Goal: Task Accomplishment & Management: Use online tool/utility

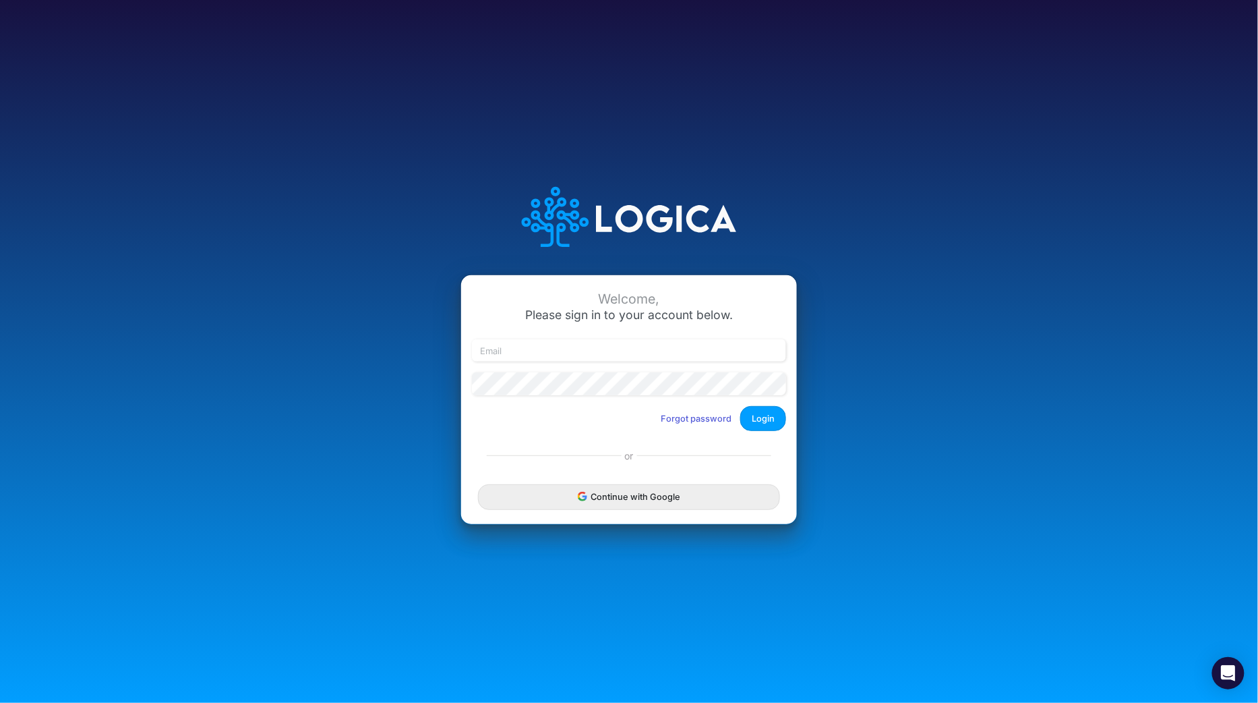
click at [572, 502] on button "Continue with Google" at bounding box center [629, 496] width 302 height 25
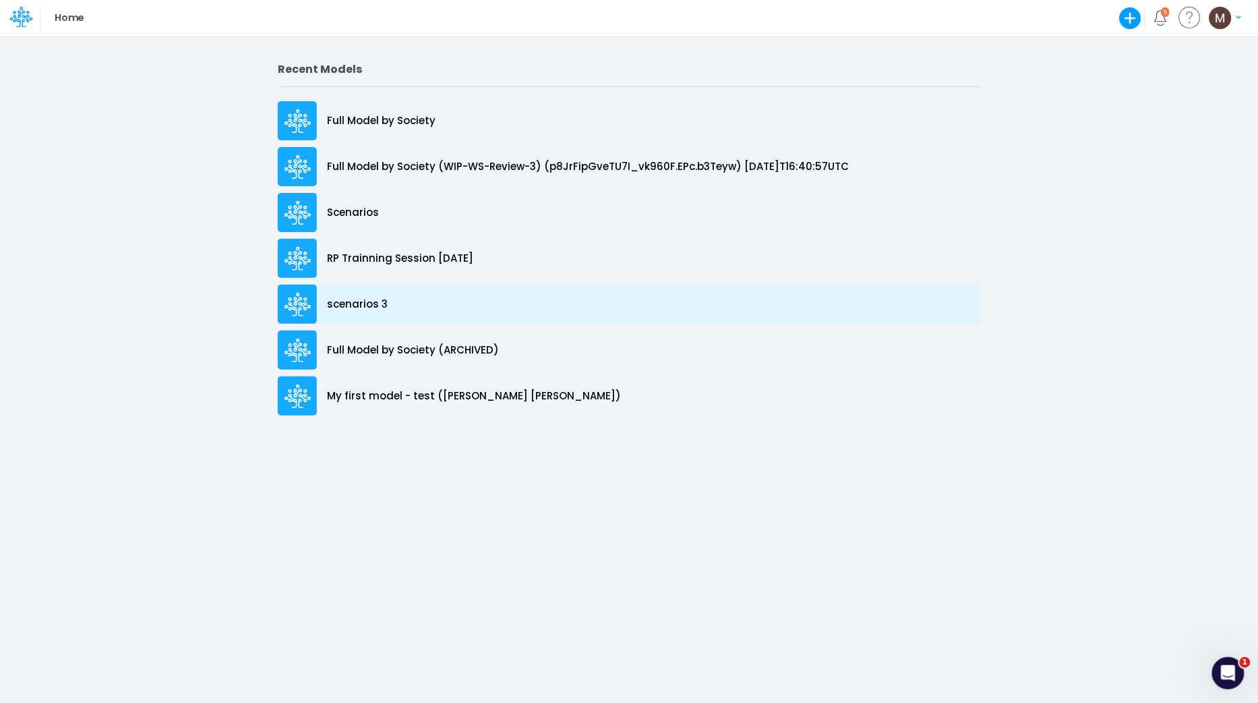
click at [363, 307] on p "scenarios 3" at bounding box center [357, 305] width 61 height 16
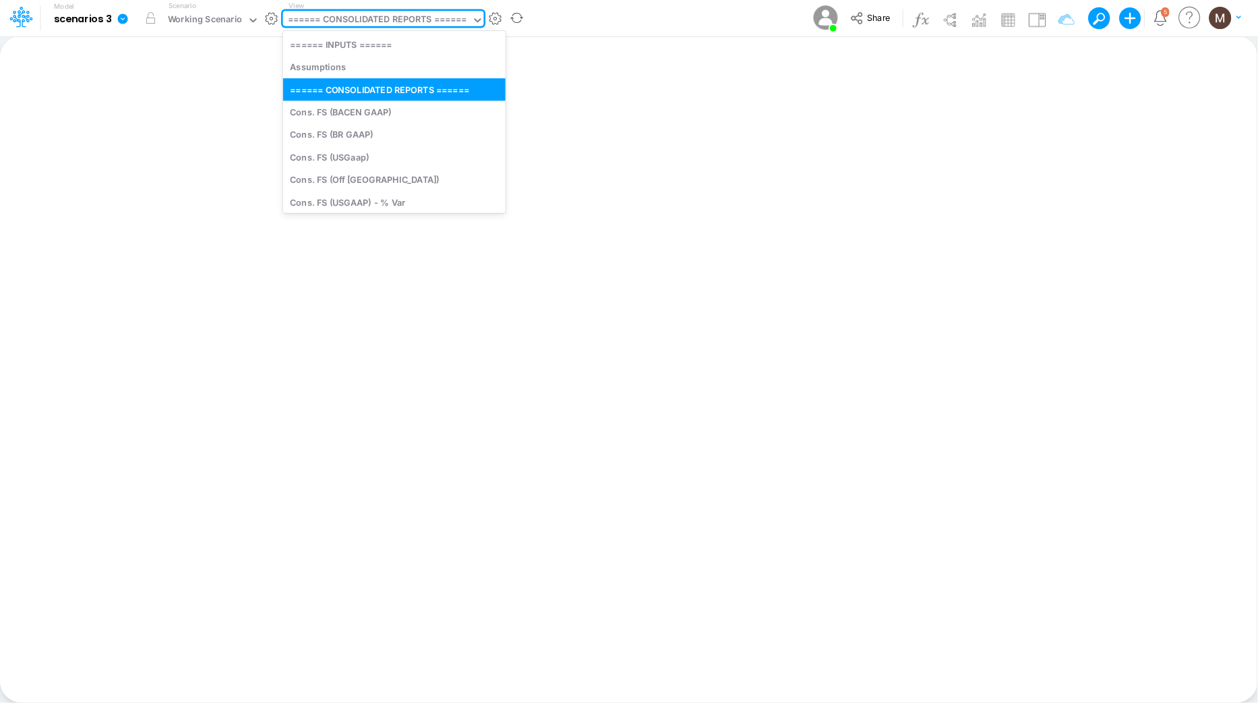
click at [407, 24] on div "====== CONSOLIDATED REPORTS ======" at bounding box center [377, 21] width 179 height 16
click at [378, 118] on div "Cons. FS (BACEN GAAP)" at bounding box center [394, 111] width 223 height 22
type input "Consolidated FS - BACENGAAP"
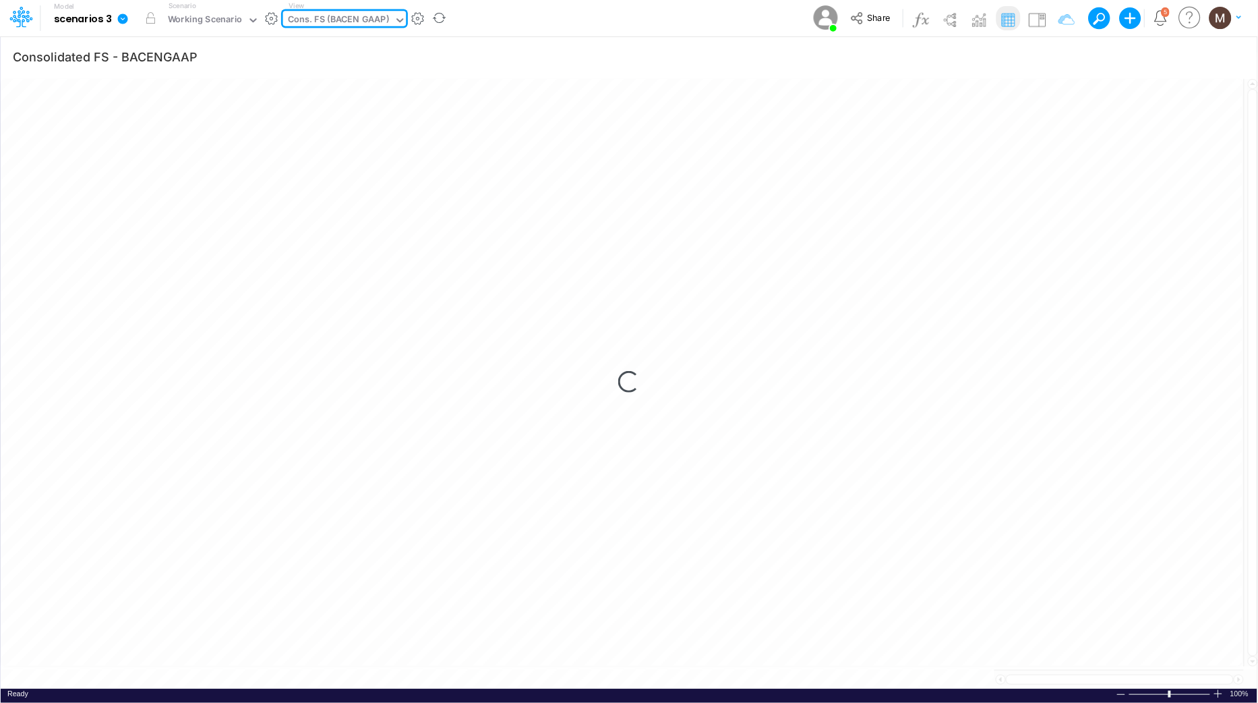
click at [345, 16] on div "Cons. FS (BACEN GAAP)" at bounding box center [338, 21] width 101 height 16
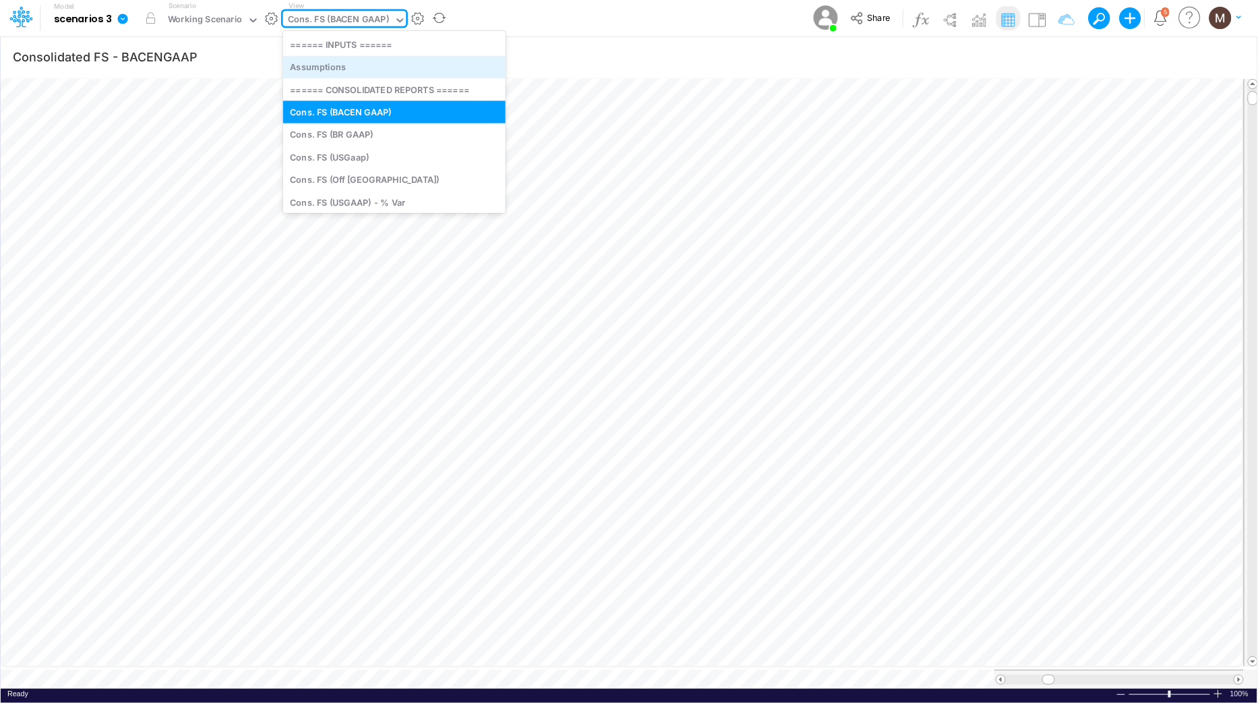
click at [367, 72] on div "Assumptions" at bounding box center [394, 67] width 223 height 22
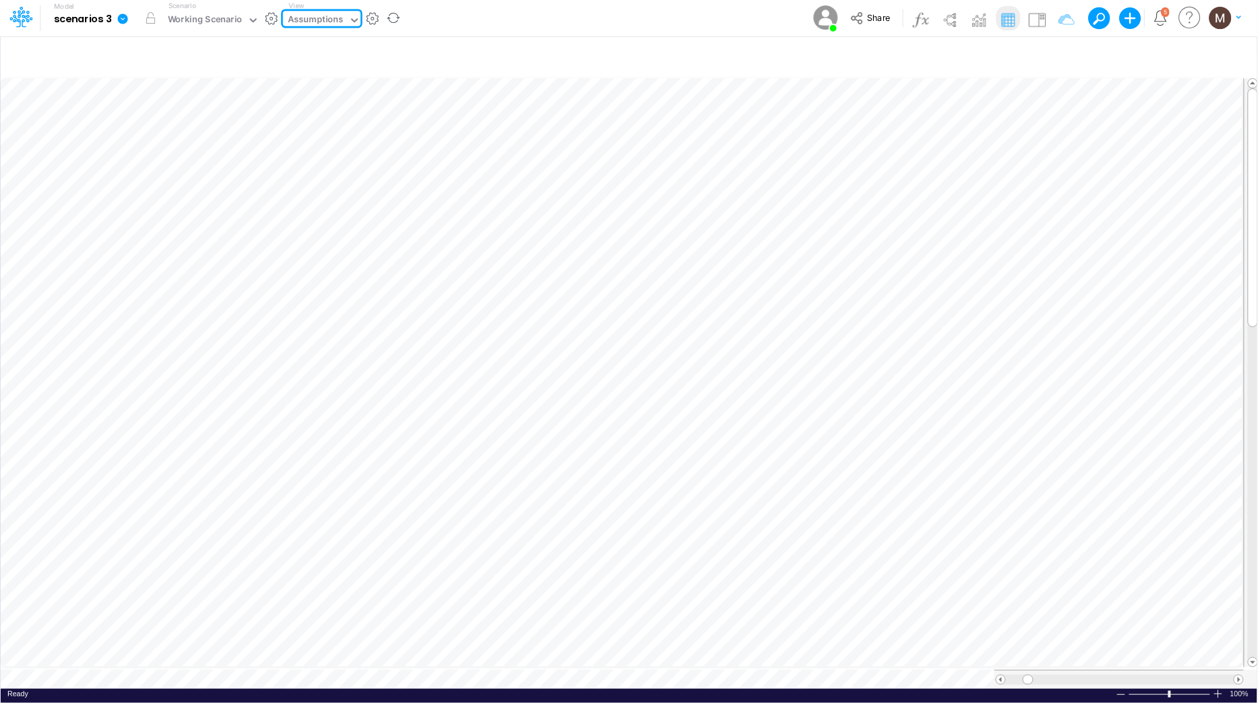
click at [353, 24] on icon at bounding box center [355, 20] width 12 height 12
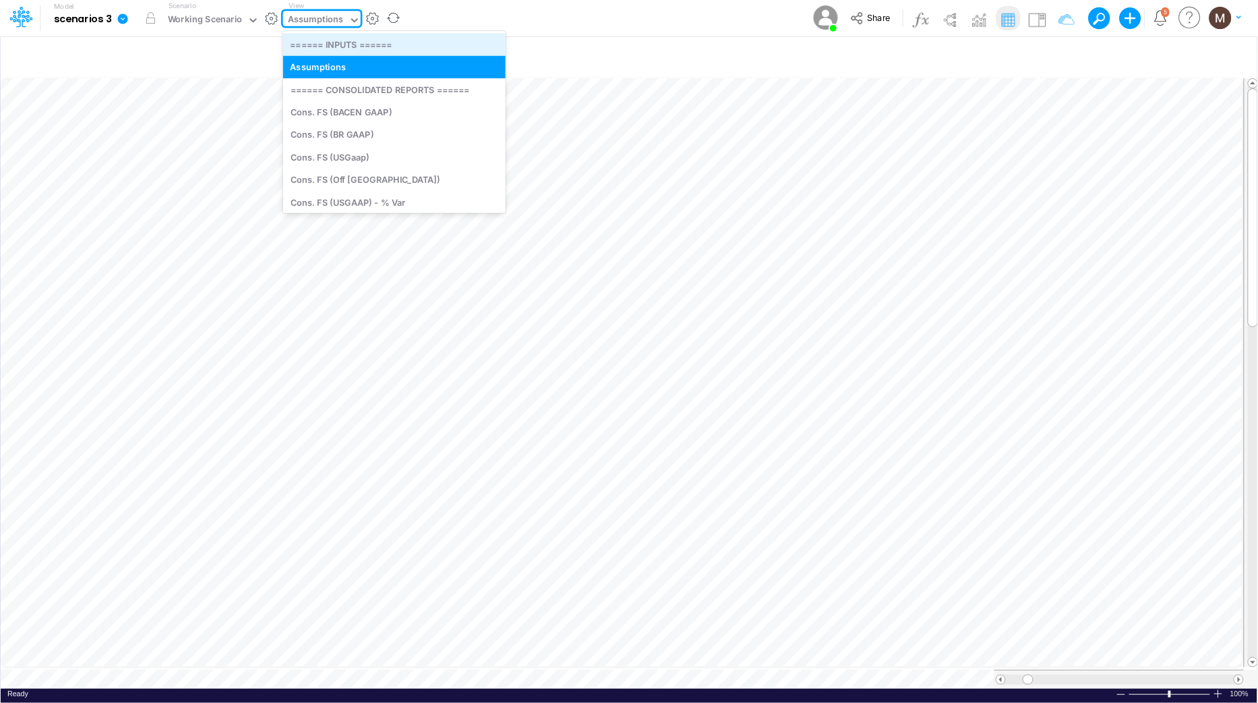
click at [370, 38] on div "====== INPUTS ======" at bounding box center [394, 44] width 223 height 22
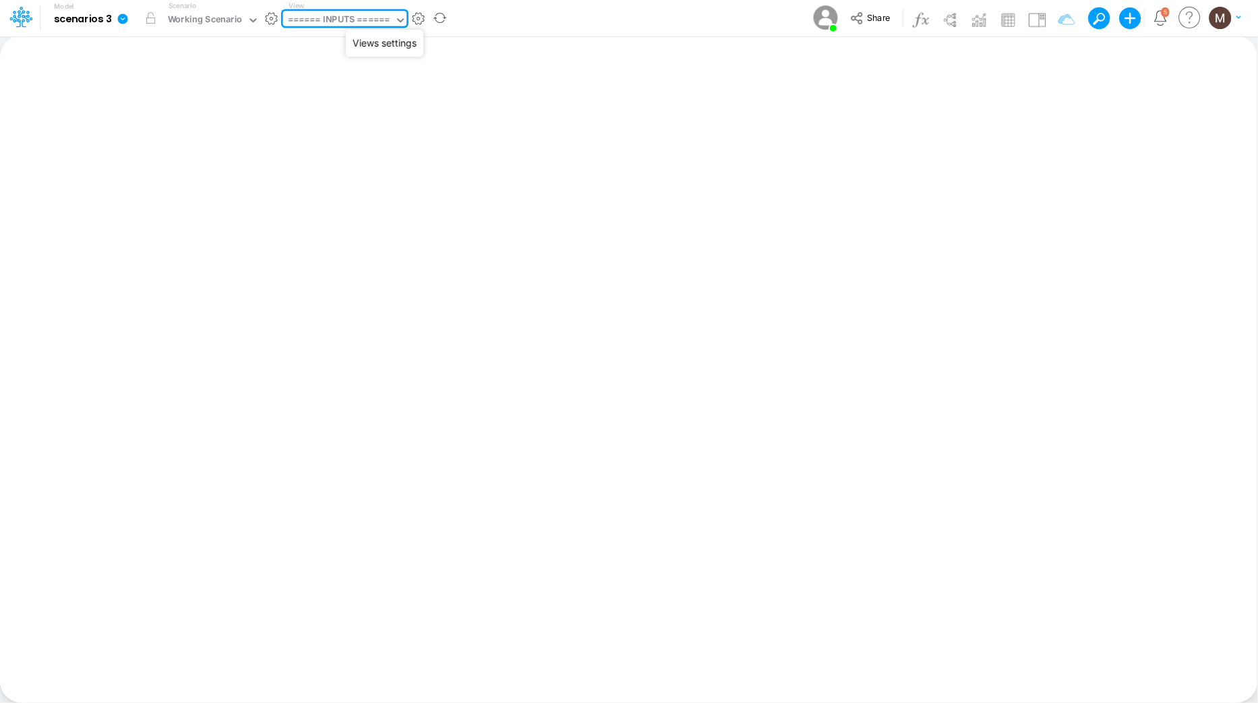
click at [417, 20] on button "button" at bounding box center [419, 18] width 14 height 14
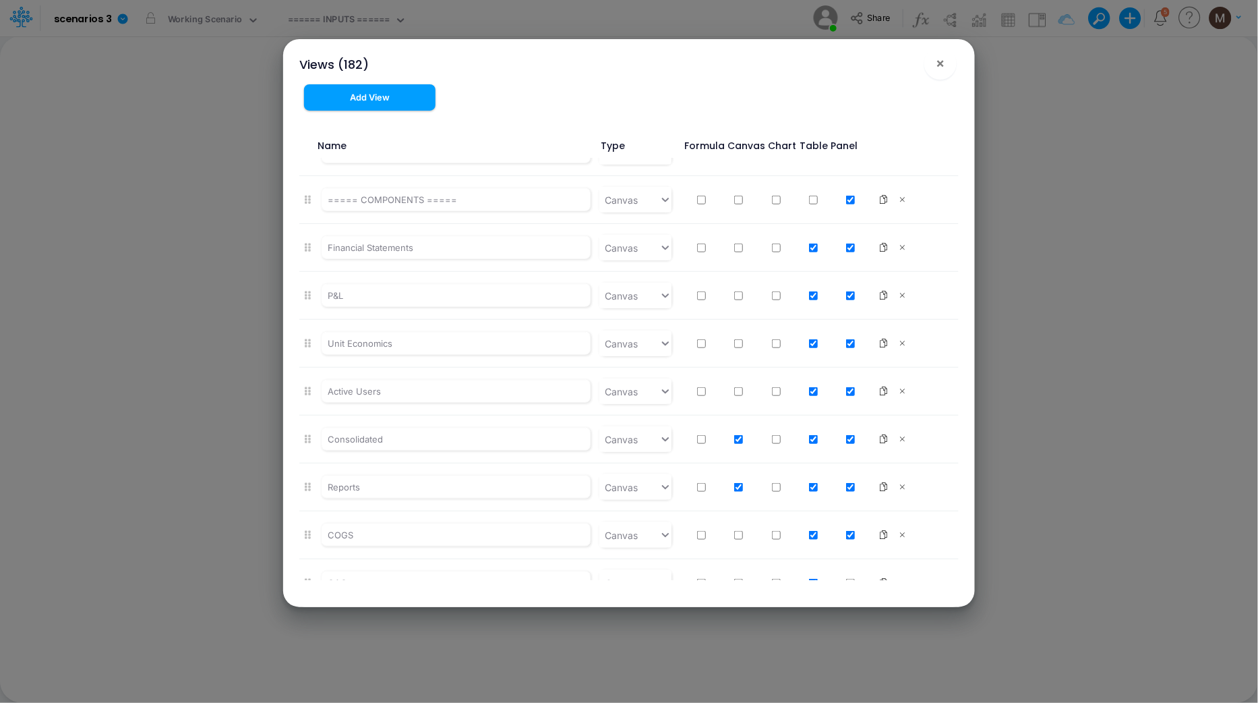
scroll to position [6533, 0]
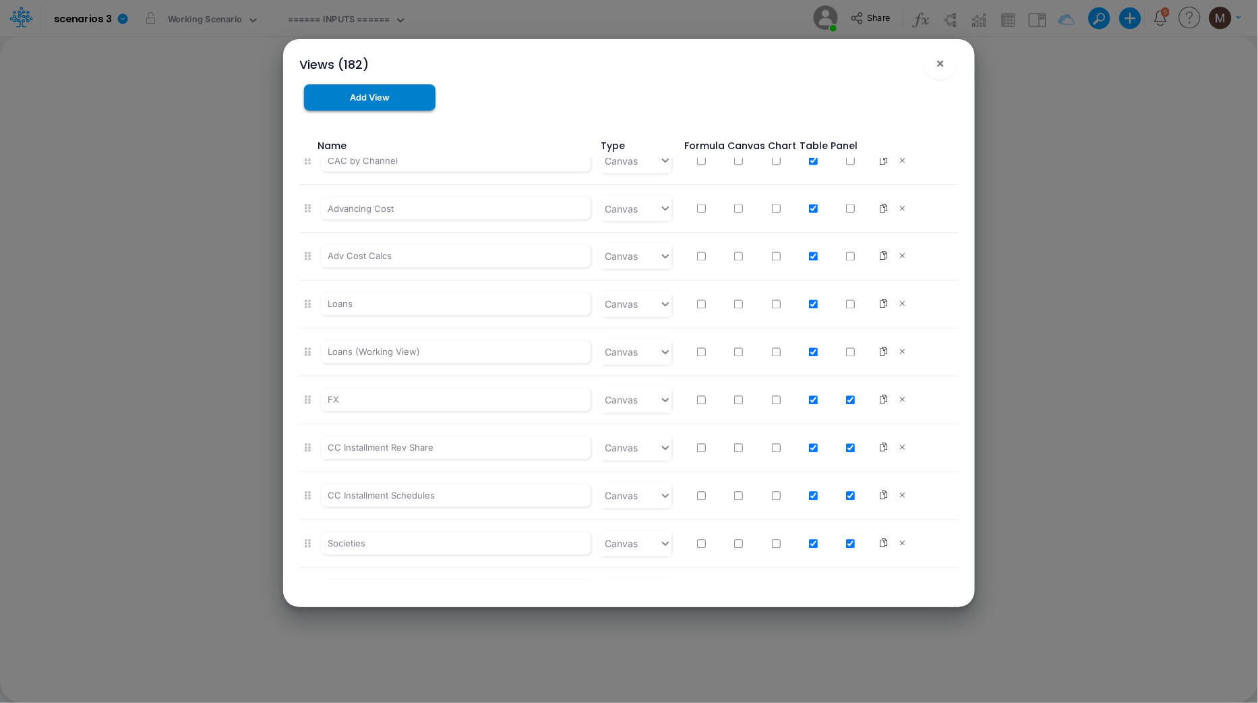
click at [349, 99] on button "Add View" at bounding box center [369, 97] width 131 height 26
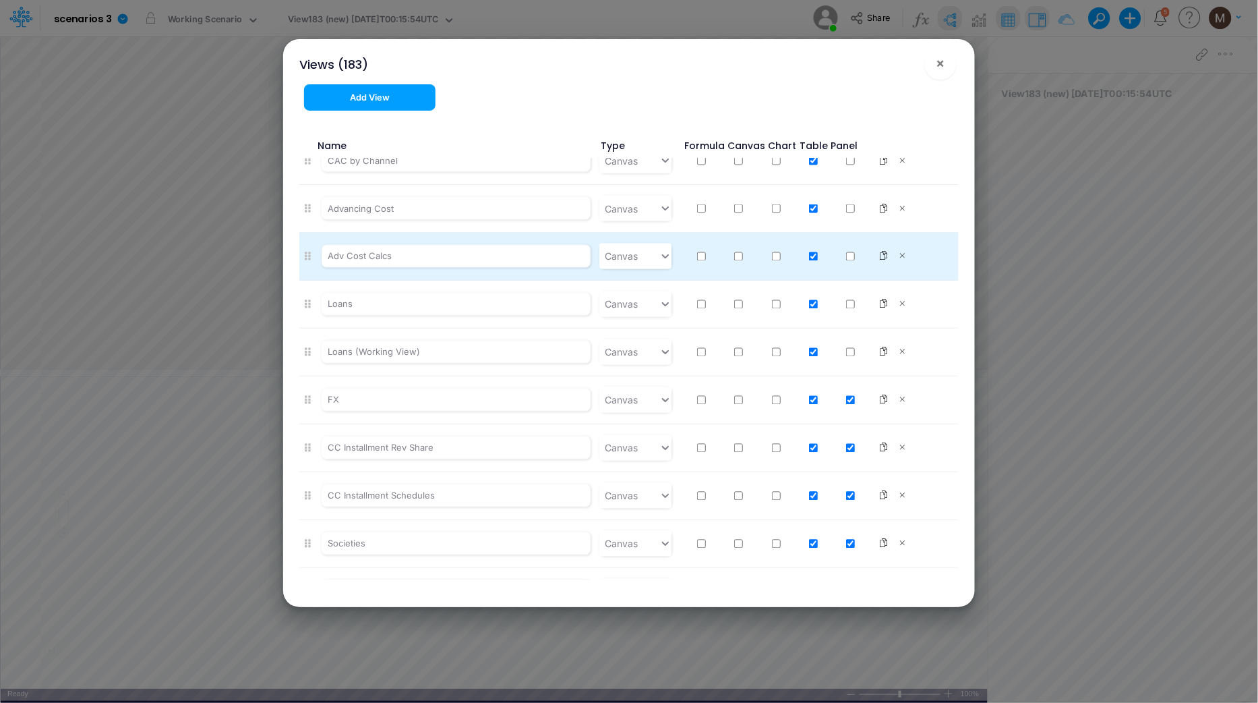
type input "0"
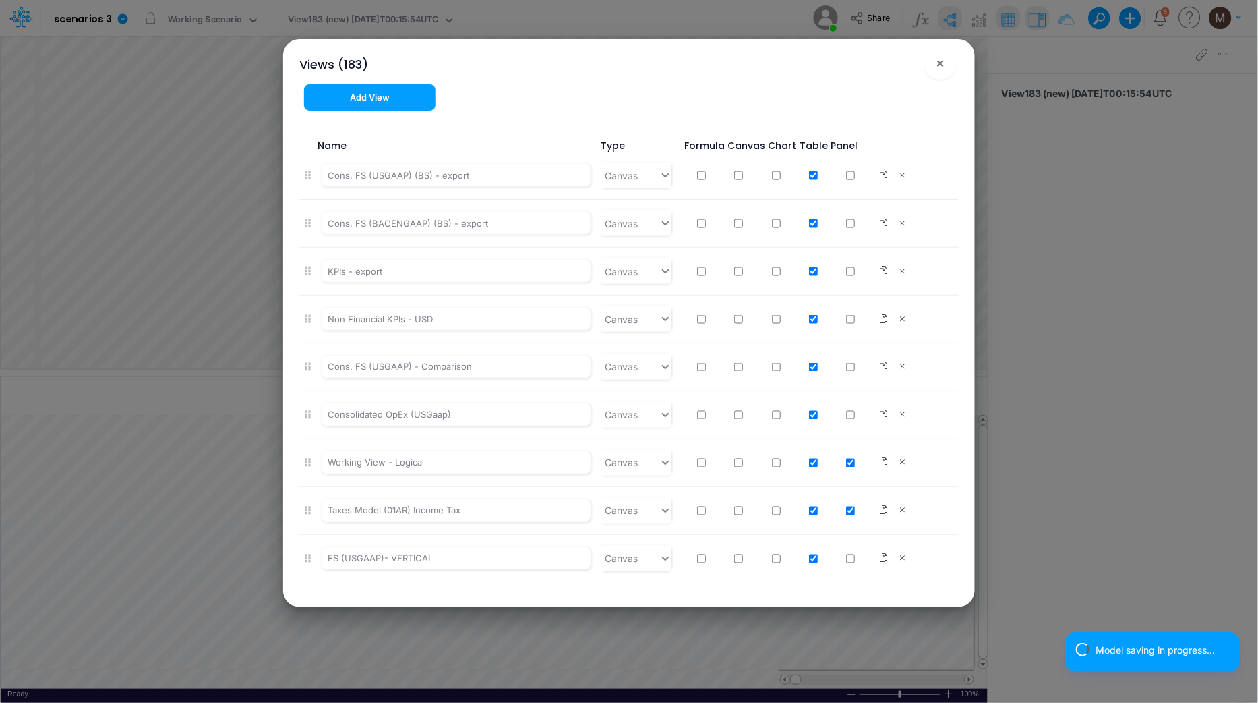
scroll to position [8348, 0]
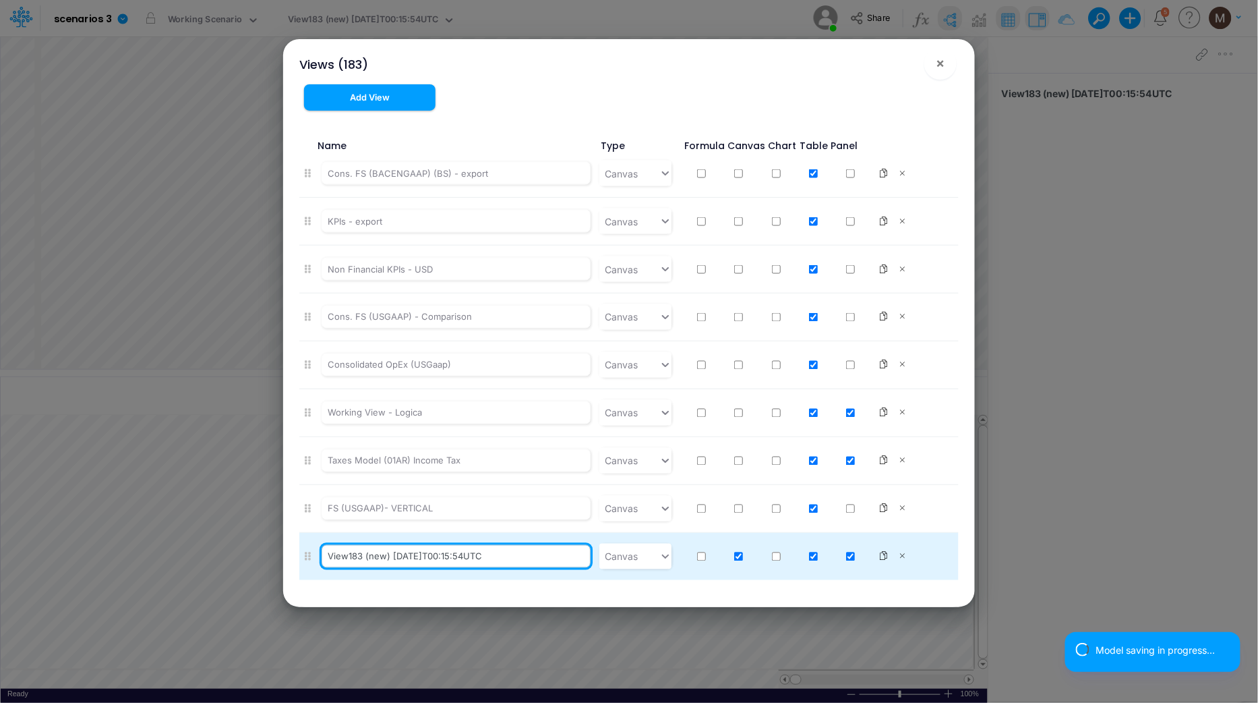
click at [418, 563] on input "View183 (new) 2025-10-15T00:15:54UTC" at bounding box center [457, 556] width 270 height 23
type input "Color Coding"
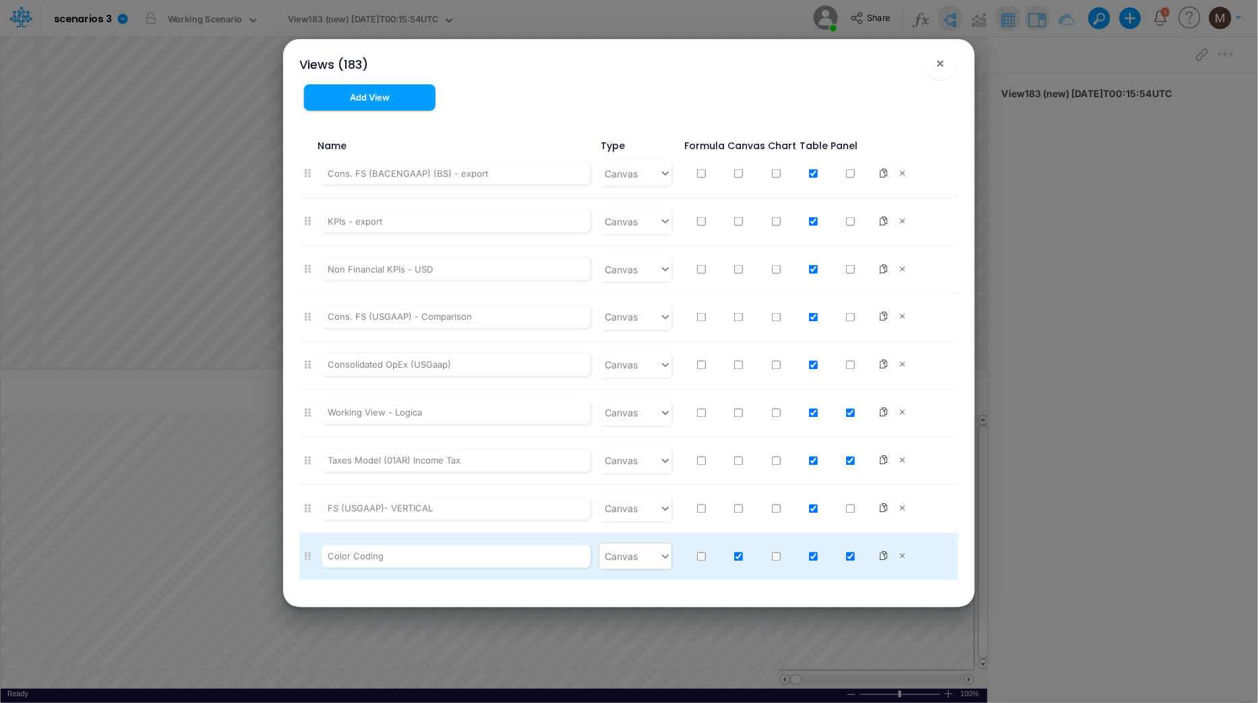
click at [647, 564] on div "Canvas" at bounding box center [629, 557] width 60 height 22
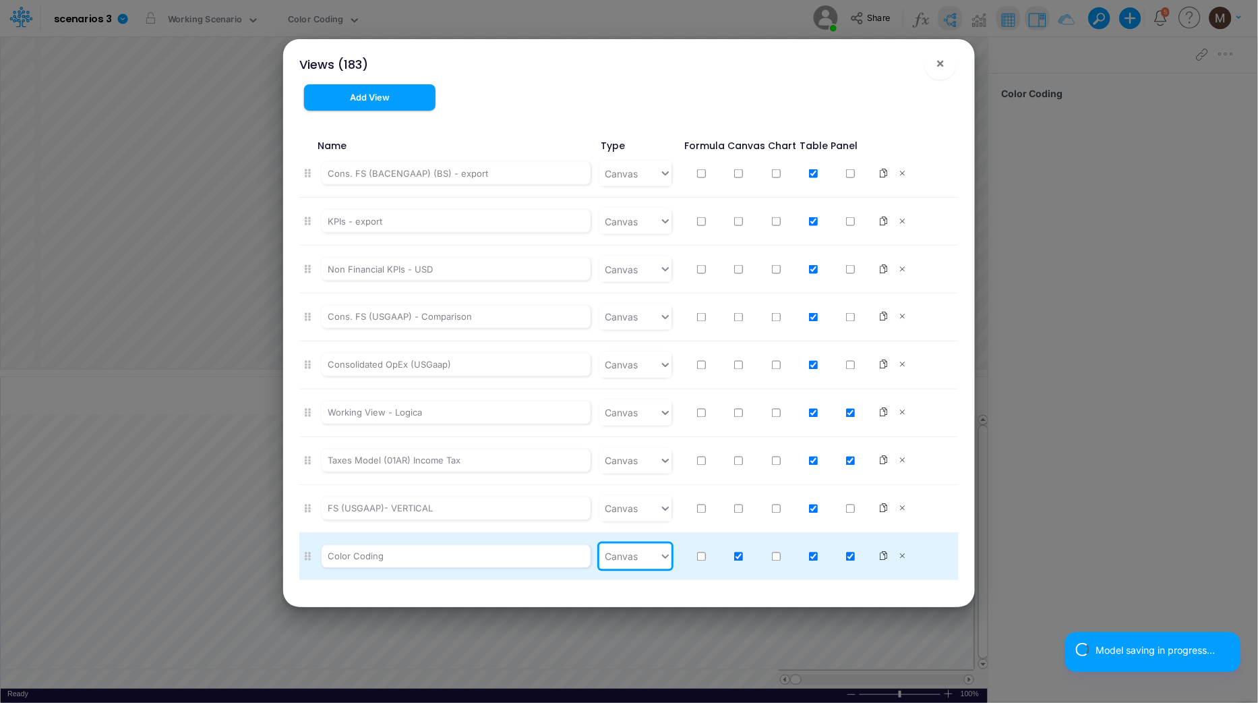
click at [635, 558] on div "Canvas" at bounding box center [629, 557] width 60 height 22
click at [734, 559] on input "checkbox" at bounding box center [738, 556] width 9 height 9
checkbox input "false"
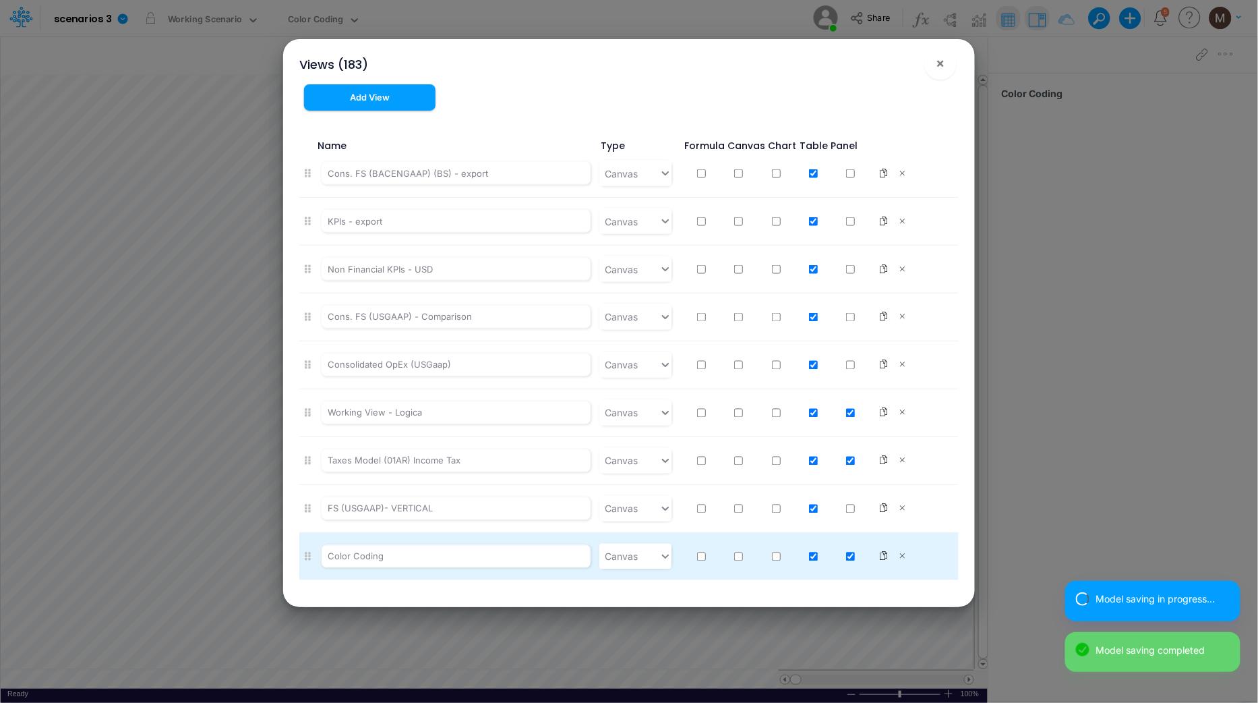
click at [846, 559] on input "checkbox" at bounding box center [850, 556] width 9 height 9
checkbox input "false"
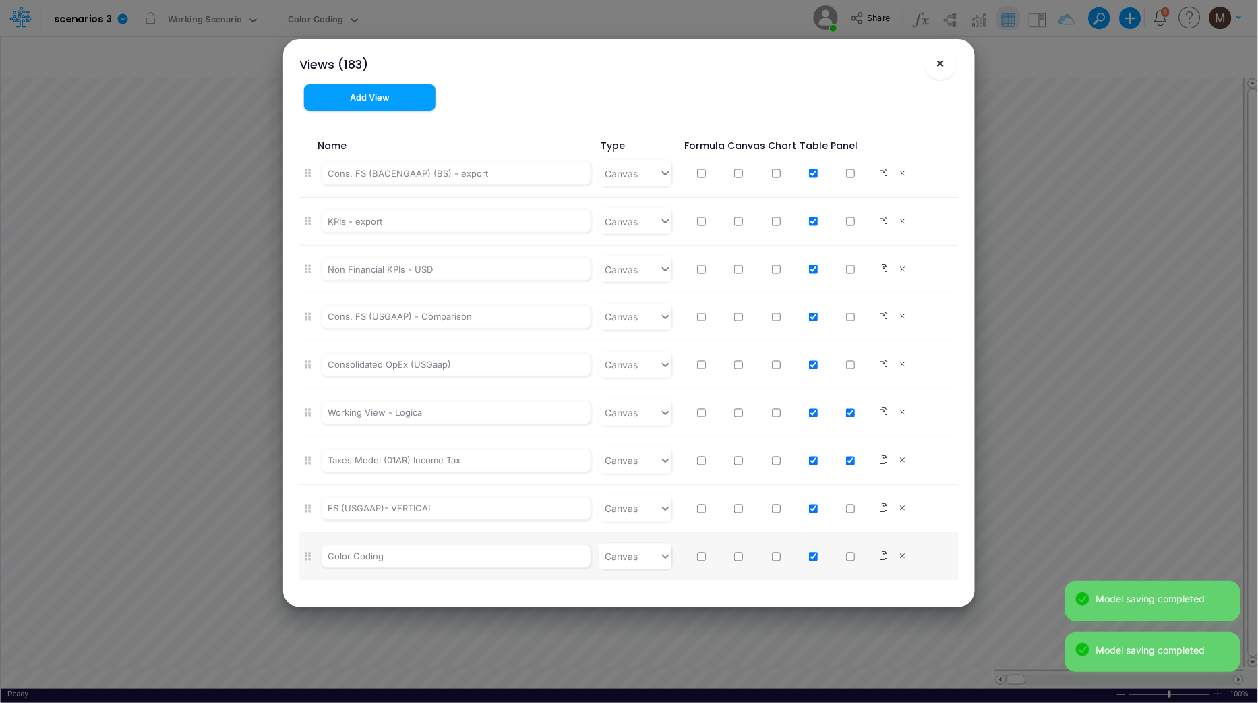
click at [939, 64] on span "×" at bounding box center [941, 63] width 9 height 16
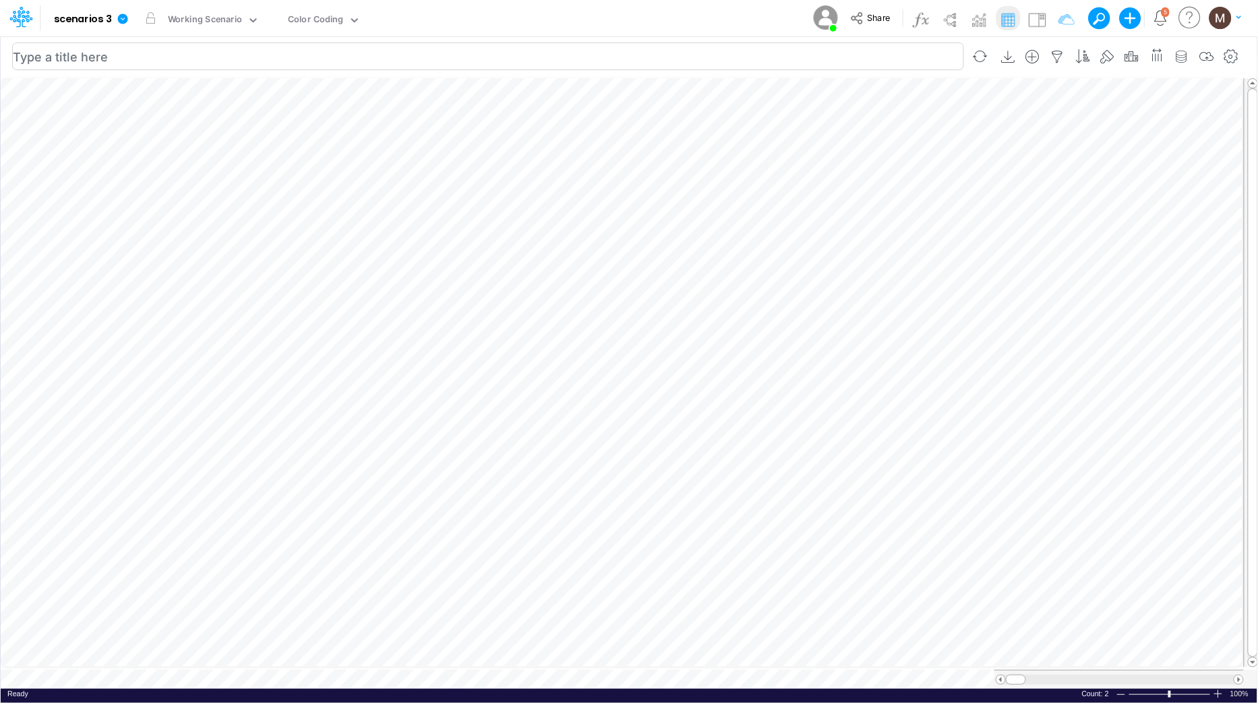
scroll to position [0, 1]
click at [1034, 53] on icon "button" at bounding box center [1033, 57] width 20 height 14
click at [933, 88] on h6 "Insert new" at bounding box center [963, 92] width 160 height 24
click at [968, 100] on h6 "Insert new" at bounding box center [963, 92] width 160 height 24
click at [972, 103] on div "Insert new" at bounding box center [964, 96] width 162 height 50
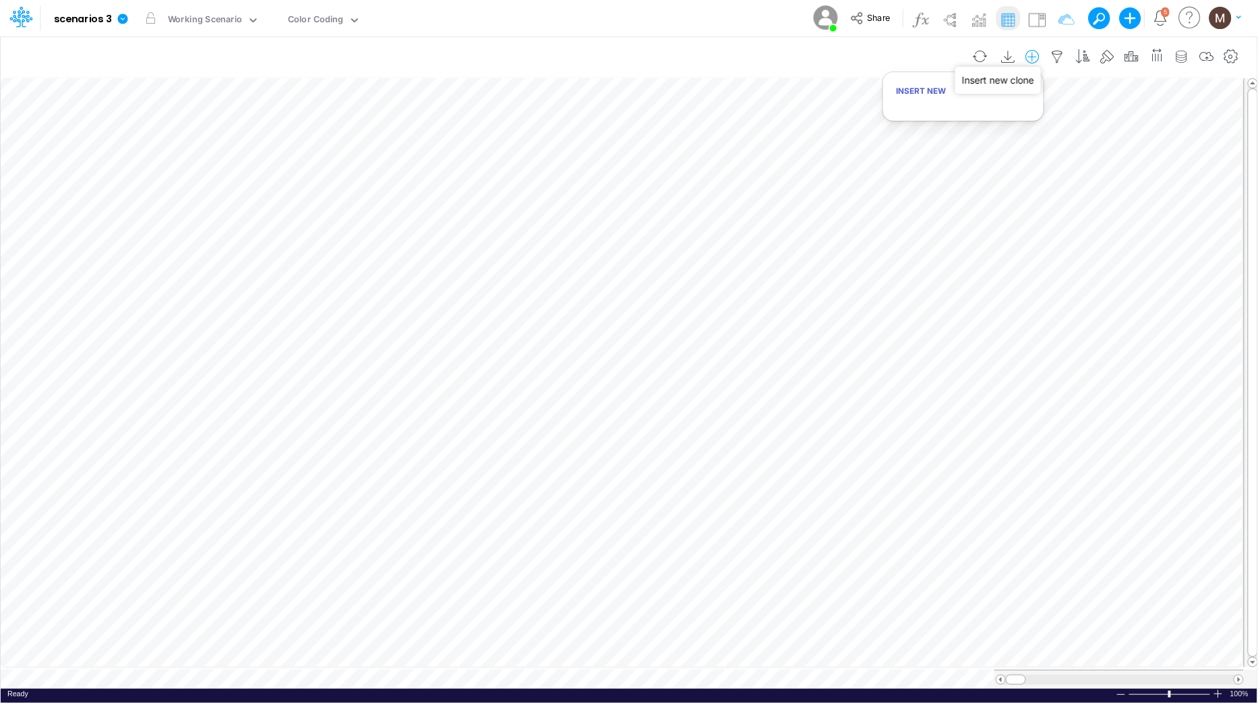
click at [1025, 53] on icon "button" at bounding box center [1033, 57] width 20 height 14
click at [1036, 54] on icon "button" at bounding box center [1033, 57] width 20 height 14
click at [1237, 53] on icon "button" at bounding box center [1232, 57] width 20 height 14
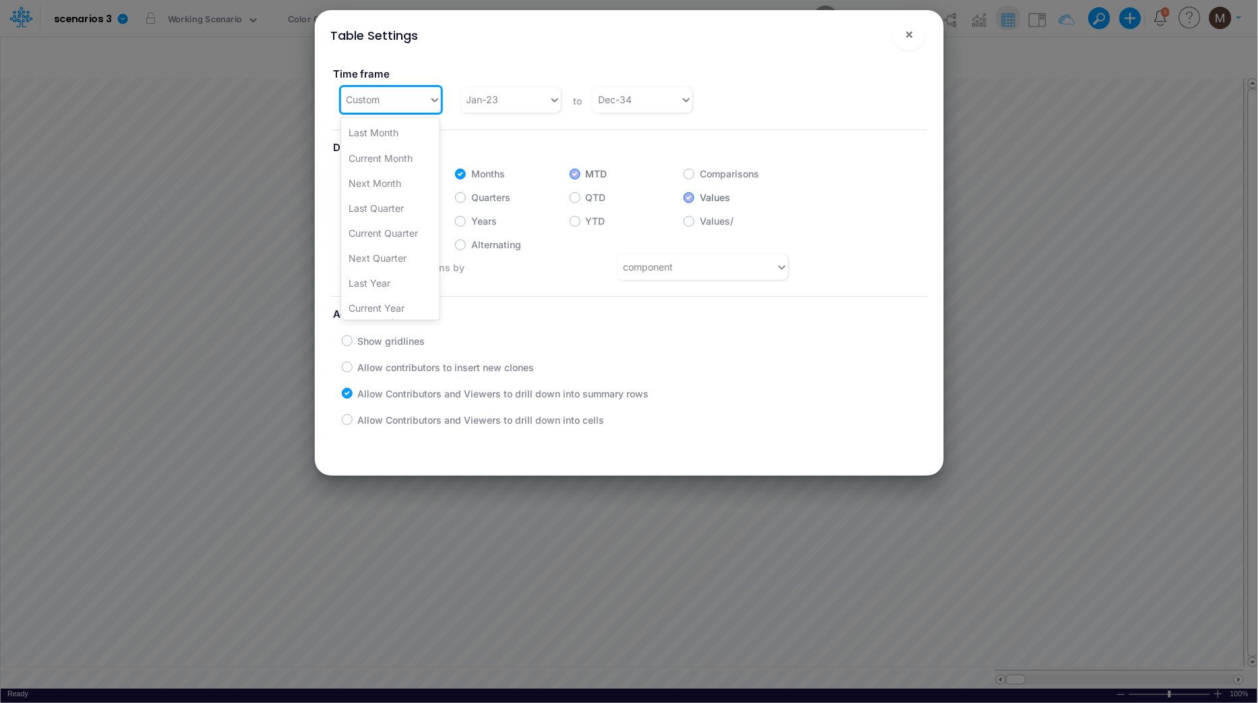
click at [387, 104] on div "Custom" at bounding box center [385, 99] width 88 height 22
click at [433, 434] on div "Time frame option Last Year focused, 7 of 19. 19 results available. Use Up and …" at bounding box center [629, 257] width 618 height 404
click at [645, 266] on div "component" at bounding box center [648, 267] width 50 height 14
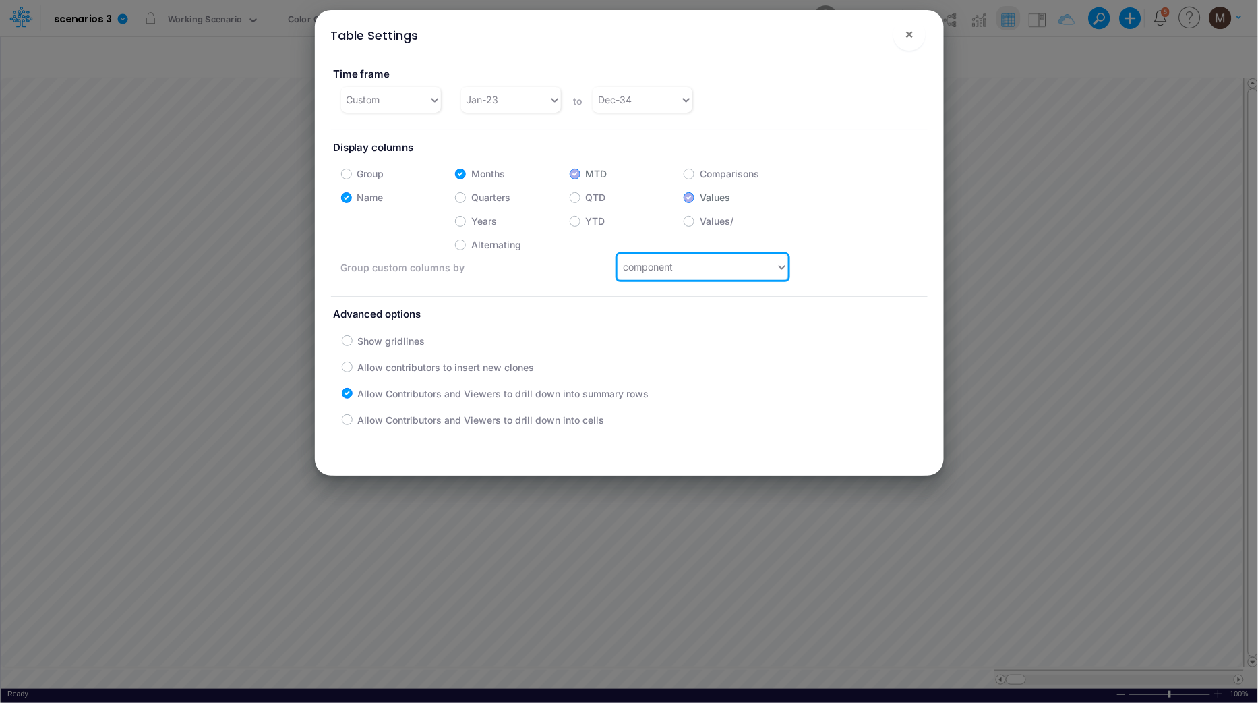
click at [645, 266] on div "component" at bounding box center [648, 267] width 50 height 14
click at [558, 100] on icon at bounding box center [555, 99] width 12 height 13
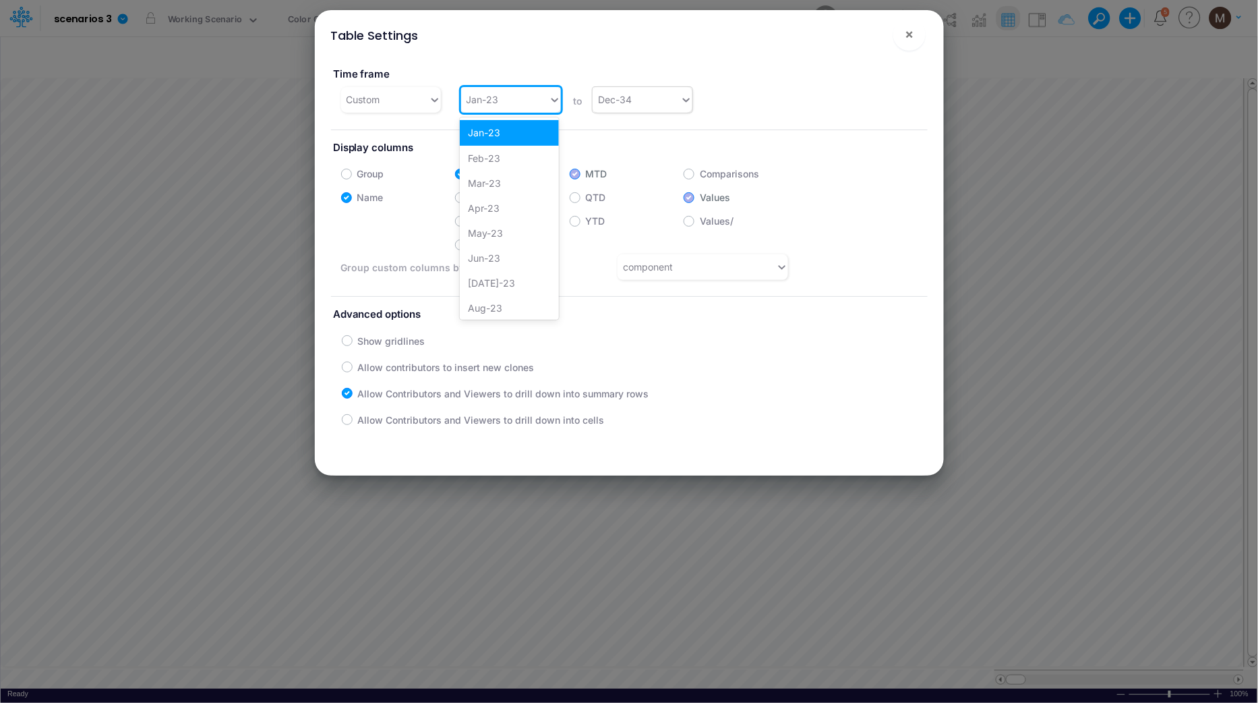
click at [593, 102] on div "Dec-34" at bounding box center [637, 99] width 88 height 22
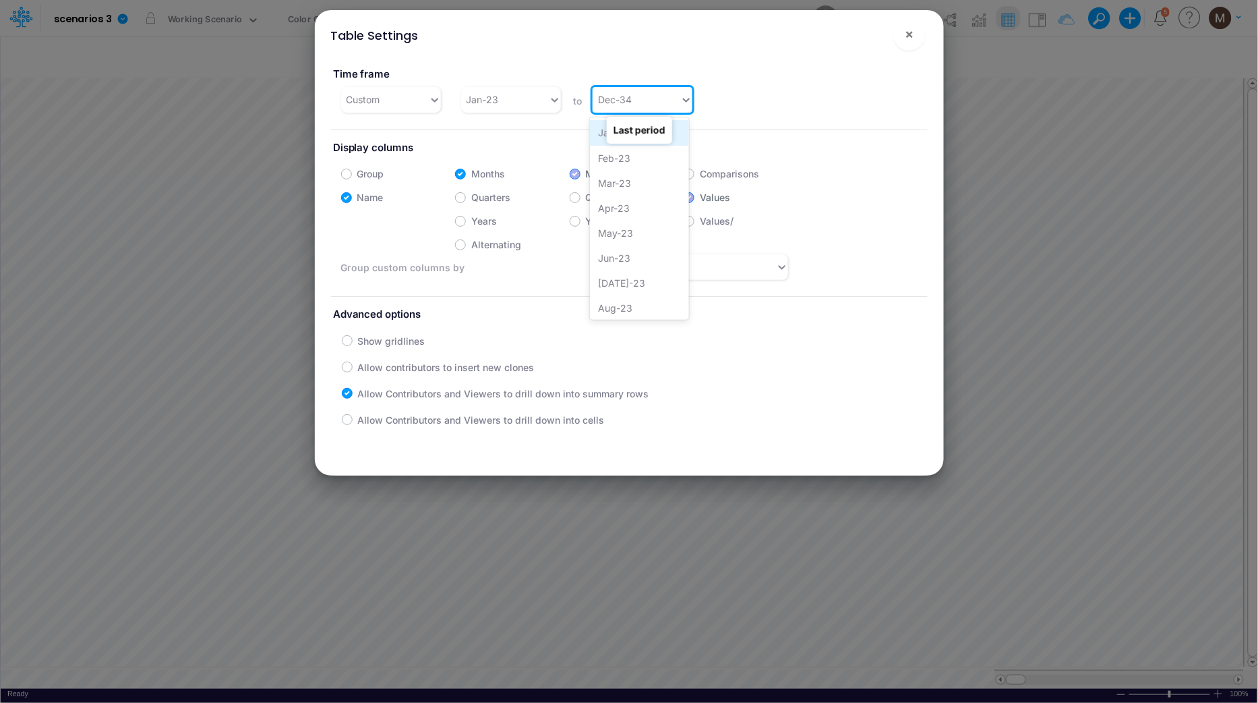
click at [601, 138] on div "Jan-23" at bounding box center [639, 132] width 99 height 25
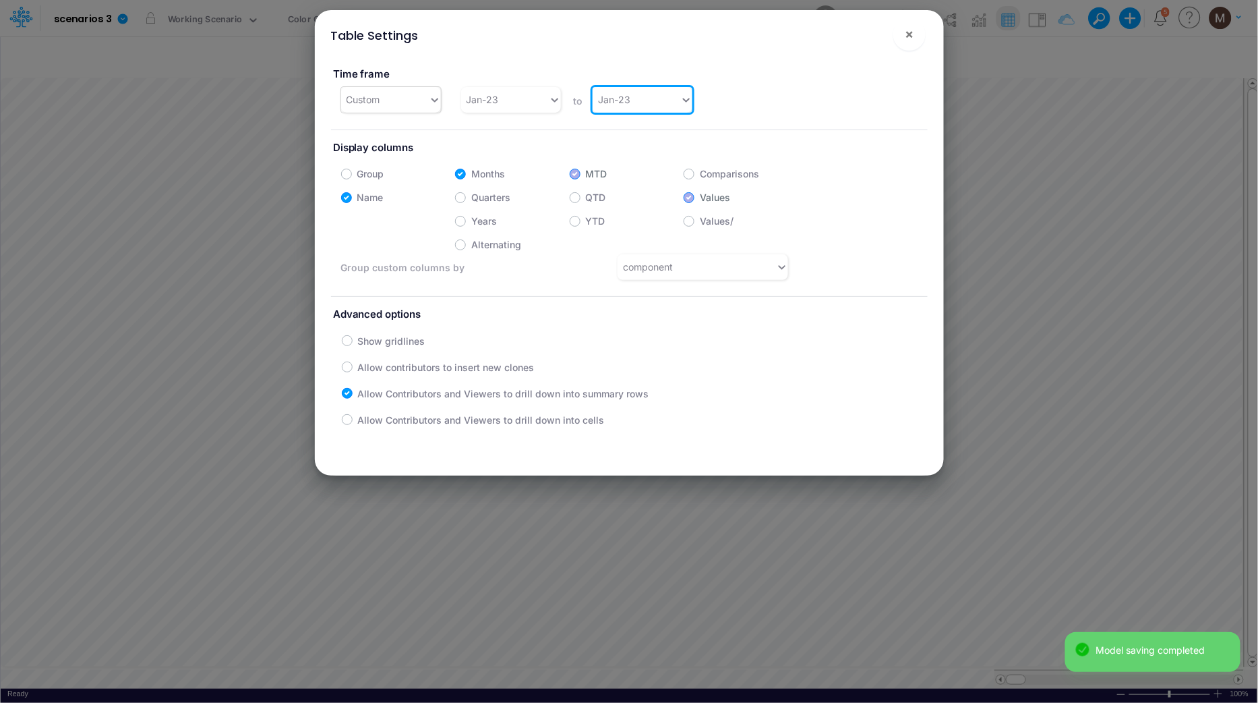
click at [407, 95] on div "Custom" at bounding box center [385, 99] width 88 height 22
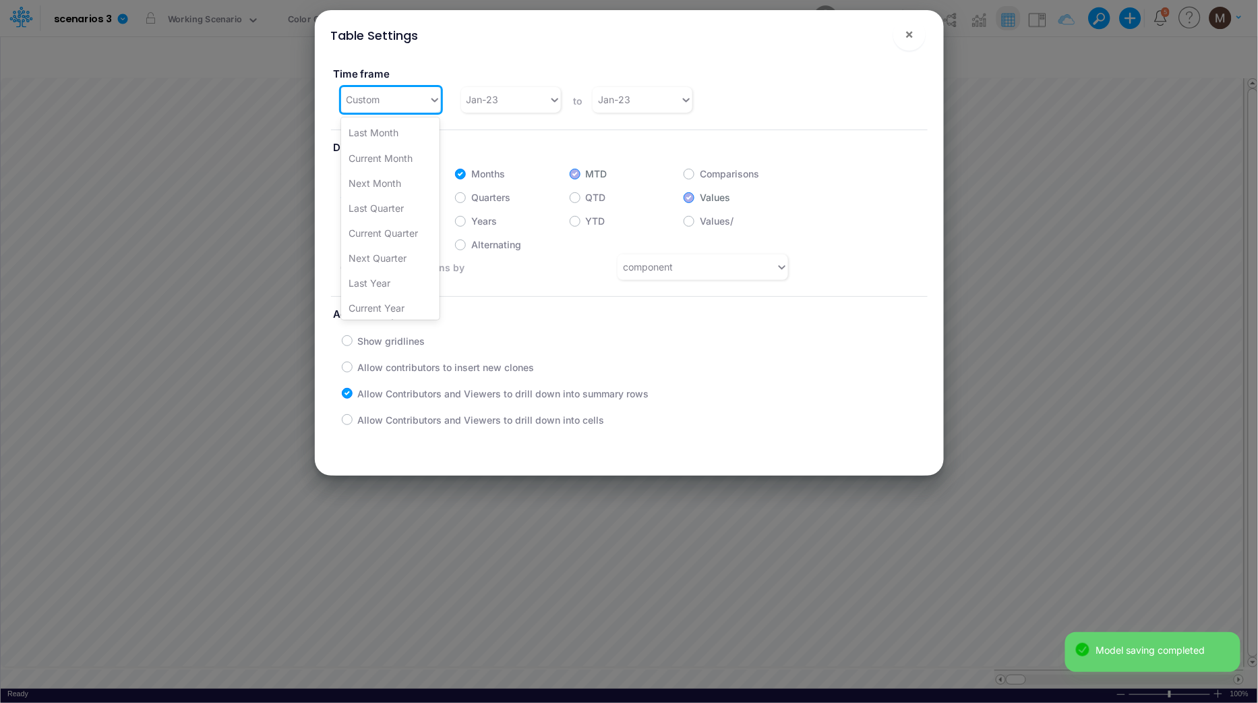
scroll to position [258, 0]
click at [408, 105] on div "Custom" at bounding box center [385, 99] width 88 height 22
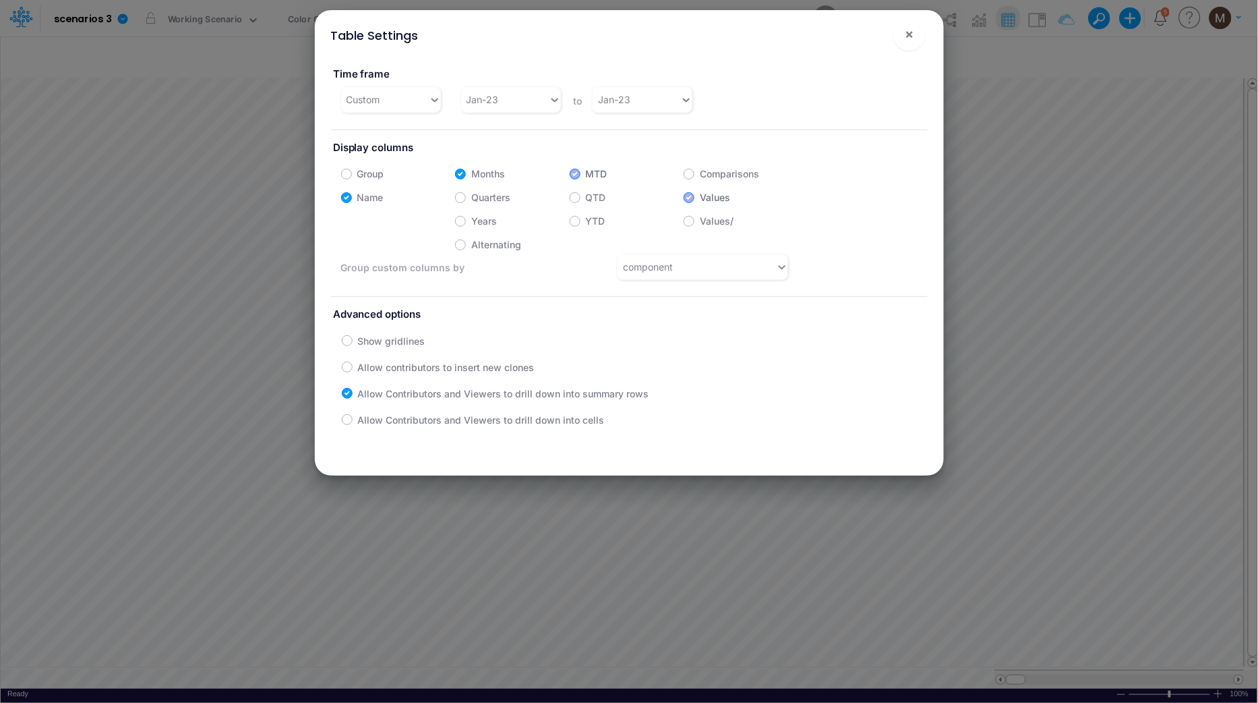
click at [367, 169] on label "Group" at bounding box center [370, 174] width 27 height 14
click at [366, 169] on input "Group" at bounding box center [361, 170] width 9 height 9
checkbox input "true"
click at [351, 195] on div "Name" at bounding box center [398, 193] width 115 height 21
click at [666, 261] on div "component" at bounding box center [648, 267] width 50 height 14
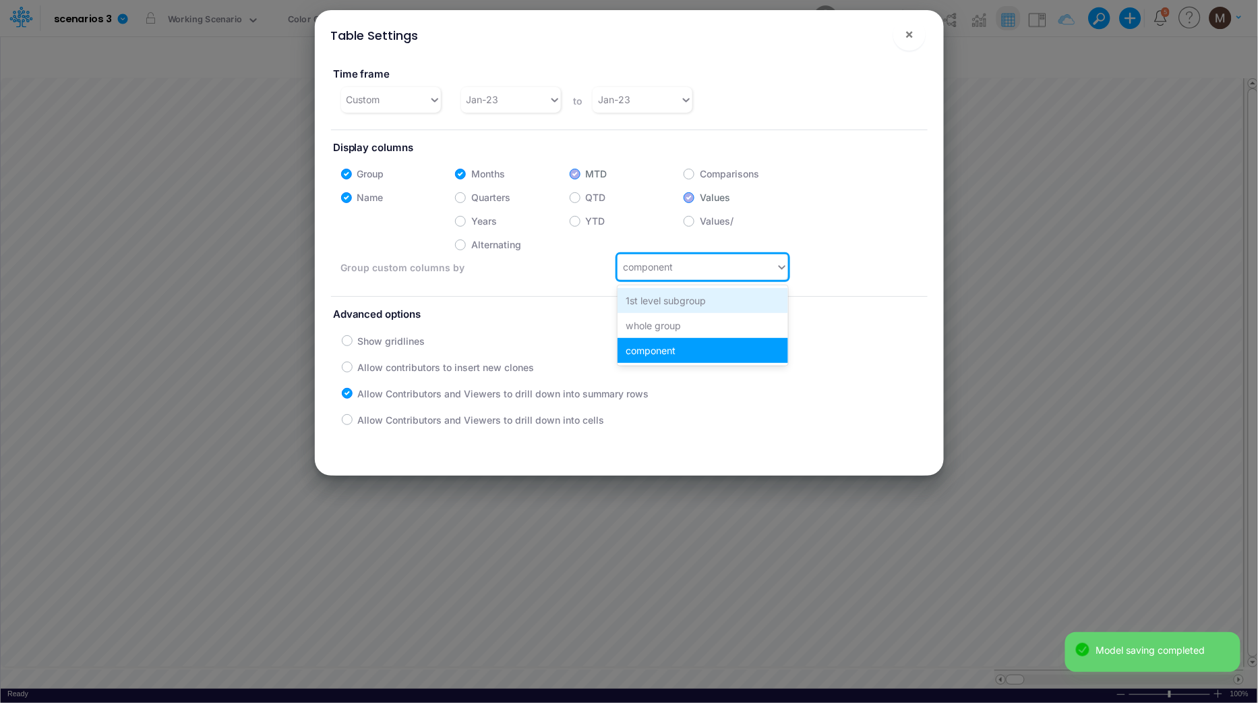
click at [658, 306] on div "1st level subgroup" at bounding box center [703, 300] width 171 height 25
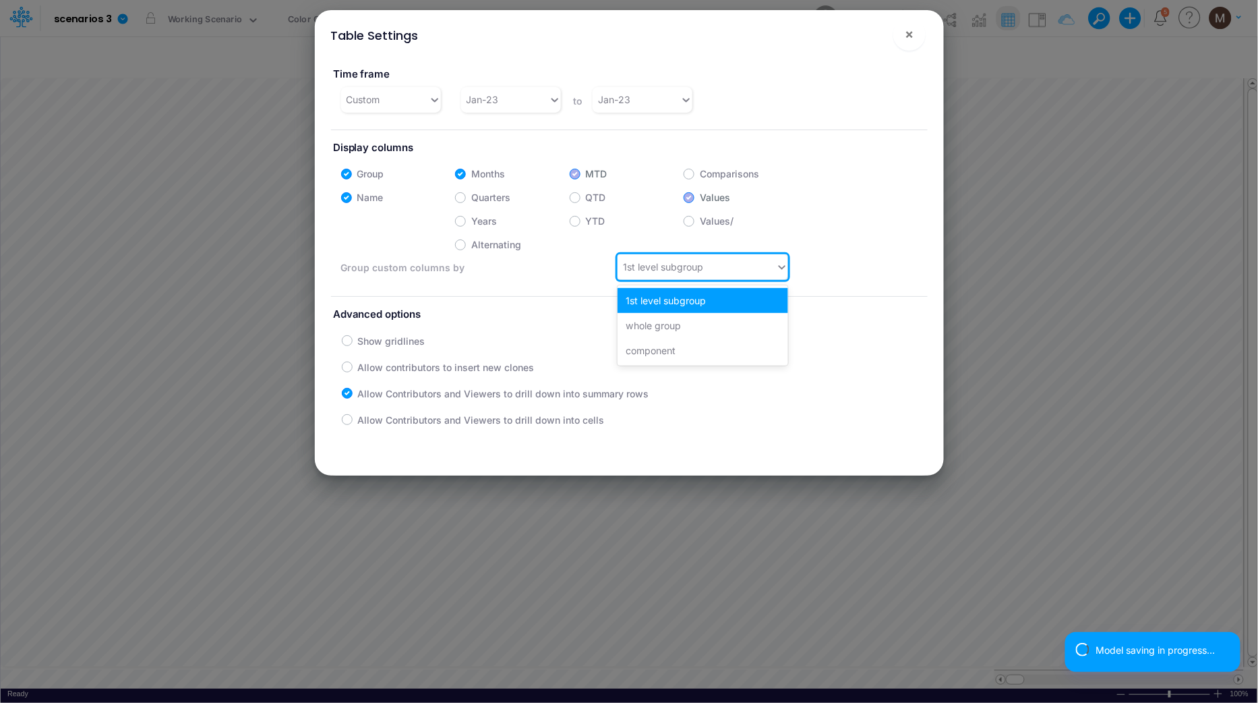
click at [661, 268] on div "1st level subgroup" at bounding box center [663, 267] width 80 height 14
click at [656, 326] on div "whole group" at bounding box center [703, 325] width 171 height 25
click at [655, 268] on div "whole group" at bounding box center [650, 267] width 55 height 14
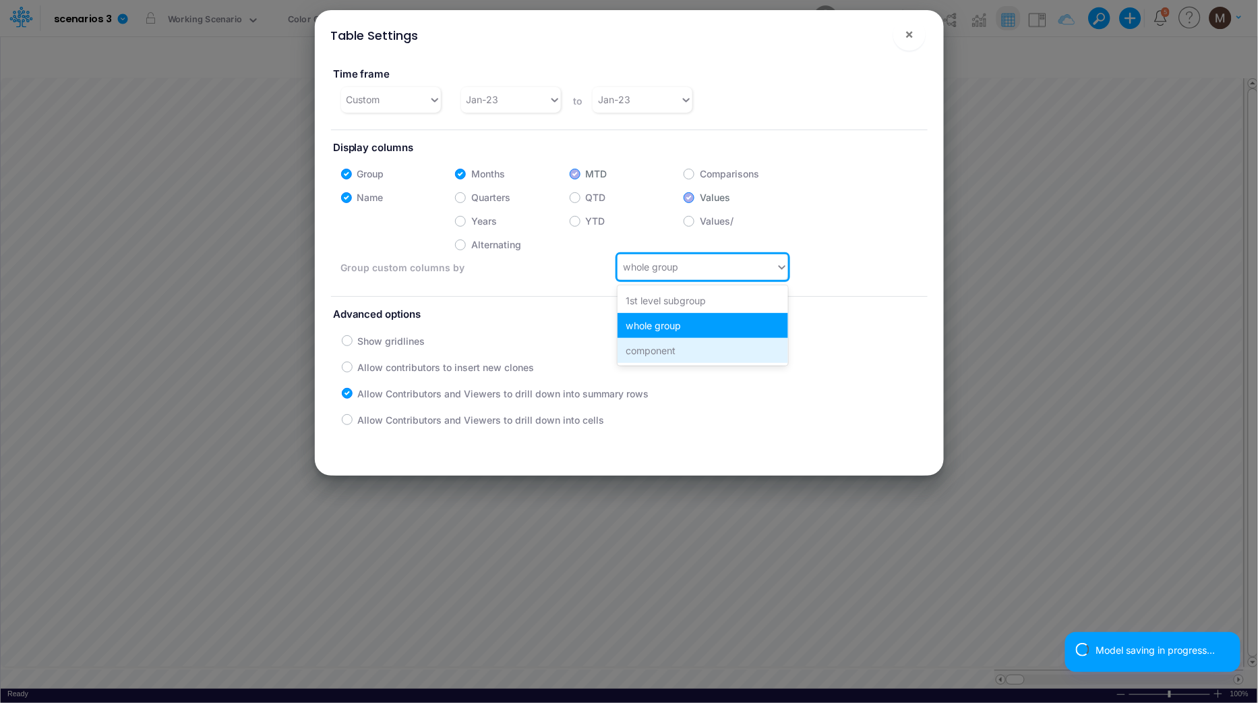
click at [660, 344] on div "component" at bounding box center [703, 350] width 171 height 25
click at [666, 272] on div "component" at bounding box center [648, 267] width 50 height 14
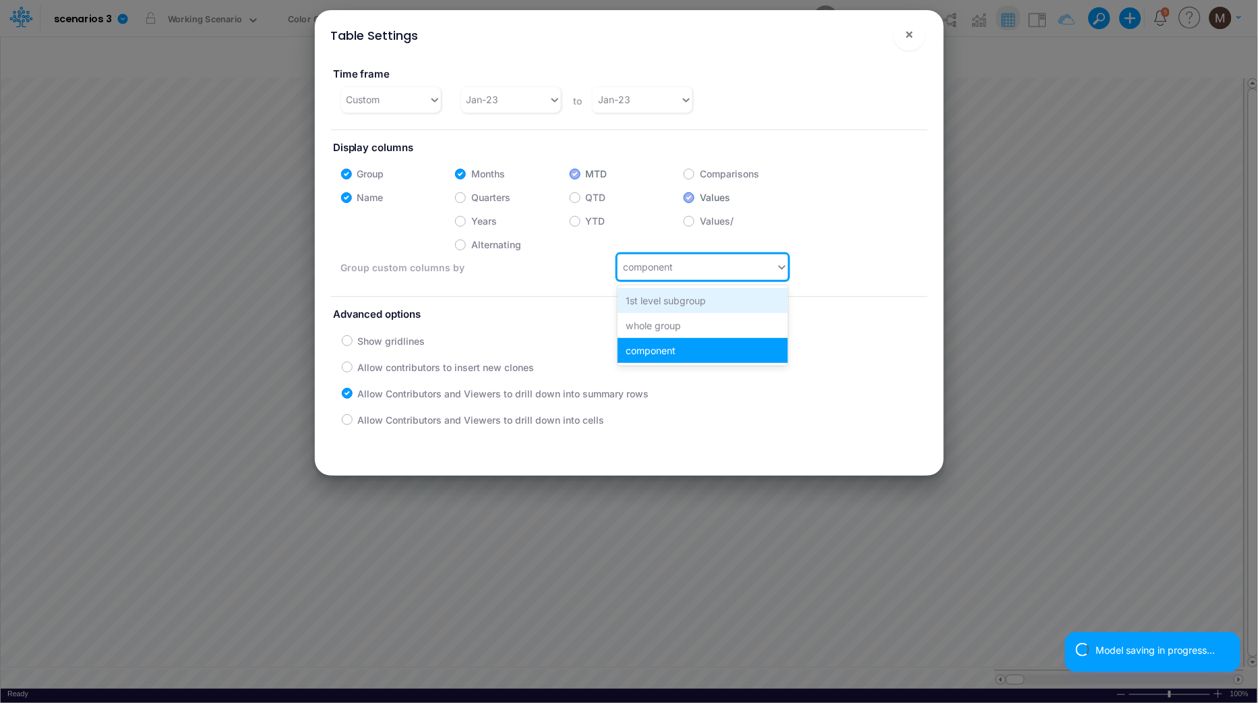
click at [664, 303] on div "1st level subgroup" at bounding box center [703, 300] width 171 height 25
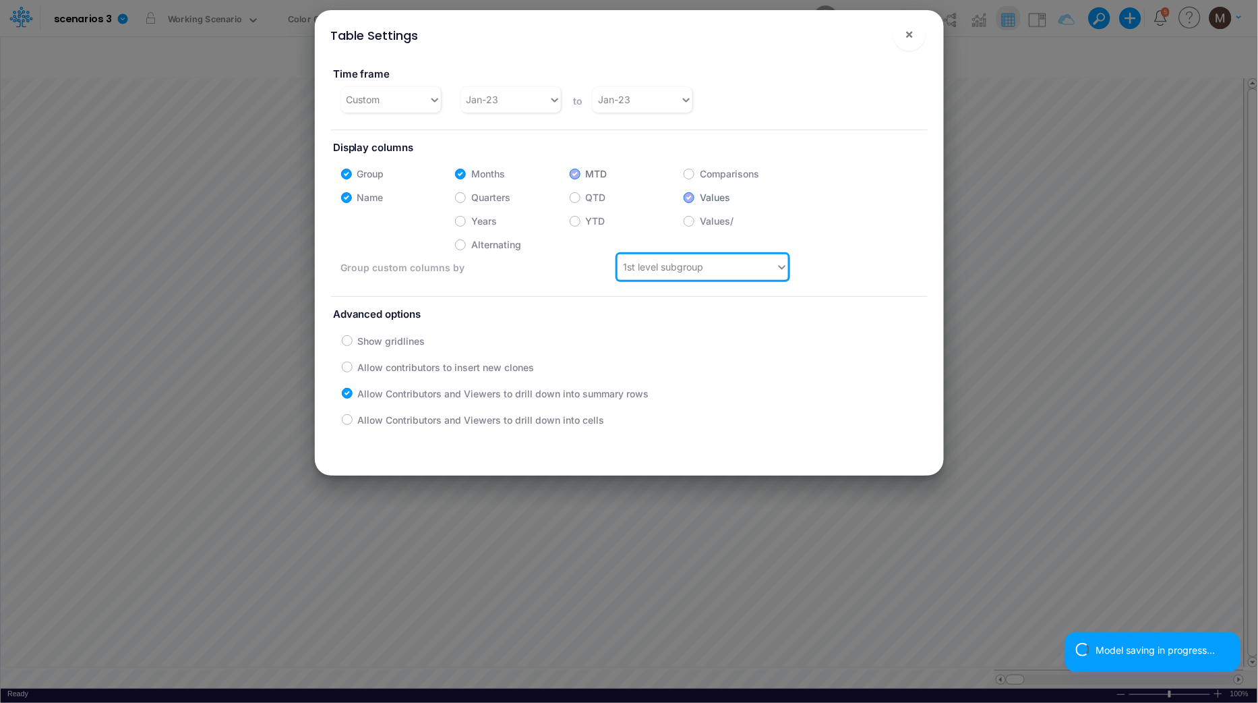
click at [662, 271] on div "1st level subgroup" at bounding box center [663, 267] width 80 height 14
click at [657, 330] on div "whole group" at bounding box center [703, 325] width 171 height 25
click at [722, 263] on div "whole group" at bounding box center [697, 267] width 158 height 22
click at [678, 361] on div "component" at bounding box center [703, 350] width 171 height 25
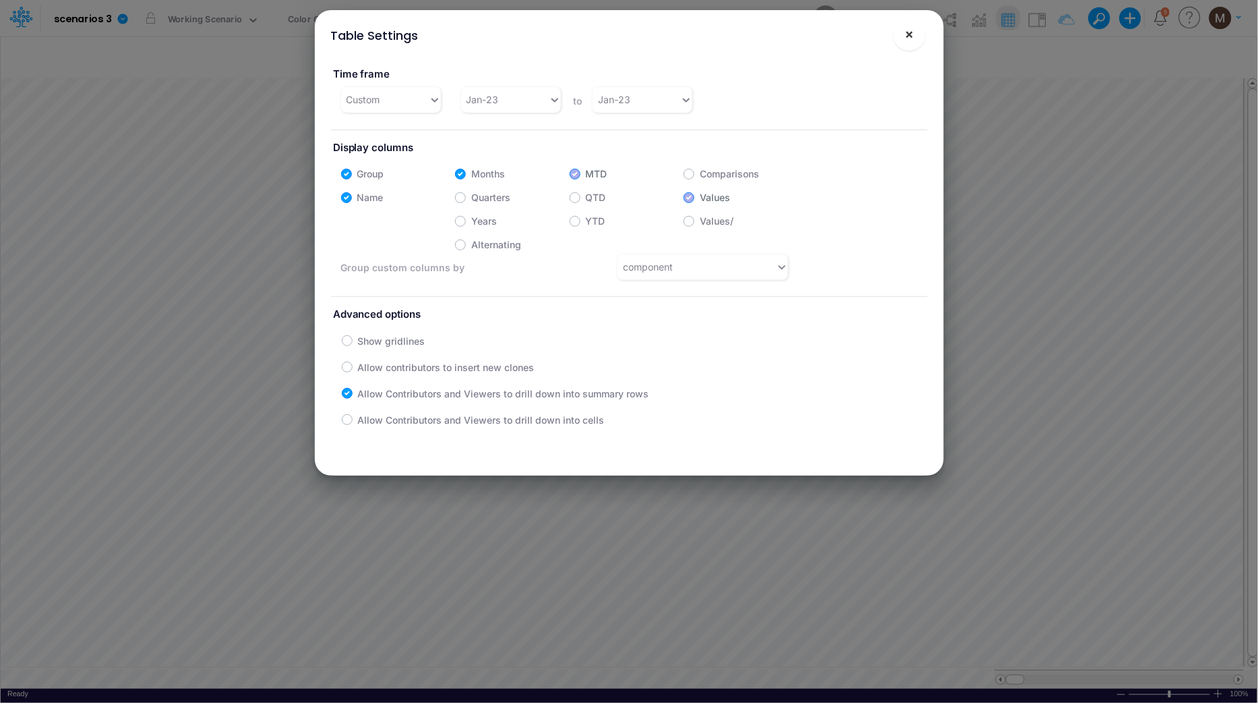
click at [916, 34] on button "×" at bounding box center [909, 34] width 32 height 32
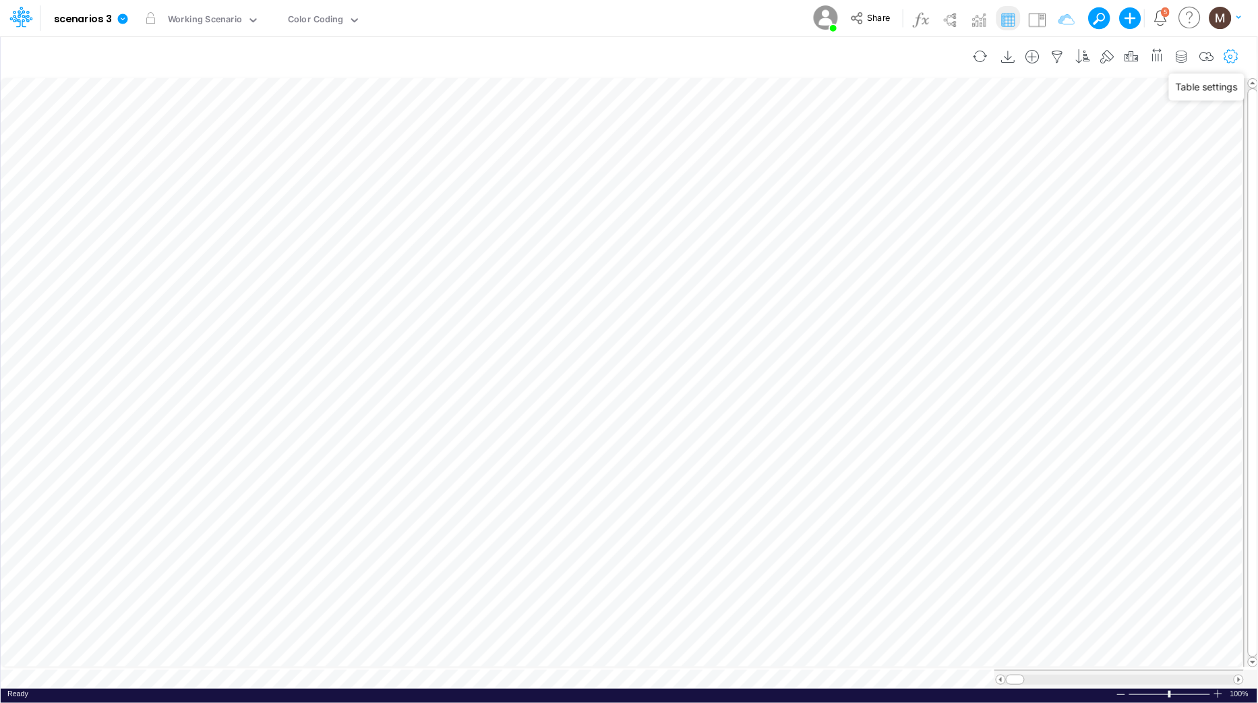
click at [1232, 50] on icon "button" at bounding box center [1232, 57] width 20 height 14
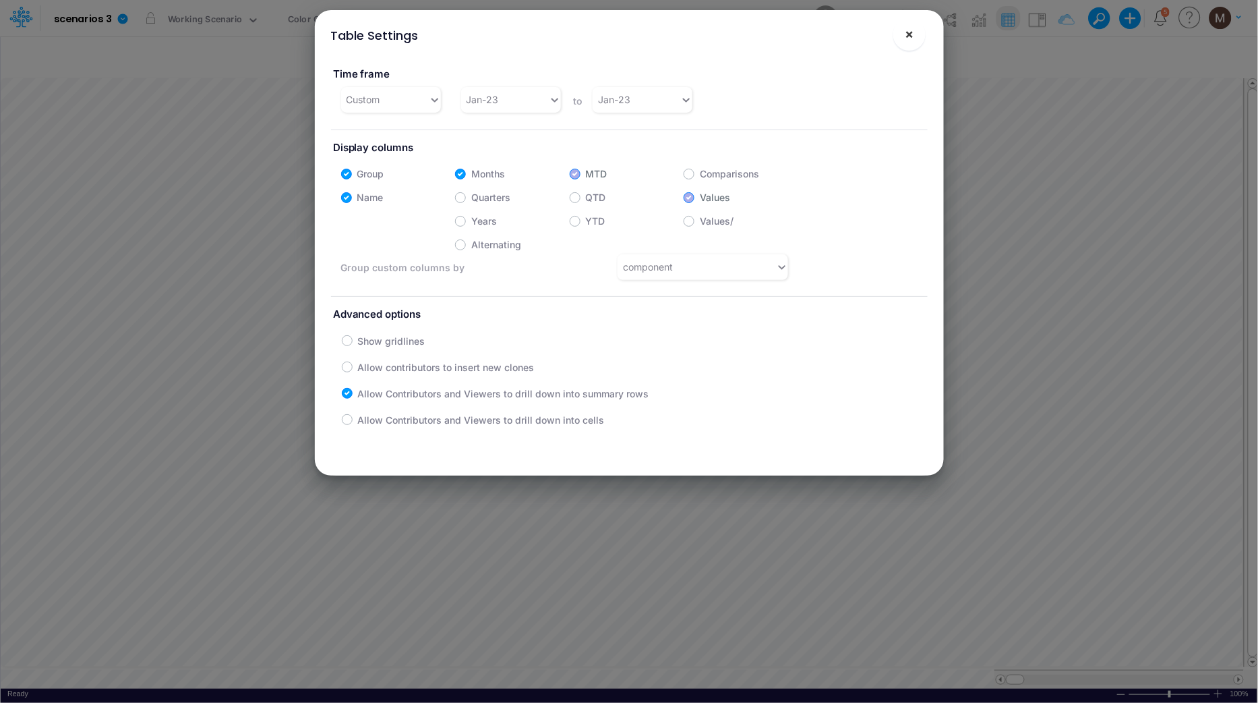
click at [904, 41] on button "×" at bounding box center [909, 34] width 32 height 32
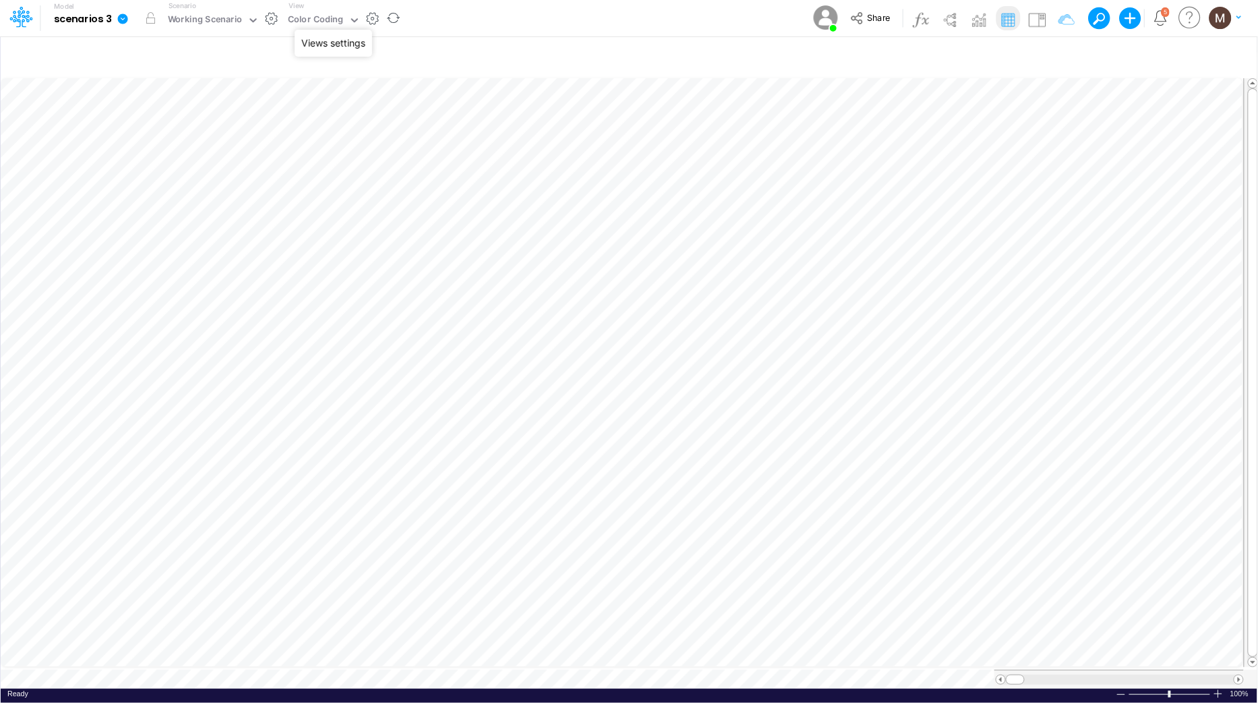
click at [367, 21] on button "button" at bounding box center [372, 18] width 14 height 14
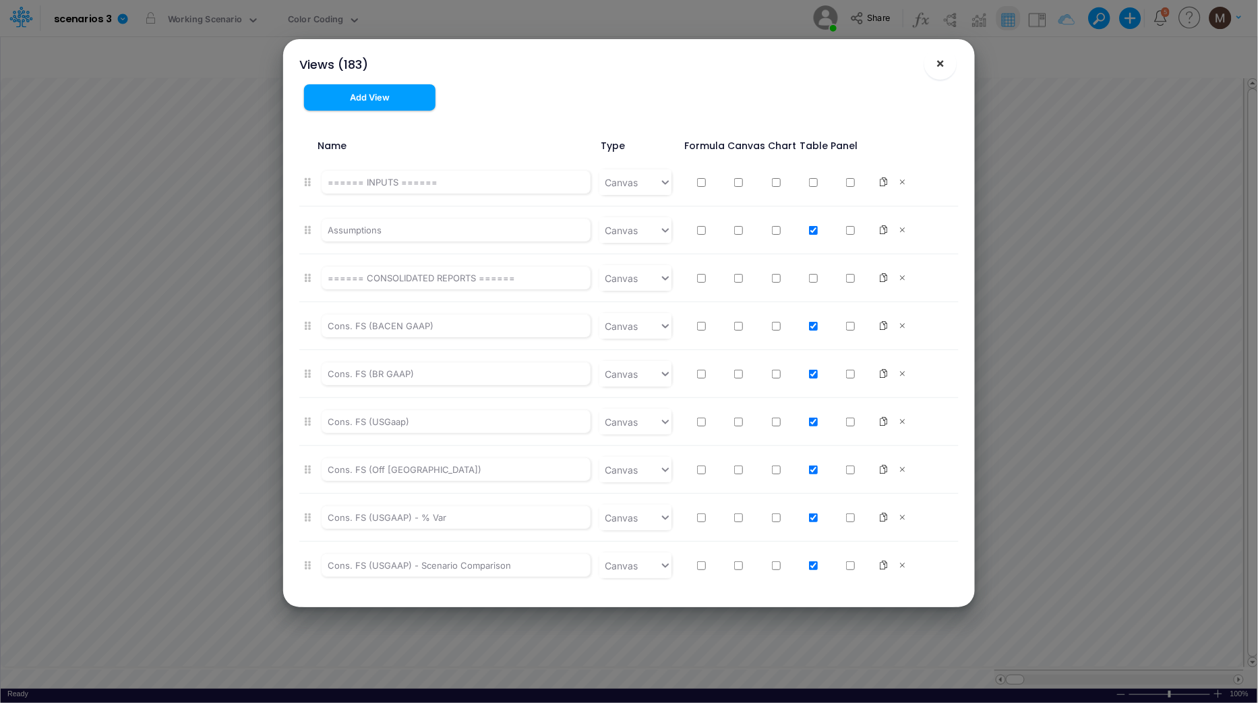
click at [936, 76] on button "×" at bounding box center [940, 63] width 32 height 32
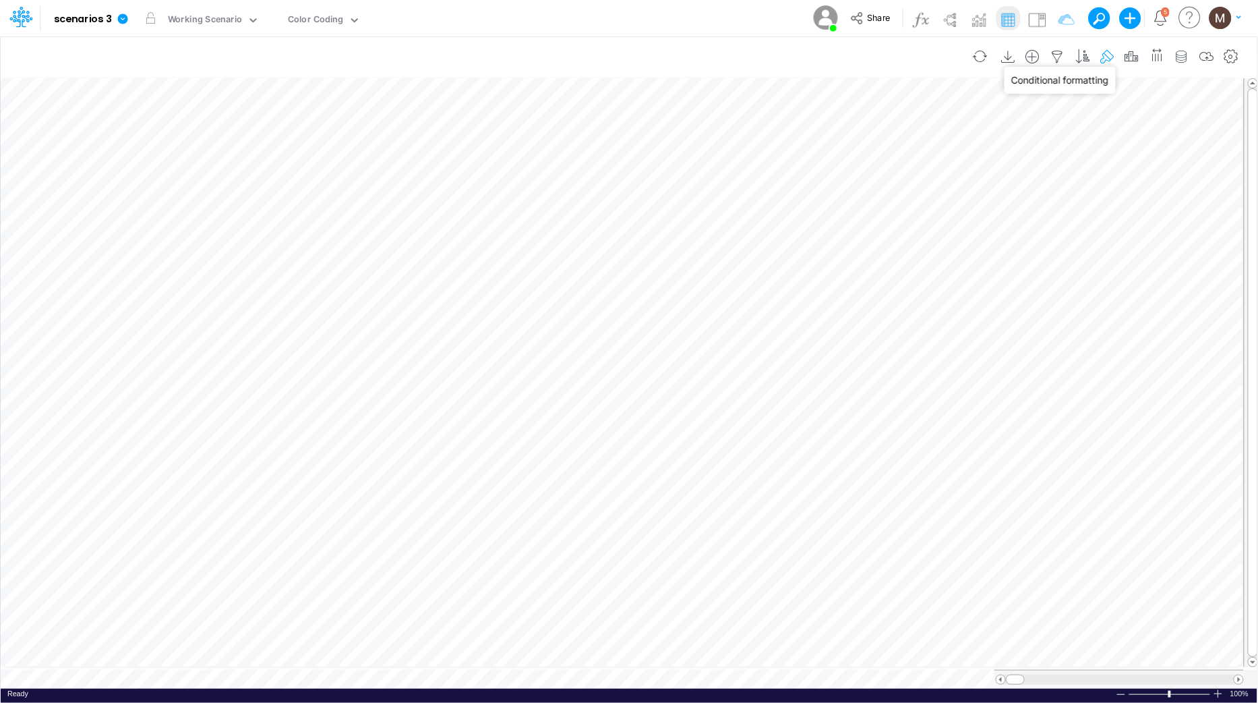
click at [1104, 57] on icon "button" at bounding box center [1108, 57] width 20 height 14
click at [1185, 57] on icon "button" at bounding box center [1182, 57] width 20 height 14
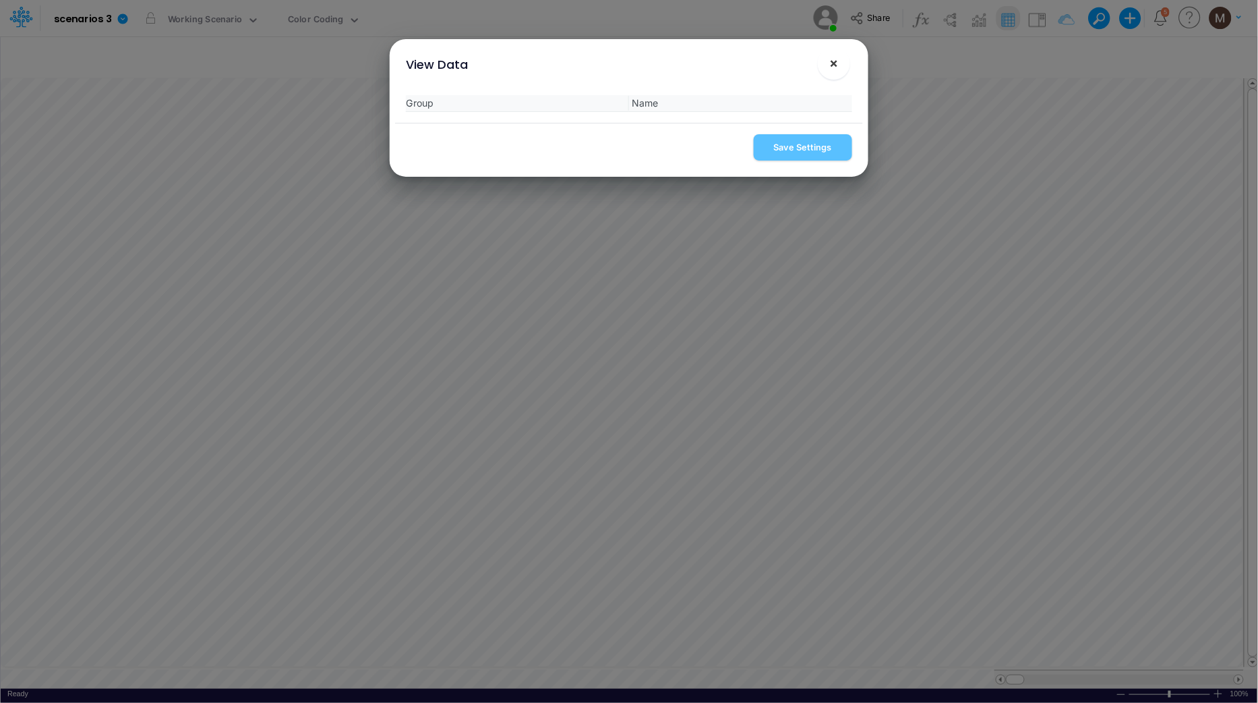
click at [833, 69] on span "×" at bounding box center [833, 63] width 9 height 16
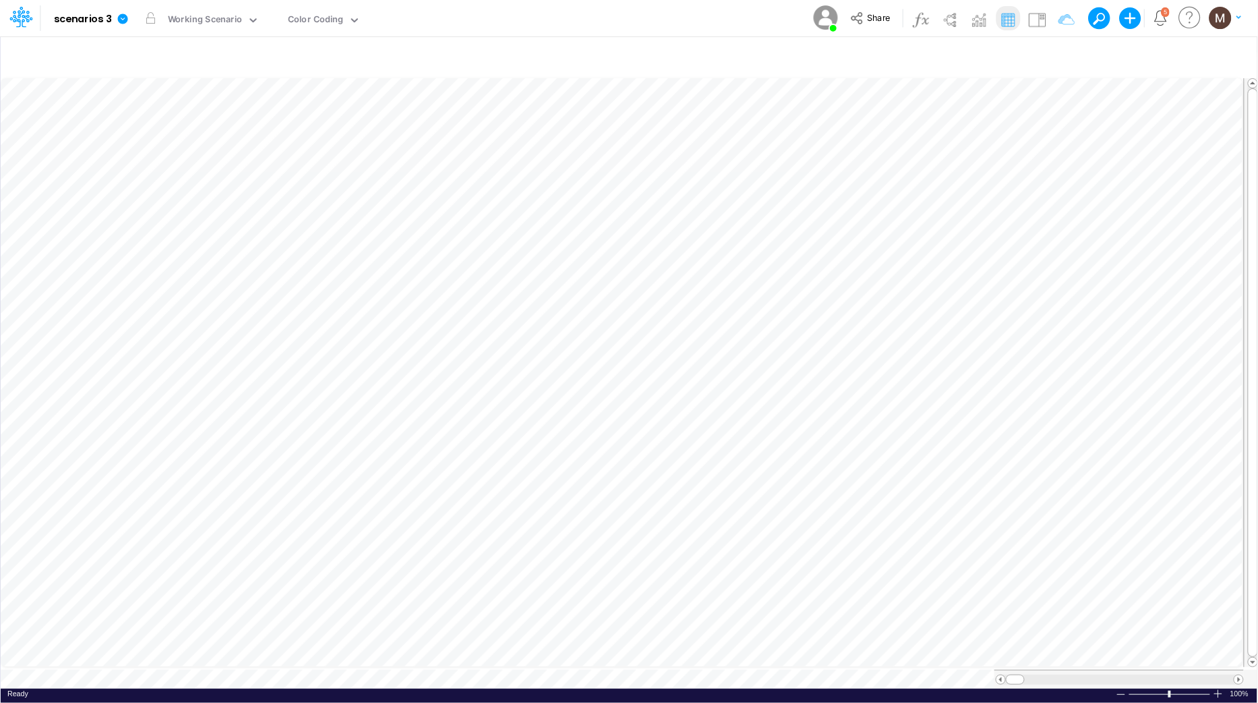
scroll to position [0, 1]
click at [1028, 55] on icon "button" at bounding box center [1033, 57] width 20 height 14
click at [1029, 59] on icon "button" at bounding box center [1033, 57] width 20 height 14
click at [935, 90] on h6 "Insert new" at bounding box center [963, 92] width 160 height 24
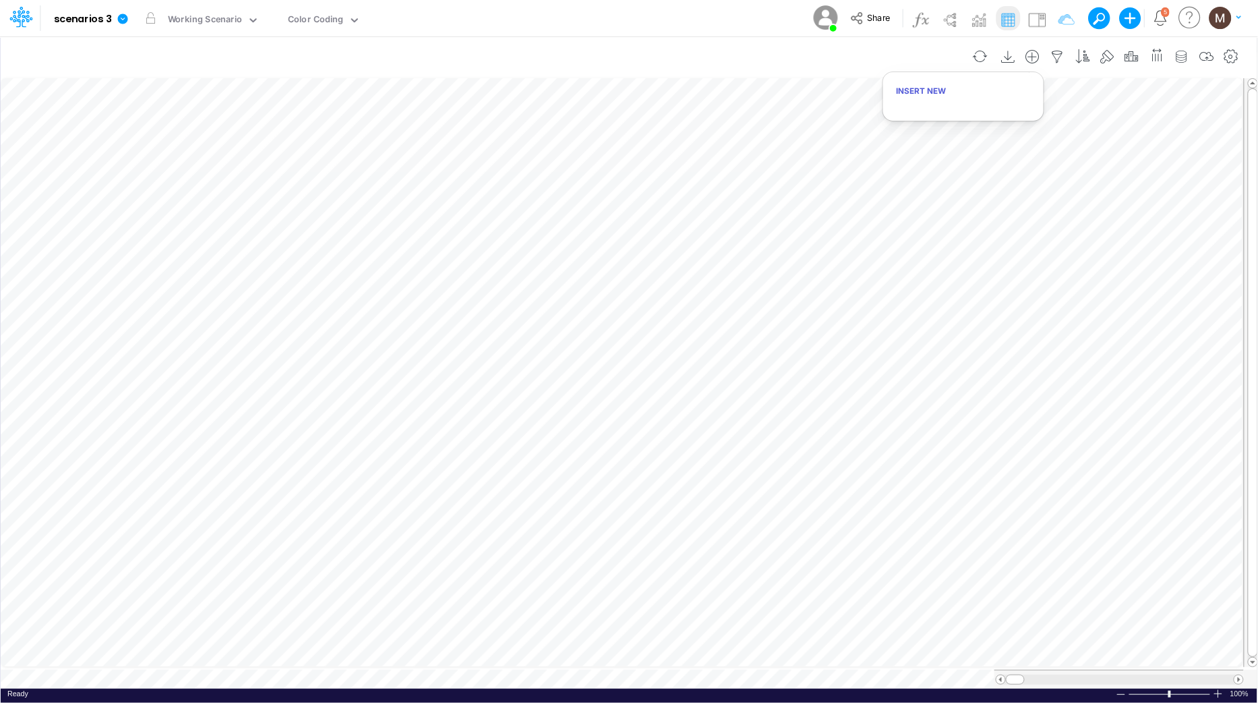
click at [931, 102] on div "Insert new" at bounding box center [964, 96] width 162 height 50
click at [930, 105] on div "Insert new" at bounding box center [964, 96] width 162 height 50
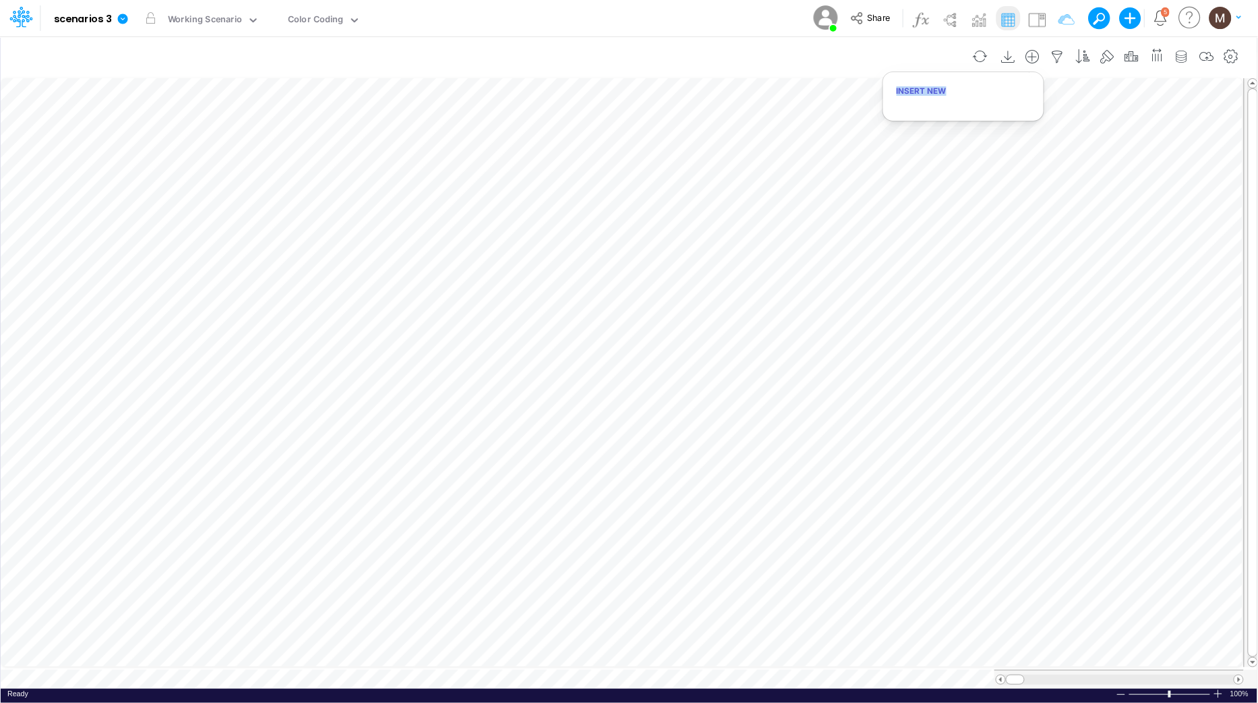
click at [930, 105] on div "Insert new" at bounding box center [964, 96] width 162 height 50
click at [365, 19] on button "button" at bounding box center [372, 18] width 14 height 14
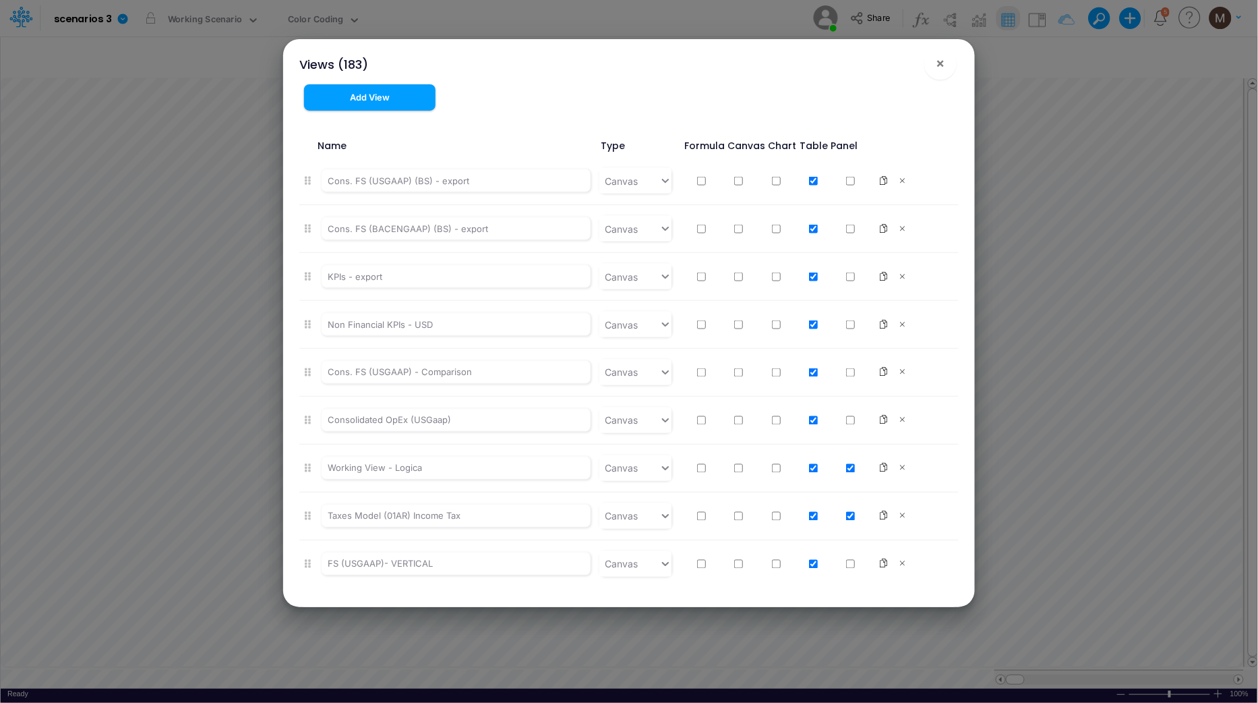
scroll to position [8348, 0]
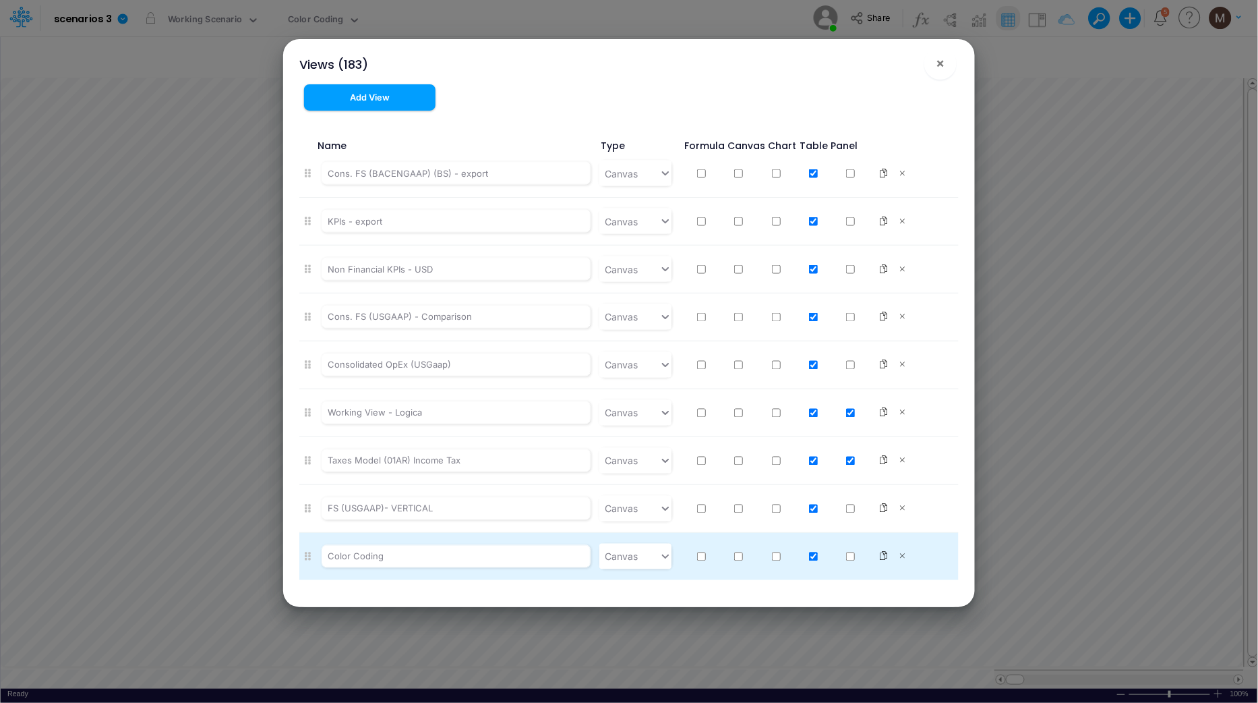
click at [734, 558] on input "checkbox" at bounding box center [738, 556] width 9 height 9
checkbox input "true"
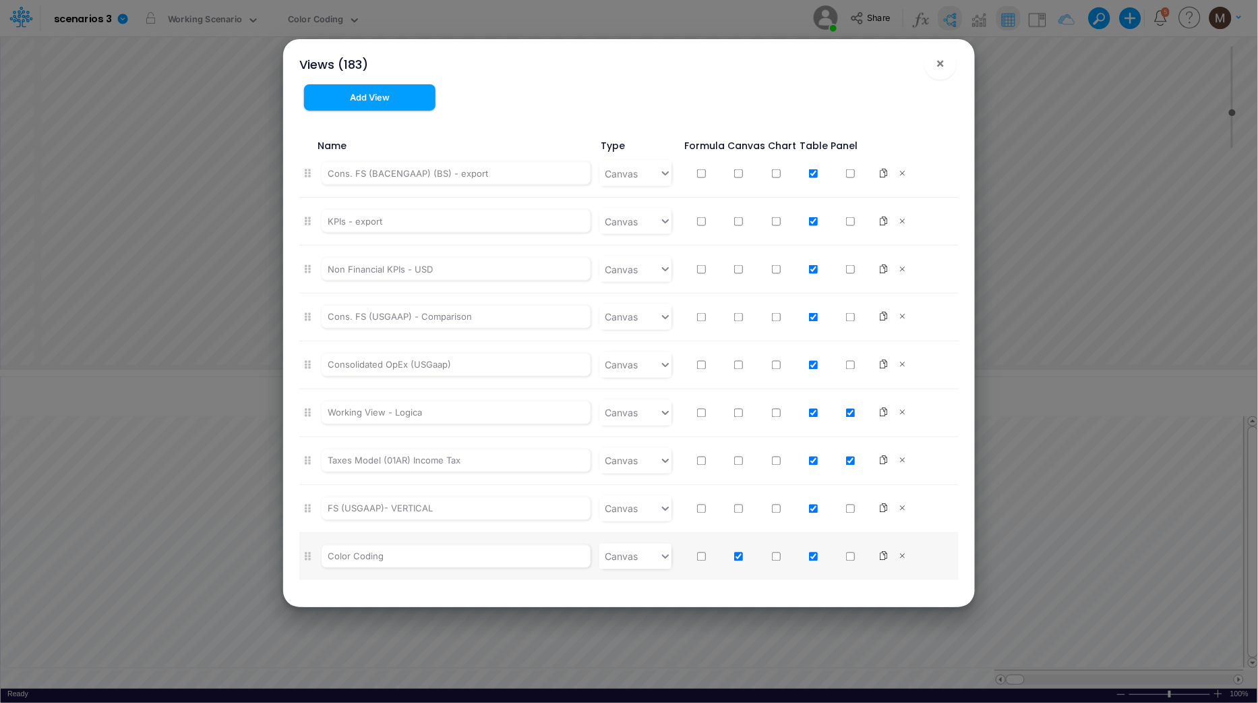
click at [239, 311] on div "Views (183) × Add View Name Type Formula Canvas Chart Table Panel ====== INPUTS…" at bounding box center [629, 351] width 1258 height 703
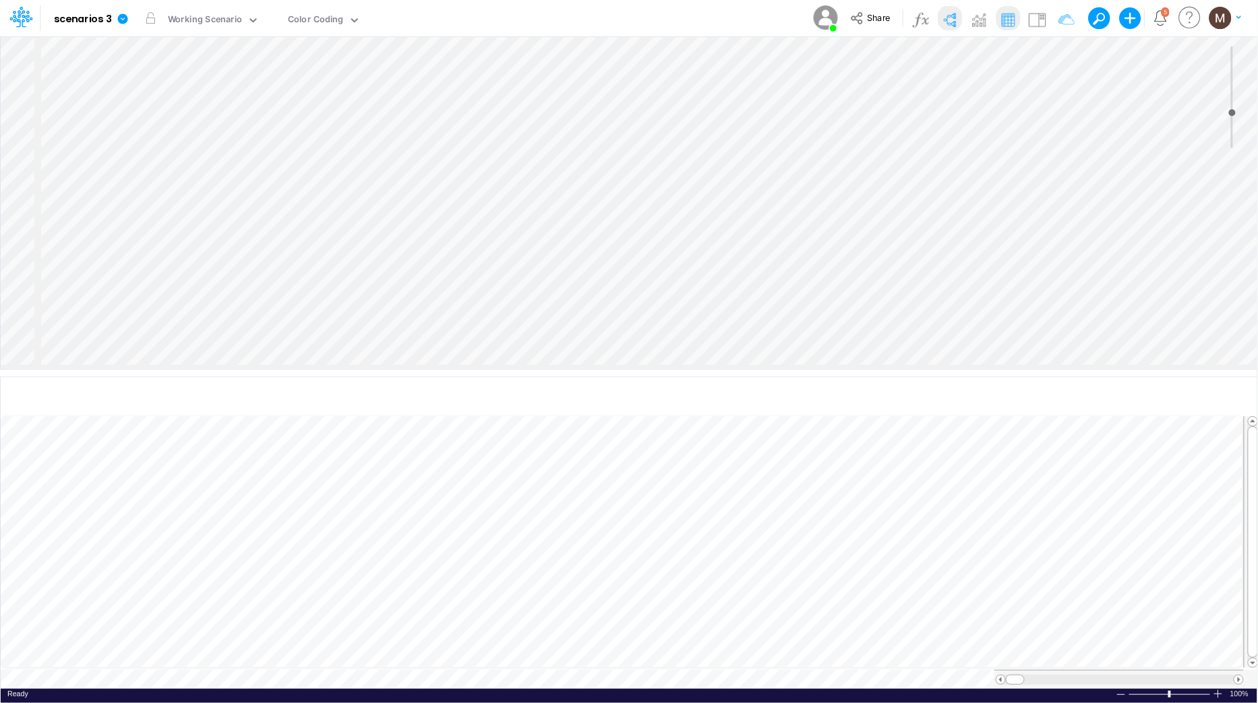
click at [359, 218] on div "Insert node Component Variable Constant Group Addition Subtraction Multiplicati…" at bounding box center [629, 202] width 1257 height 332
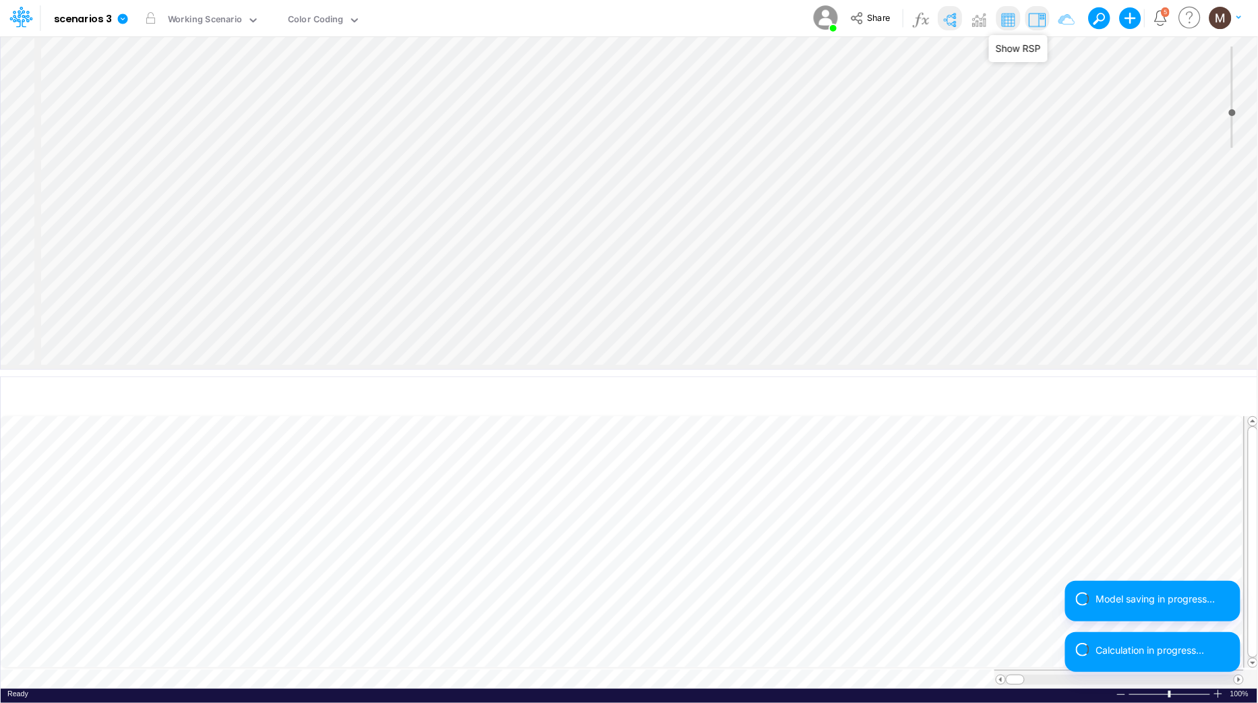
click at [1037, 13] on img at bounding box center [1037, 20] width 22 height 22
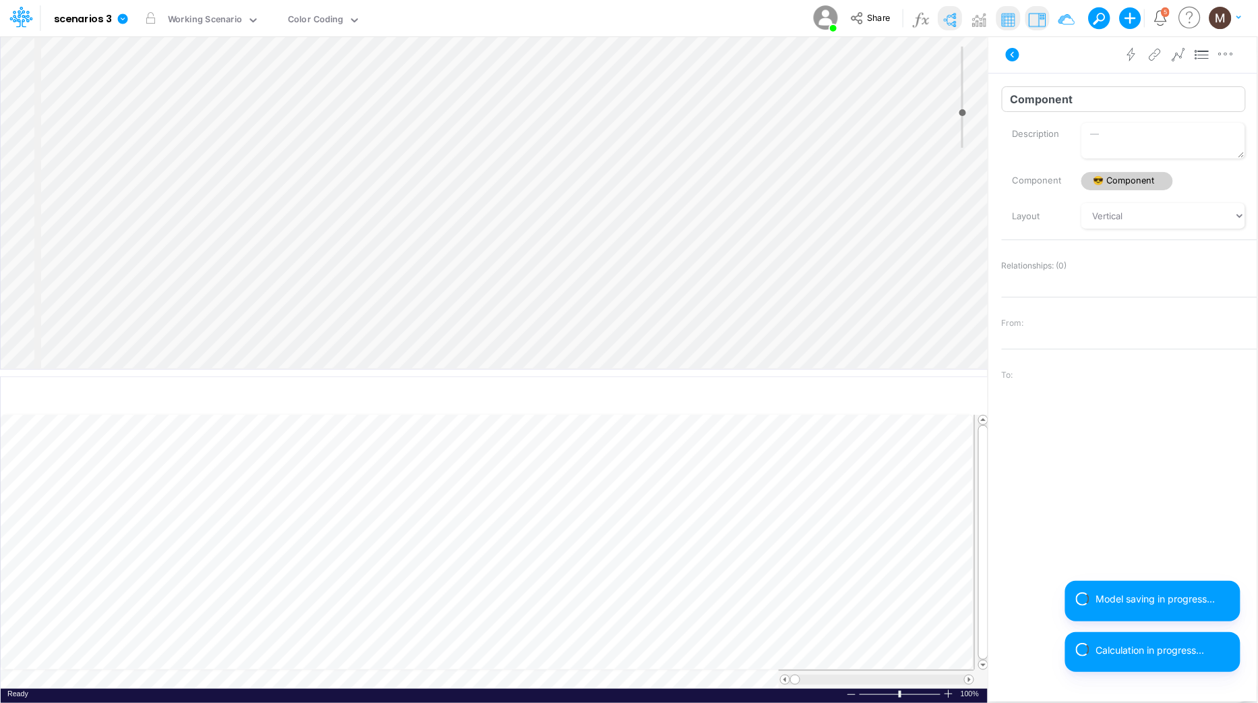
click at [1067, 109] on input "Component" at bounding box center [1124, 99] width 244 height 26
type input "C"
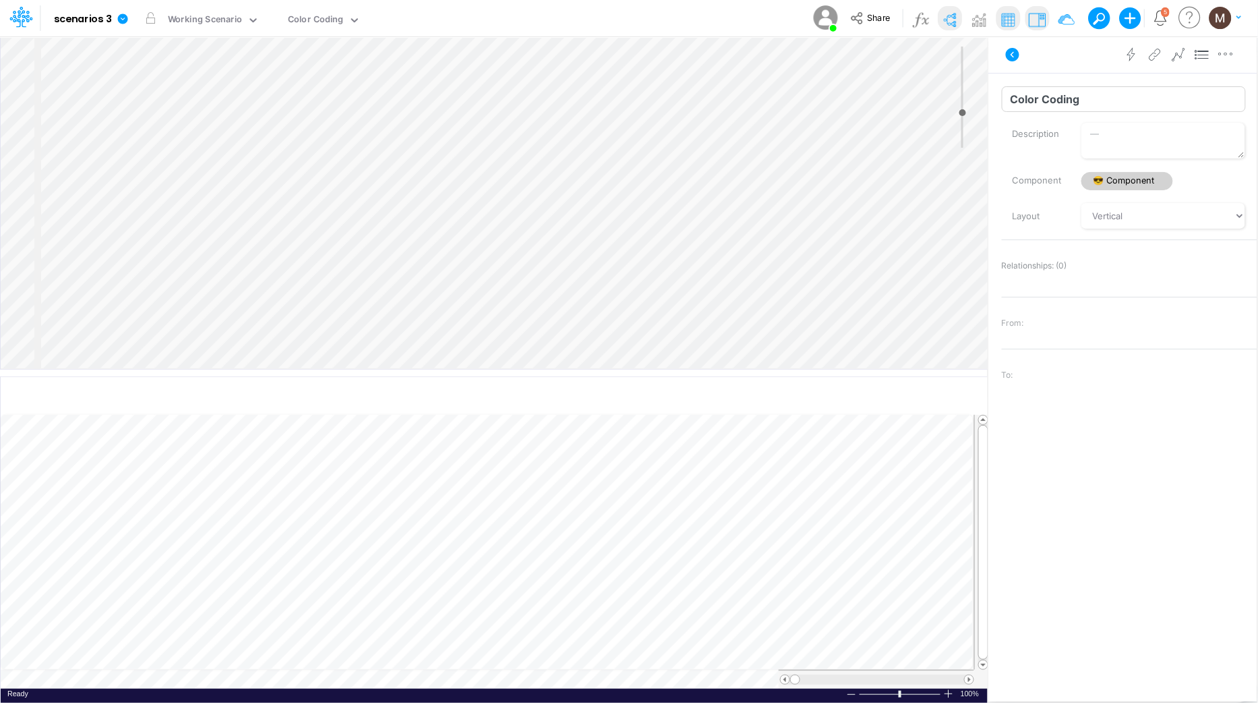
type input "Color Coding"
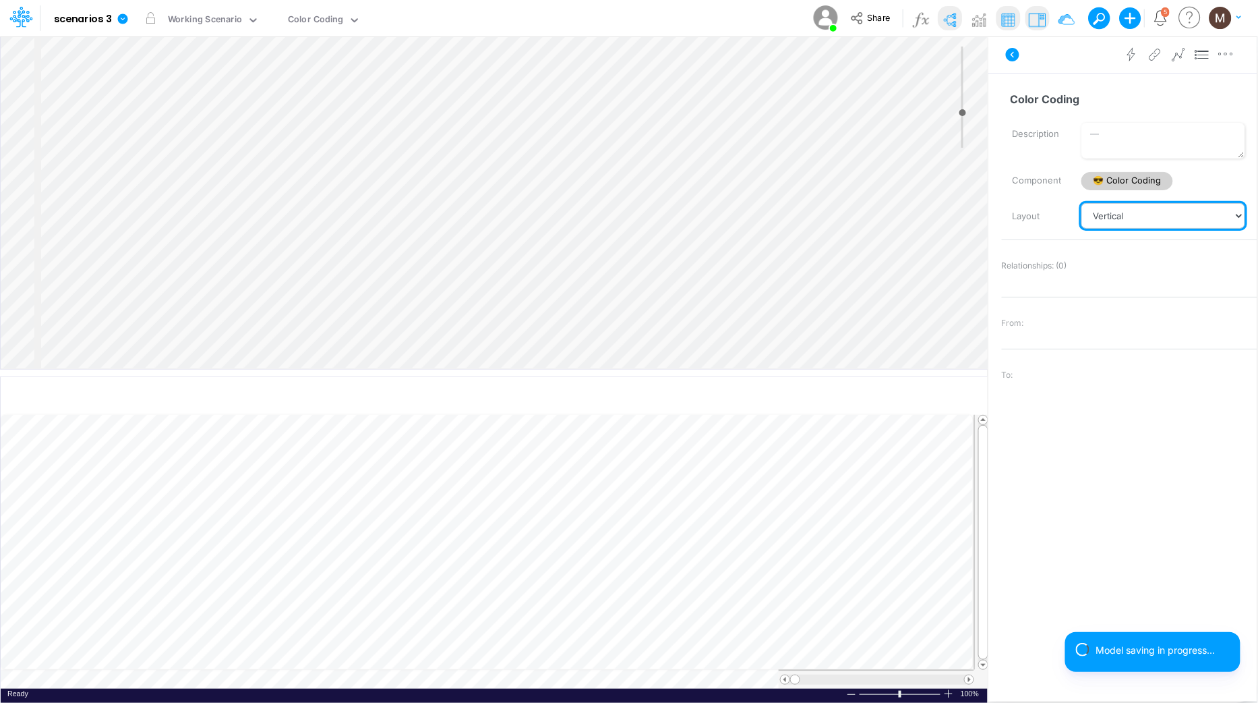
click at [1142, 220] on select "Vertical Vertical Tree Horizontal Horizontal Tree Horizontal Tree Compact Funnel" at bounding box center [1164, 216] width 164 height 26
click at [1082, 203] on select "Vertical Vertical Tree Horizontal Horizontal Tree Horizontal Tree Compact Funnel" at bounding box center [1164, 216] width 164 height 26
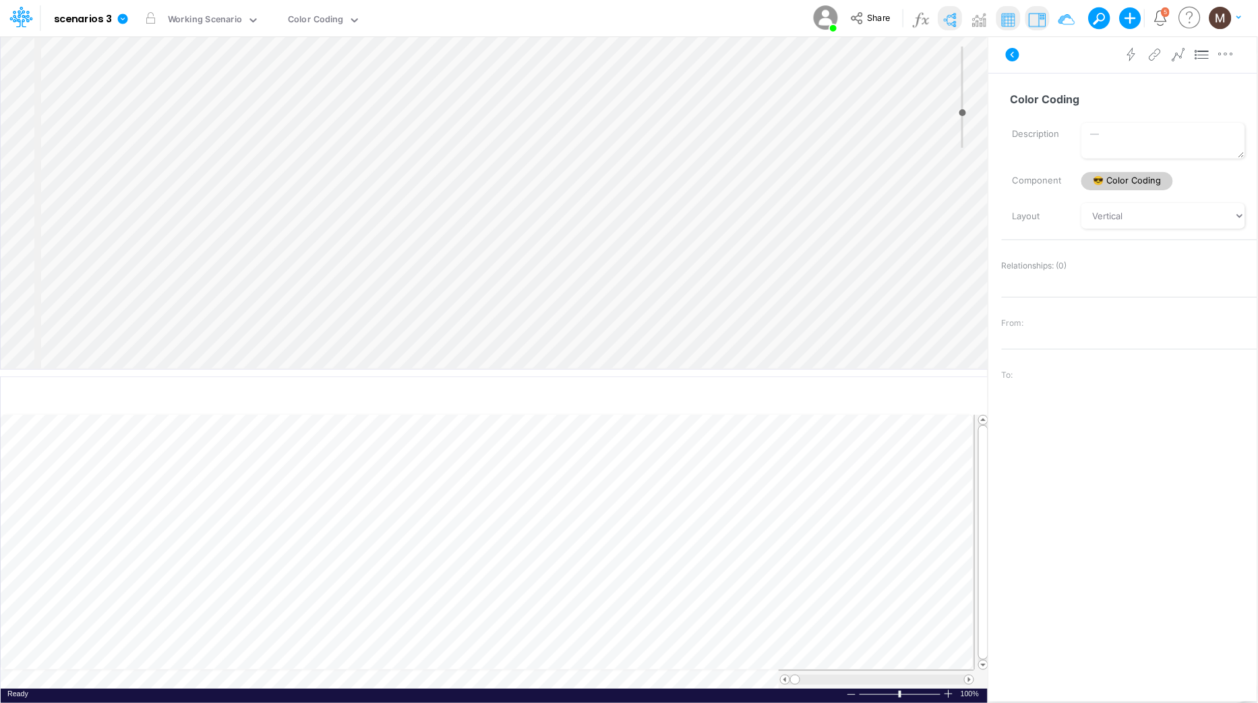
click at [109, 249] on div "Insert node Variable Constant Group Addition Subtraction Multiplication Divisio…" at bounding box center [494, 202] width 987 height 332
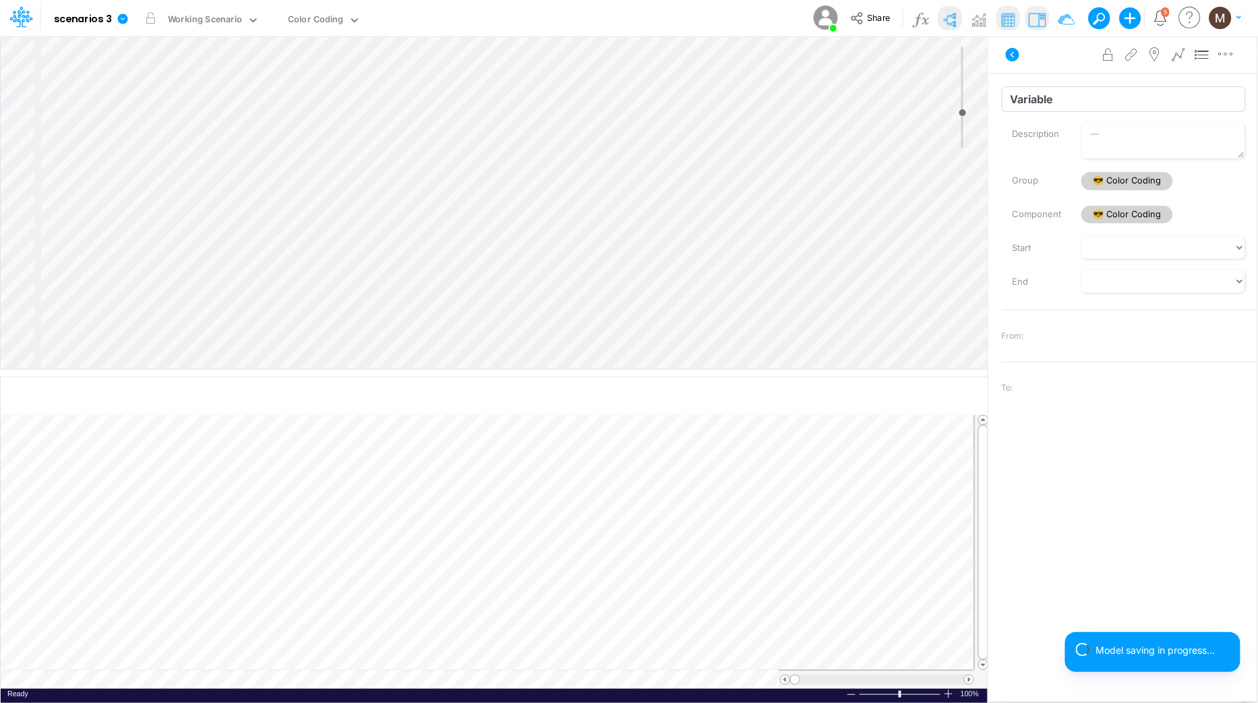
click at [1056, 105] on input "Variable" at bounding box center [1124, 99] width 244 height 26
type input "V"
type input "Hard cODED"
click at [138, 262] on div "Insert child node Variable Constant Group Addition Subtraction Multiplication D…" at bounding box center [494, 202] width 987 height 332
click at [1072, 104] on input "Constant" at bounding box center [1124, 99] width 244 height 26
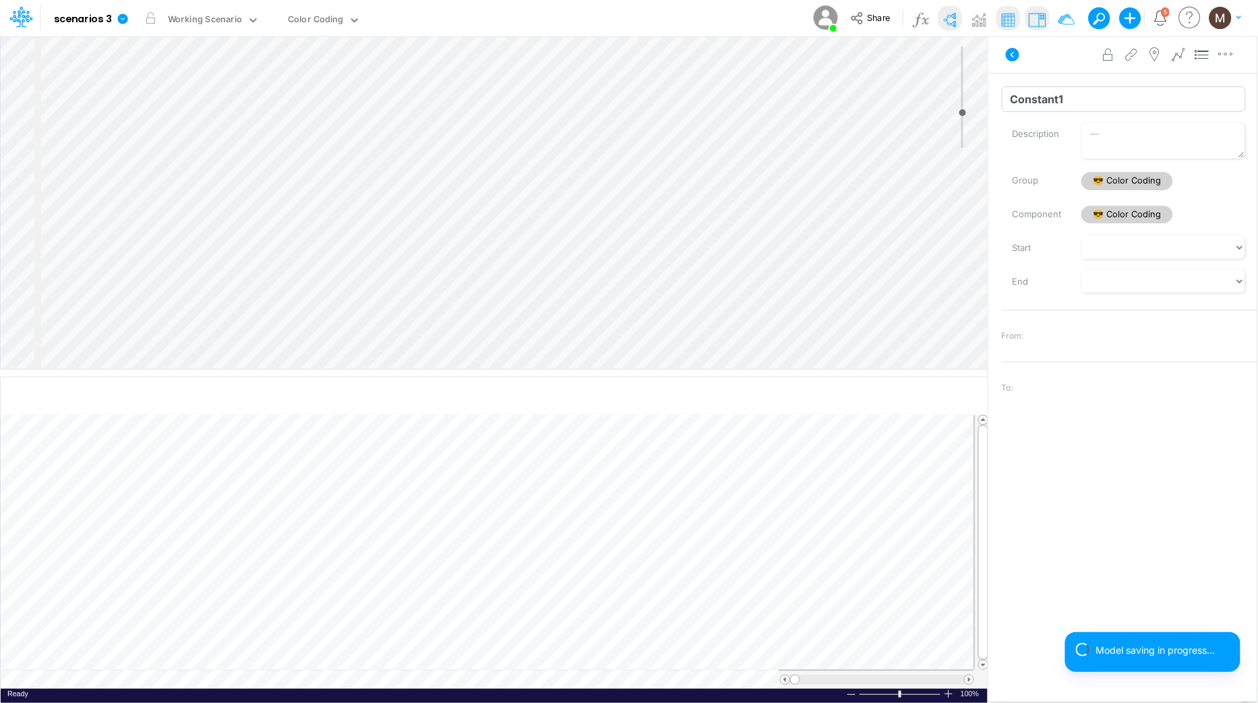
type input "Constant1"
click at [1227, 53] on icon "button" at bounding box center [1226, 54] width 20 height 14
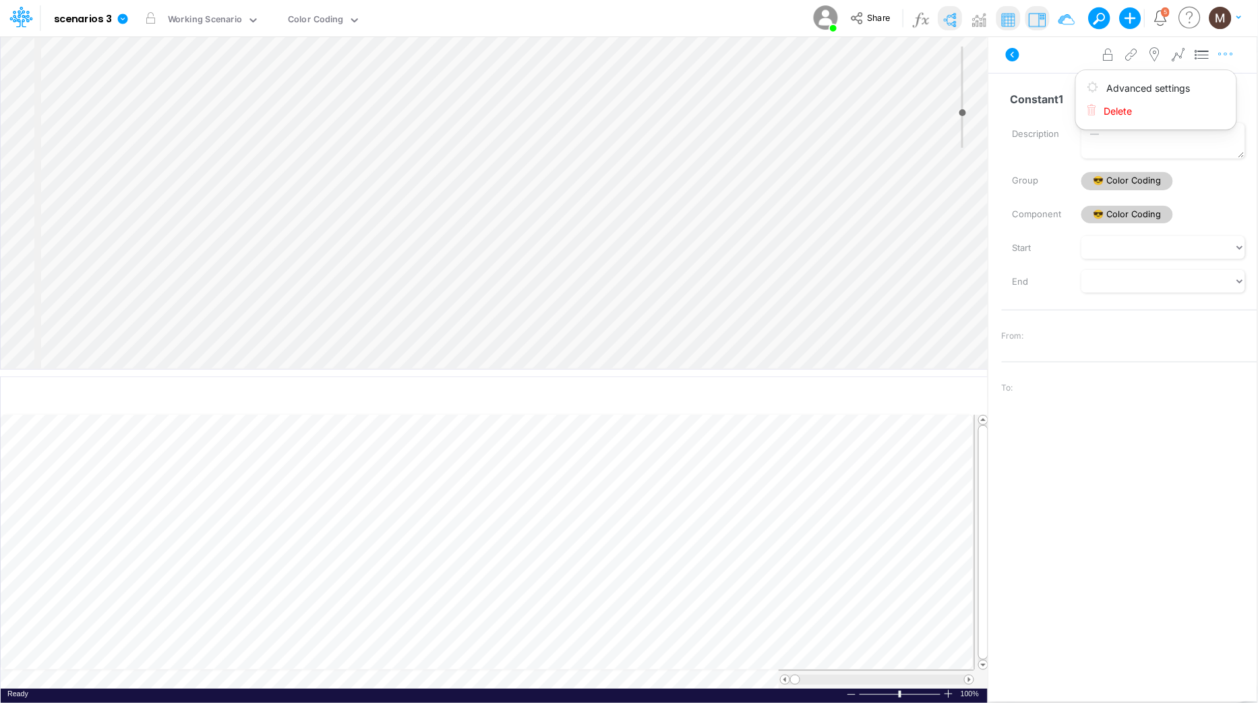
click at [1227, 53] on icon "button" at bounding box center [1226, 54] width 20 height 14
click at [78, 298] on div "Insert child node Variable Constant Group Addition Subtraction Multiplication D…" at bounding box center [494, 202] width 987 height 332
click at [148, 326] on div "Insert child node Variable Constant Group Addition Subtraction Multiplication D…" at bounding box center [494, 202] width 987 height 332
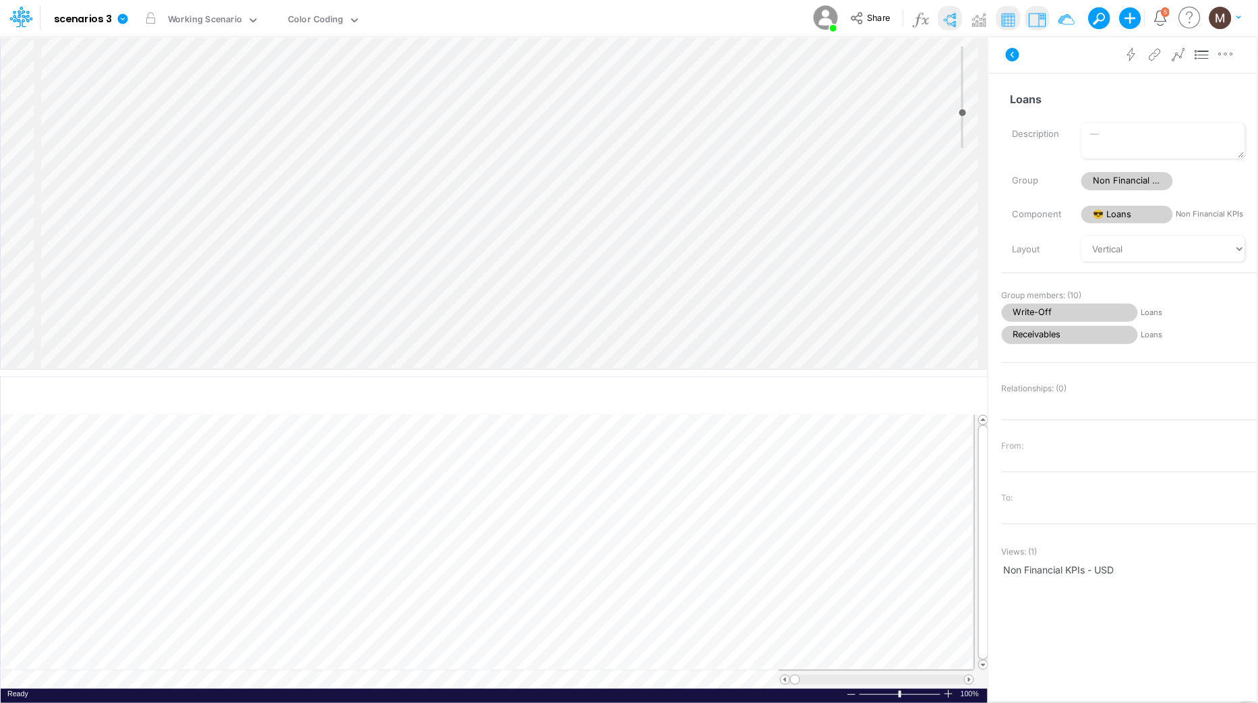
scroll to position [18, 0]
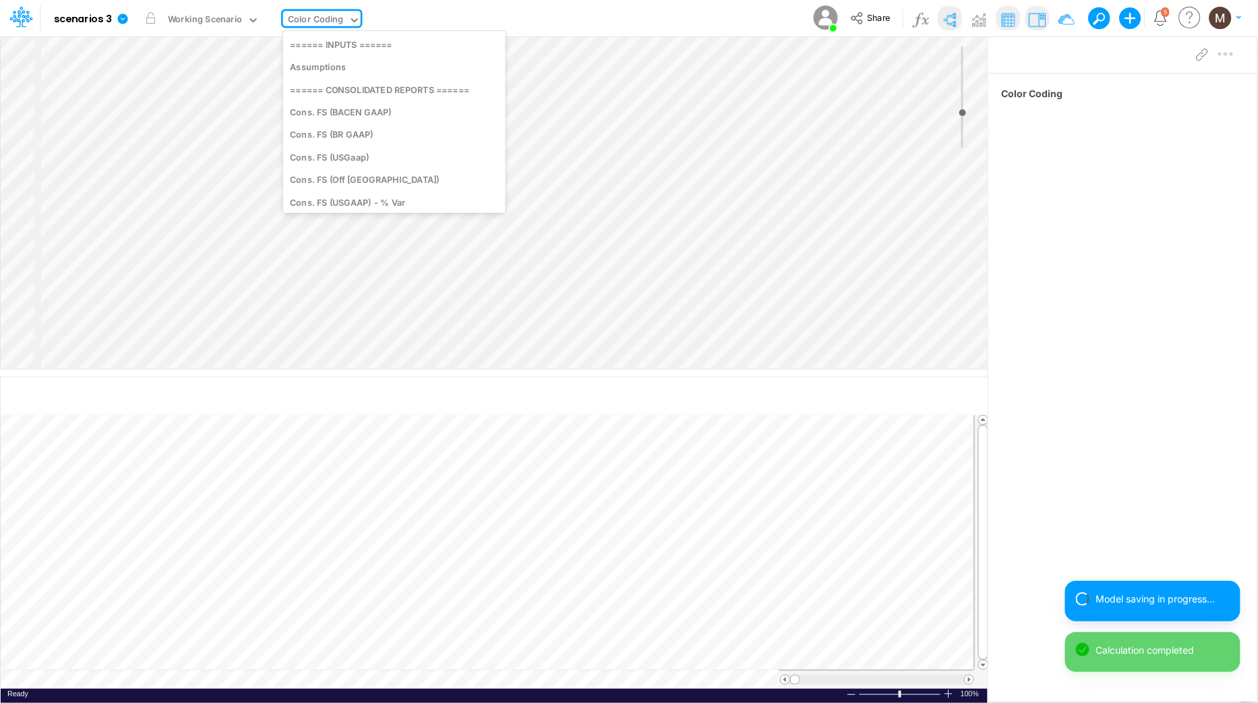
click at [349, 20] on icon at bounding box center [355, 20] width 12 height 12
click at [372, 12] on button "button" at bounding box center [372, 18] width 14 height 14
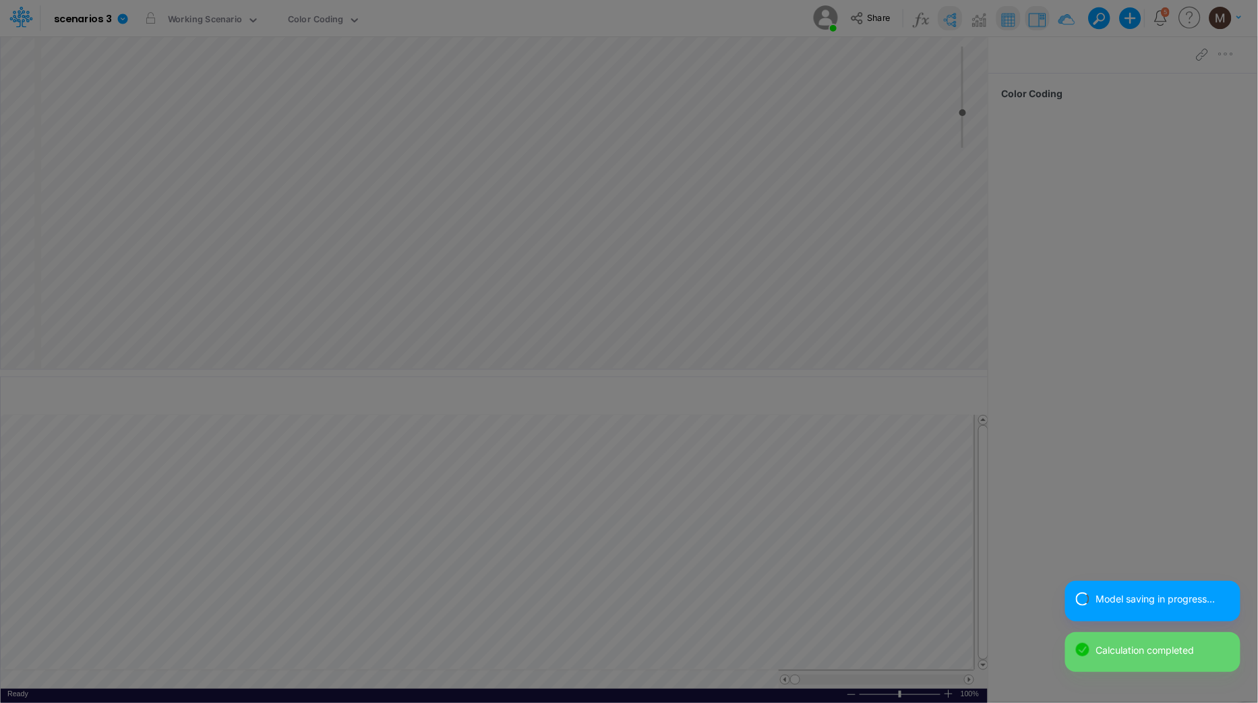
click at [370, 17] on div "Views (183) ×" at bounding box center [629, 27] width 681 height 45
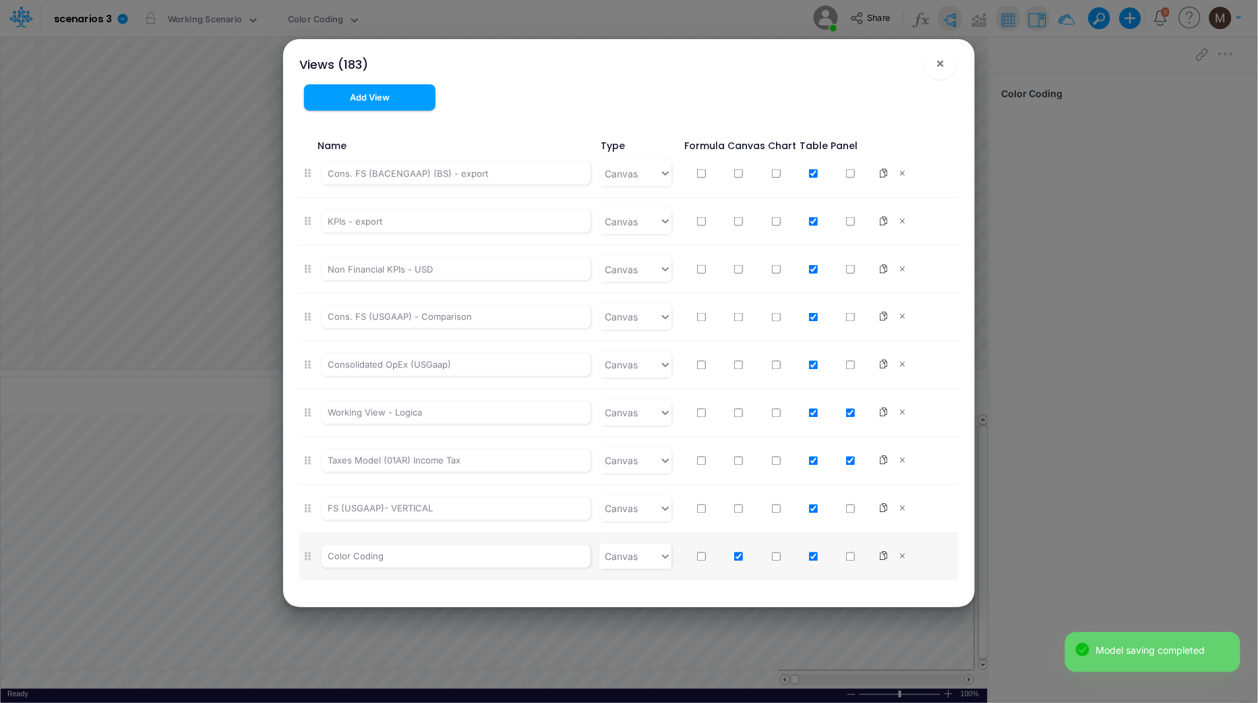
scroll to position [8348, 0]
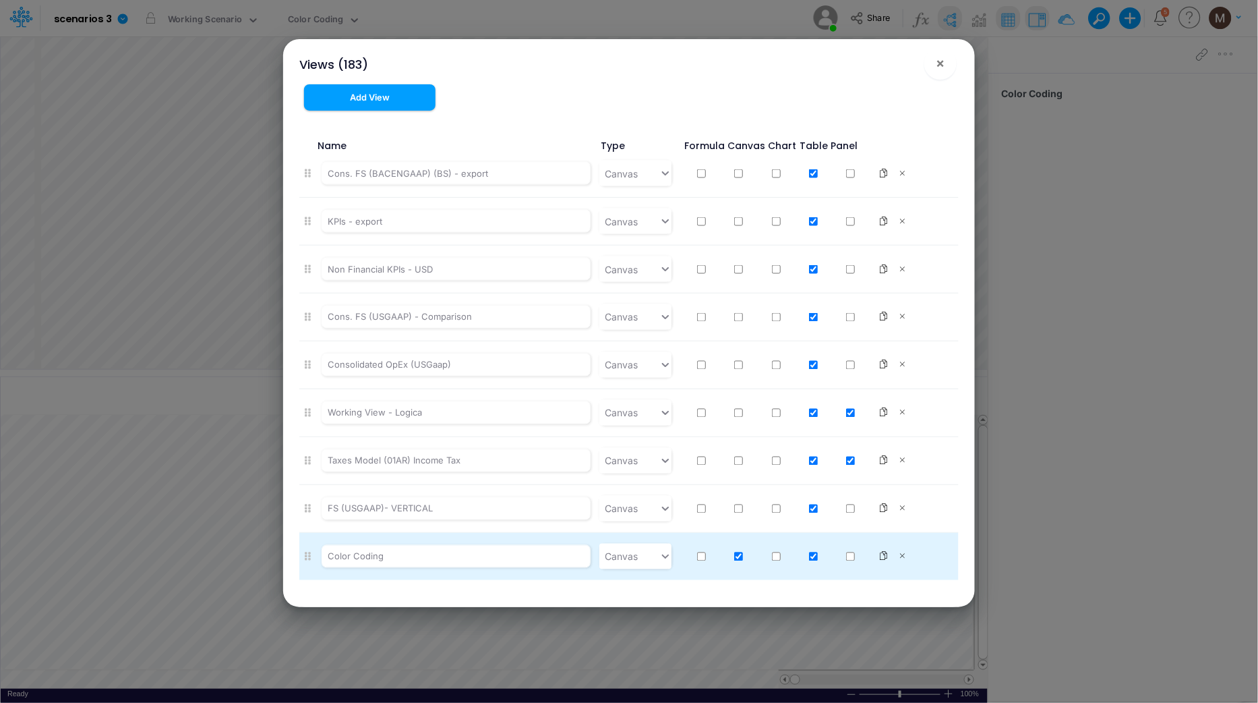
click at [308, 555] on icon at bounding box center [308, 556] width 6 height 9
click at [897, 556] on icon at bounding box center [903, 556] width 13 height 9
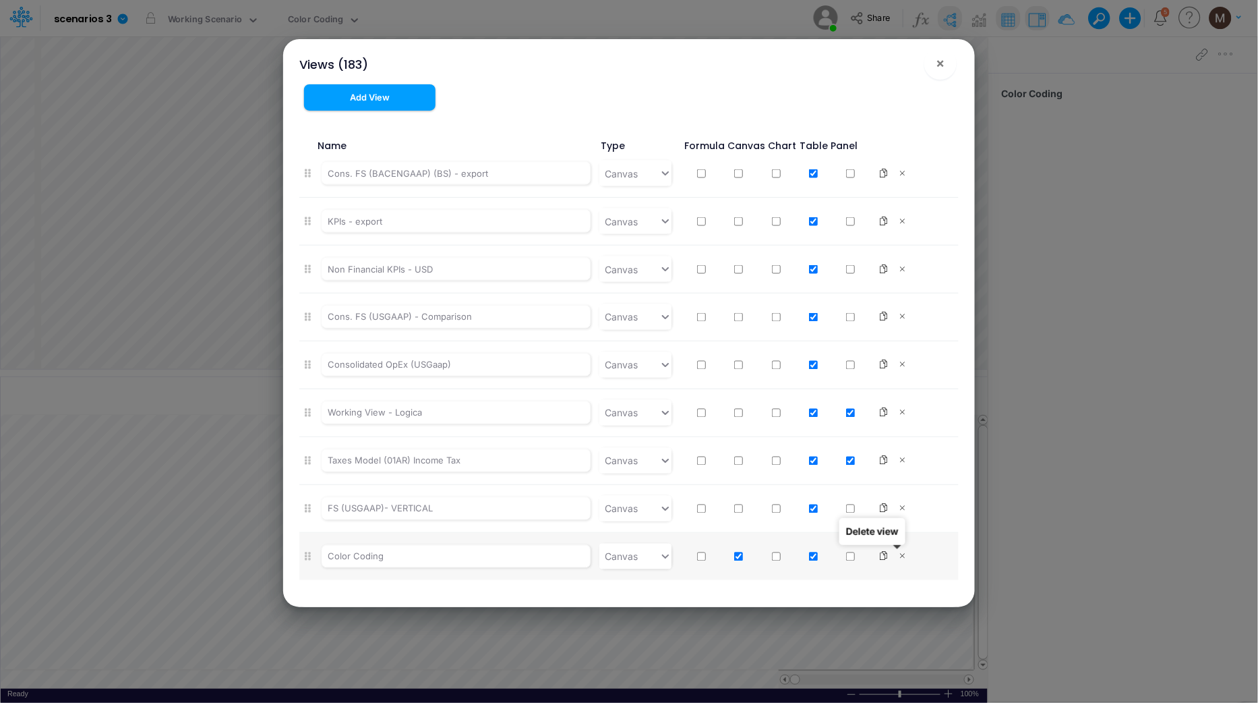
type input "Consolidated FS - USGAAP"
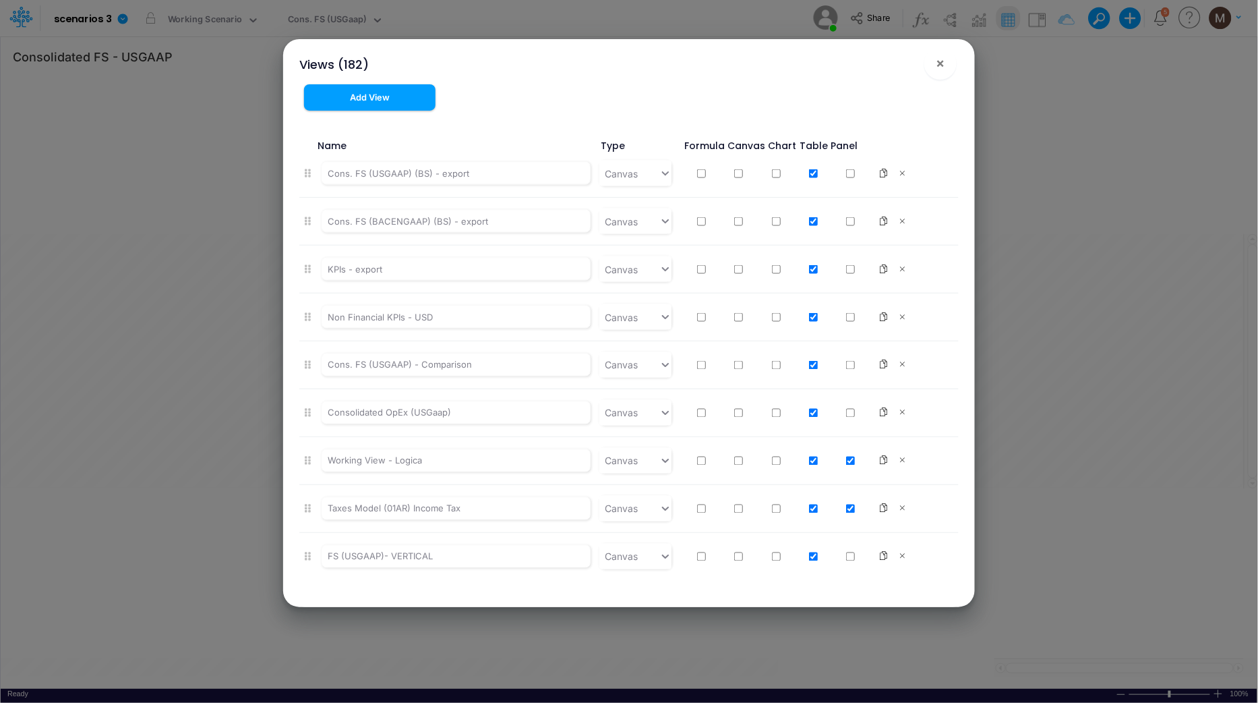
scroll to position [8299, 0]
click at [943, 69] on span "×" at bounding box center [941, 63] width 9 height 16
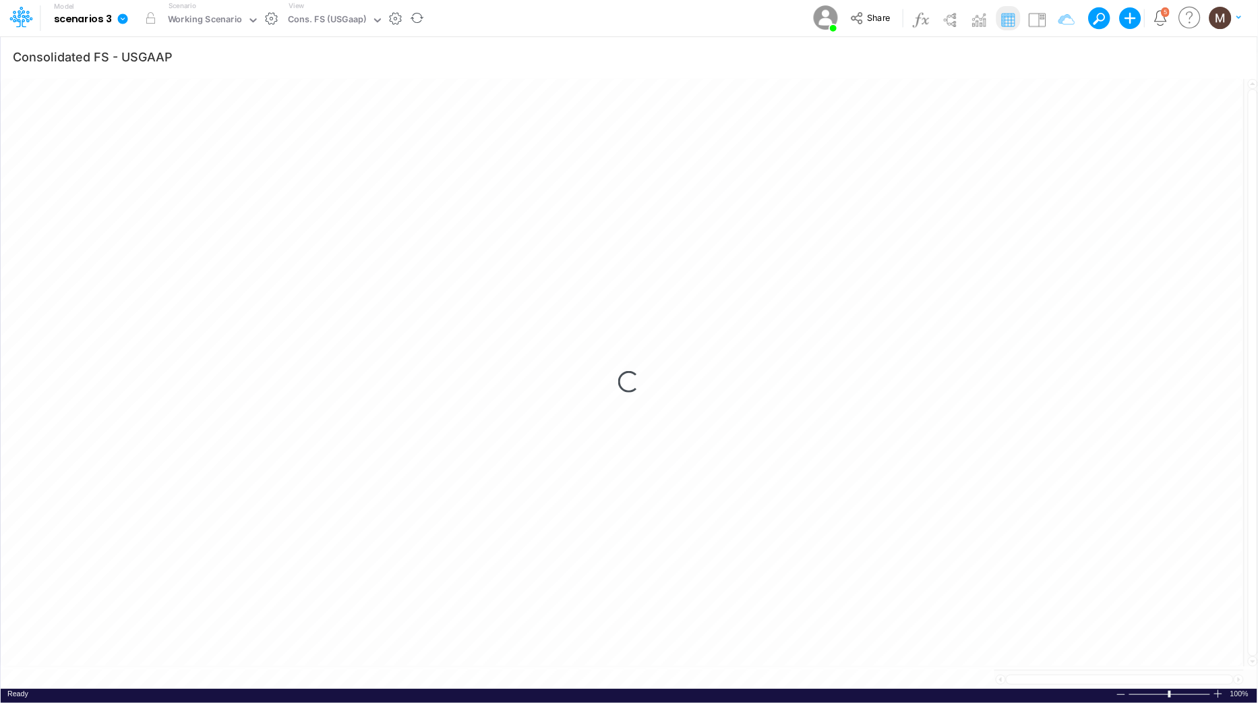
click at [395, 17] on button "button" at bounding box center [395, 18] width 14 height 14
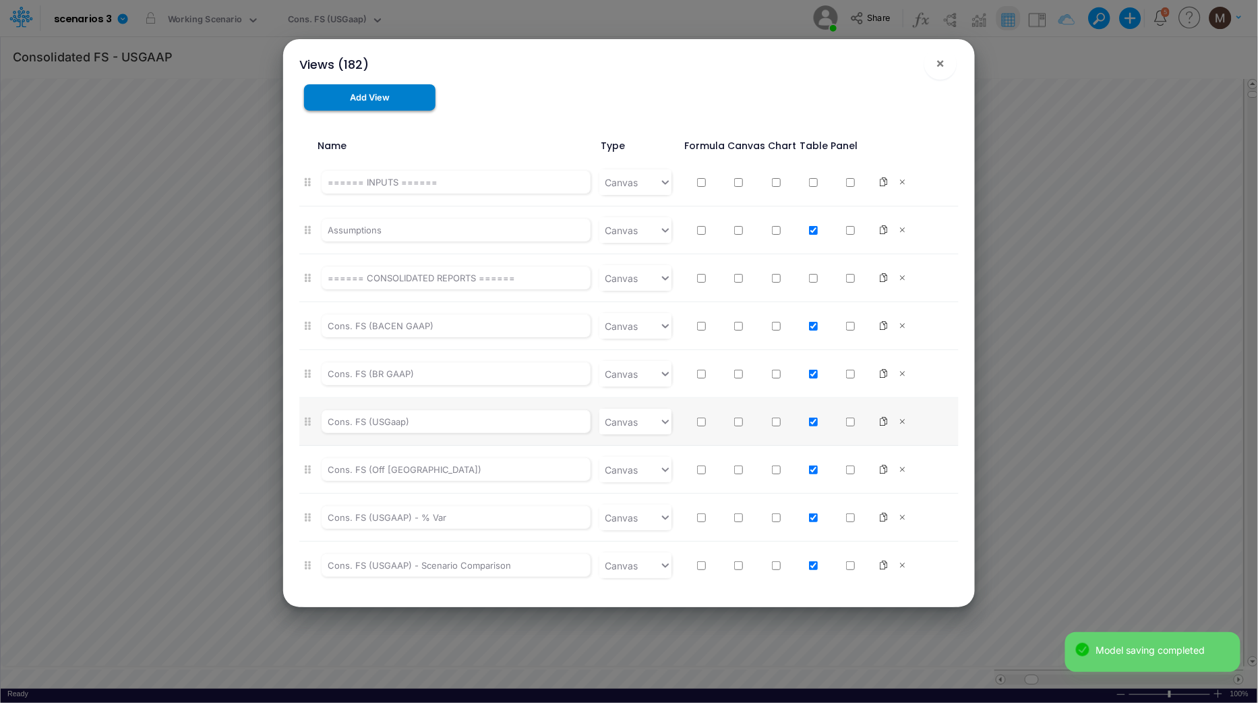
click at [399, 100] on button "Add View" at bounding box center [369, 97] width 131 height 26
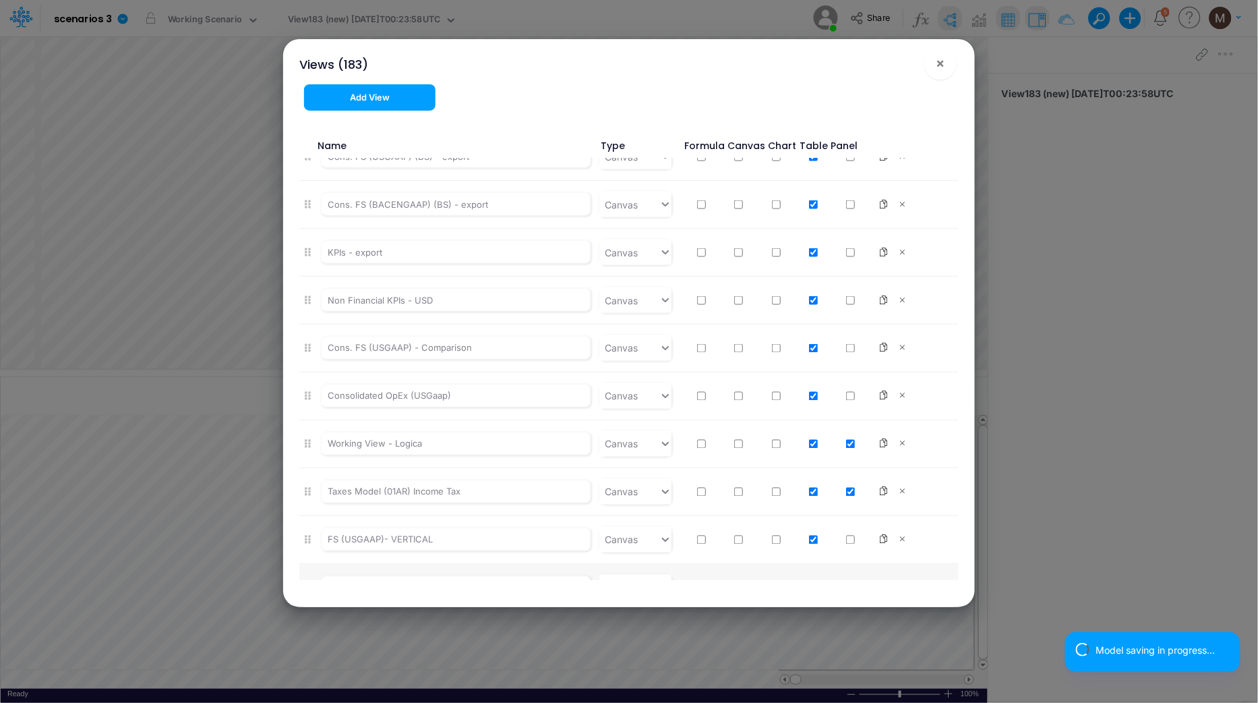
scroll to position [8348, 0]
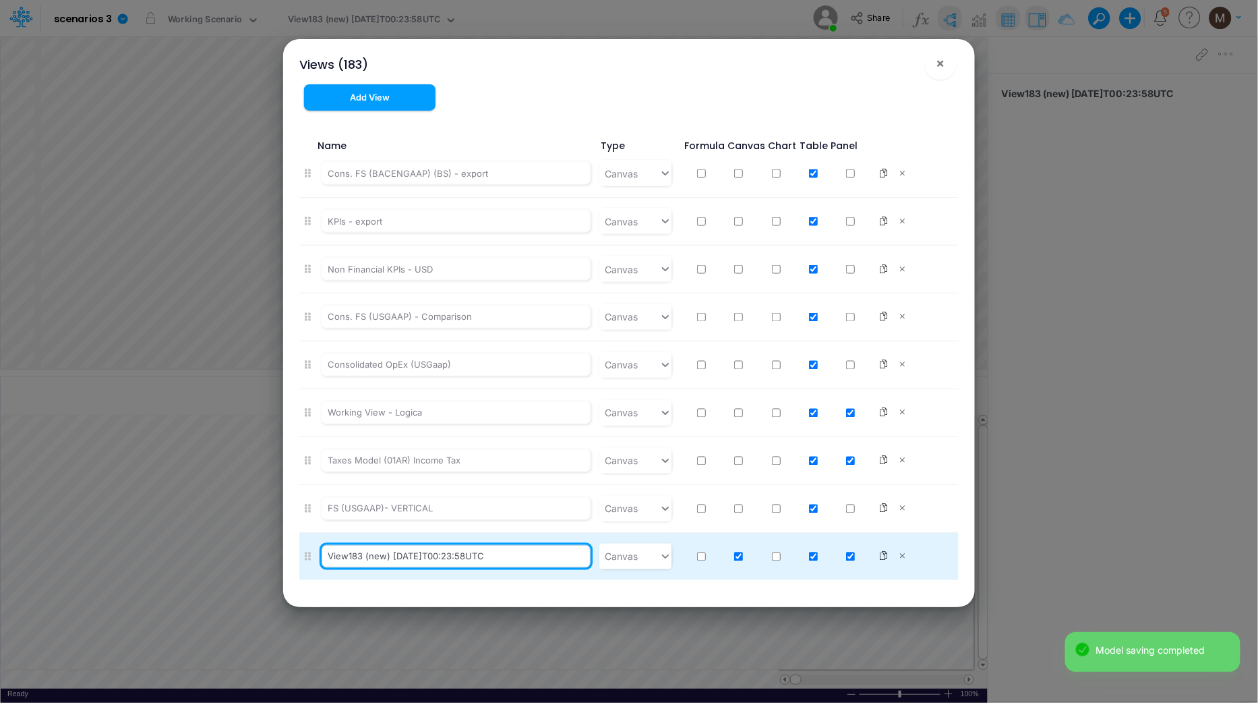
click at [423, 562] on input "View183 (new) 2025-10-15T00:23:58UTC" at bounding box center [457, 556] width 270 height 23
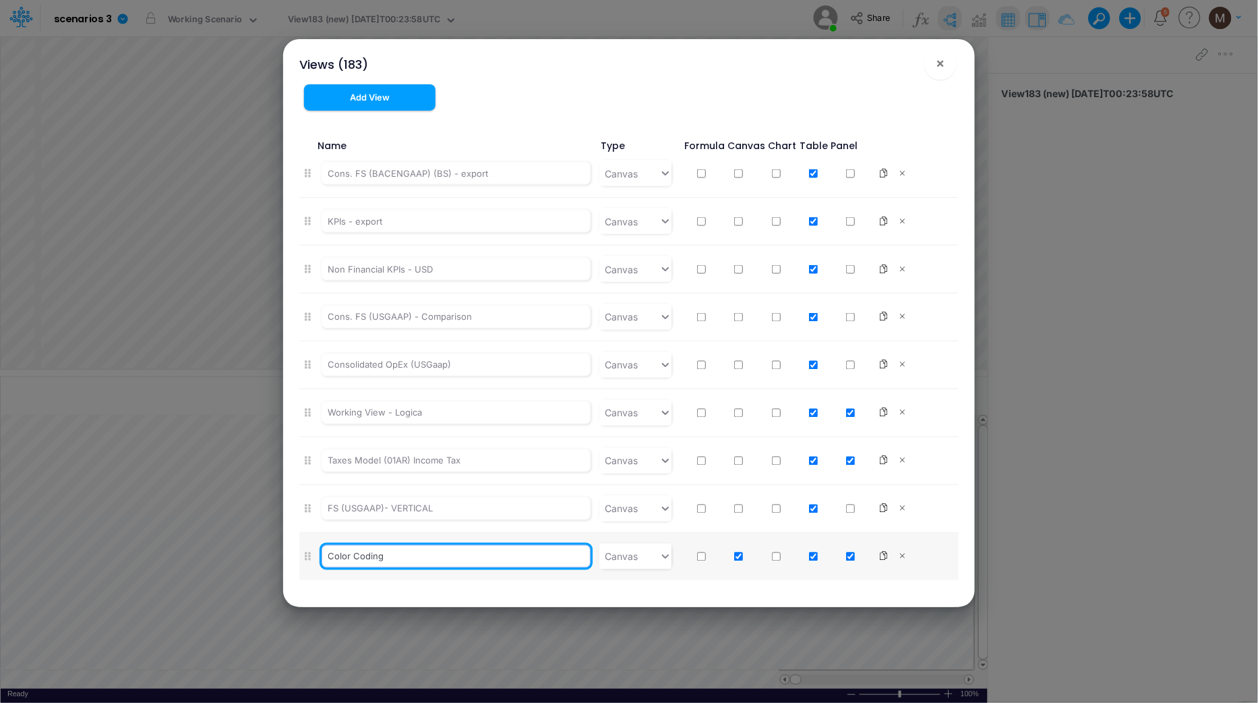
type input "Color Coding"
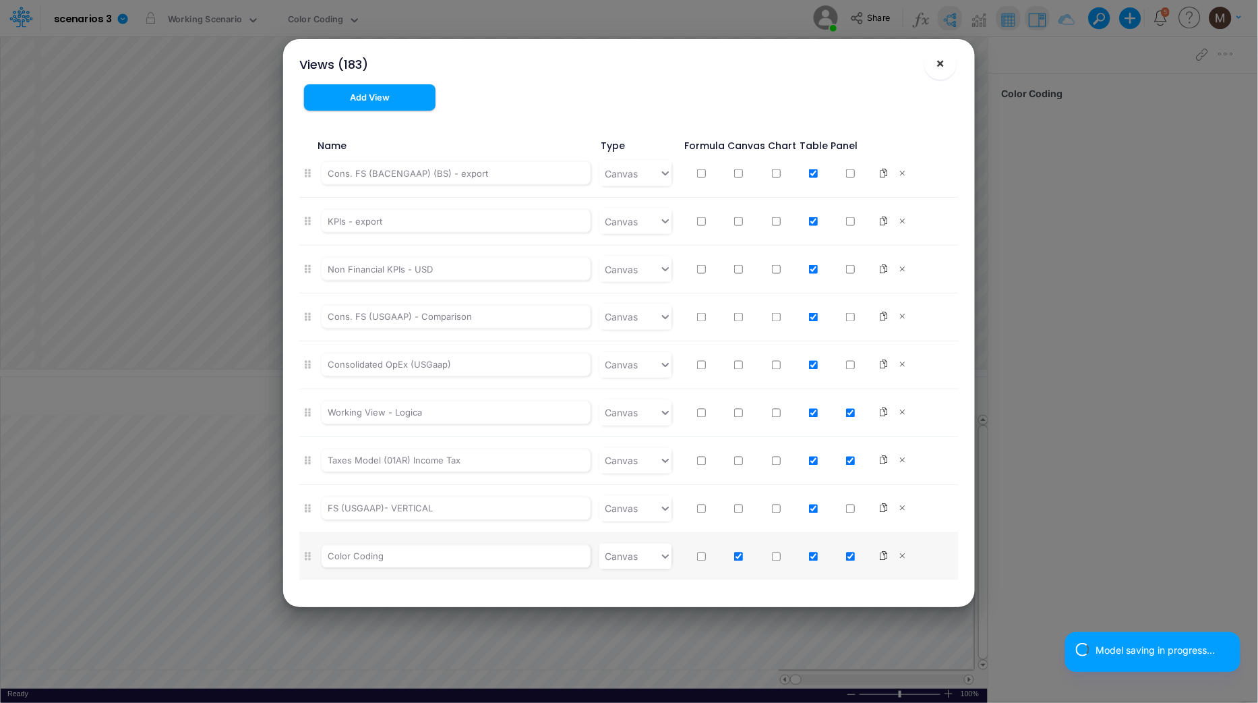
click at [941, 71] on button "×" at bounding box center [940, 63] width 32 height 32
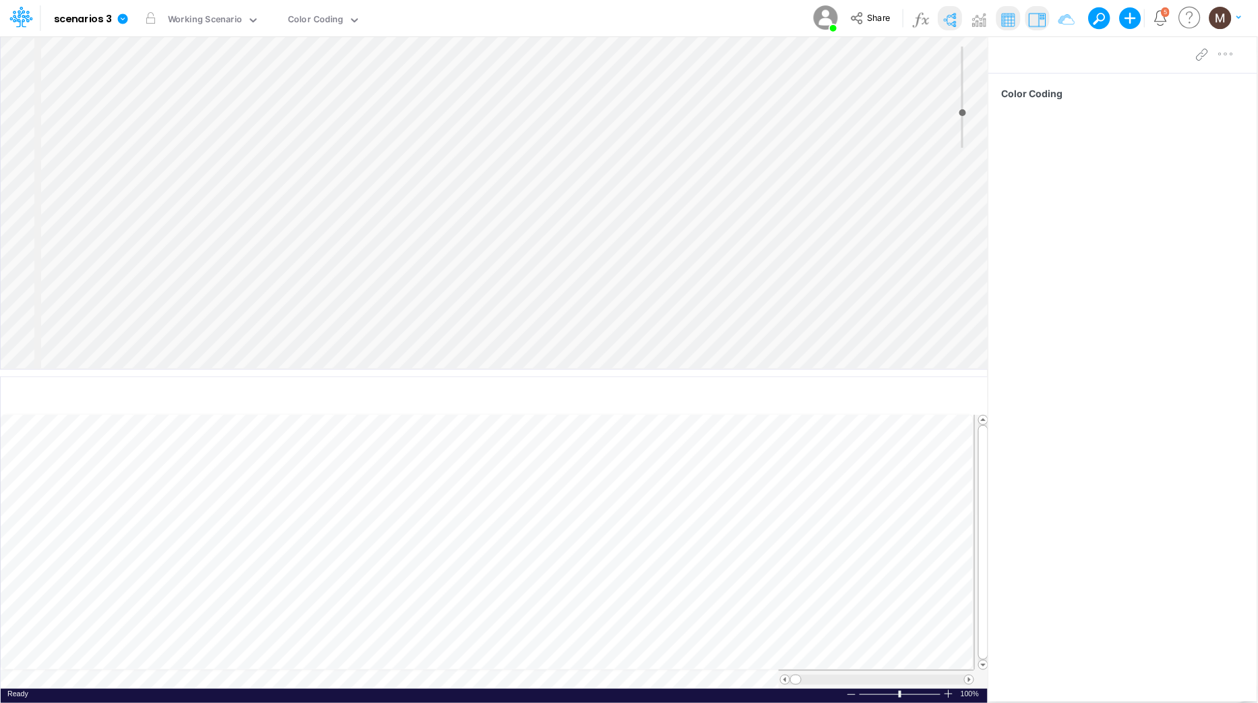
click at [1227, 54] on div at bounding box center [1214, 54] width 49 height 27
click at [1209, 57] on icon at bounding box center [1202, 55] width 20 height 14
click at [478, 145] on div "Insert node Component Variable Constant Group Addition Subtraction Multiplicati…" at bounding box center [494, 202] width 987 height 332
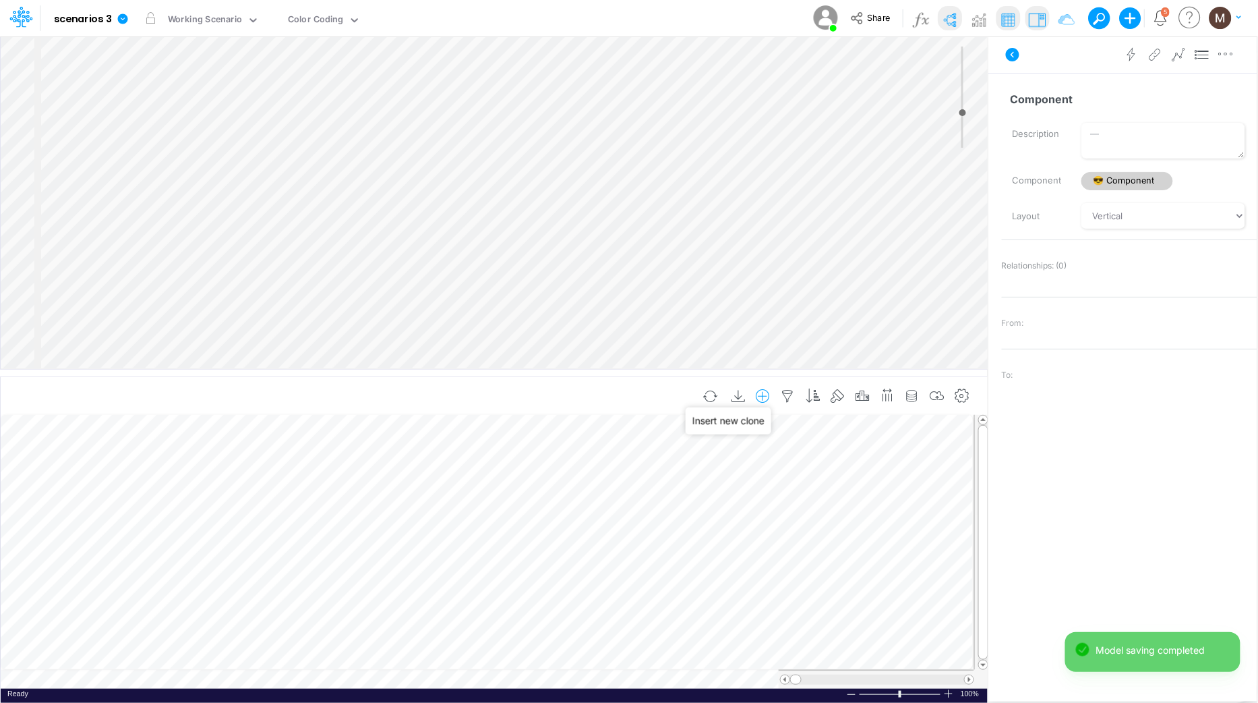
click at [768, 394] on icon "button" at bounding box center [763, 396] width 20 height 14
click at [664, 430] on h6 "Insert new" at bounding box center [694, 431] width 160 height 24
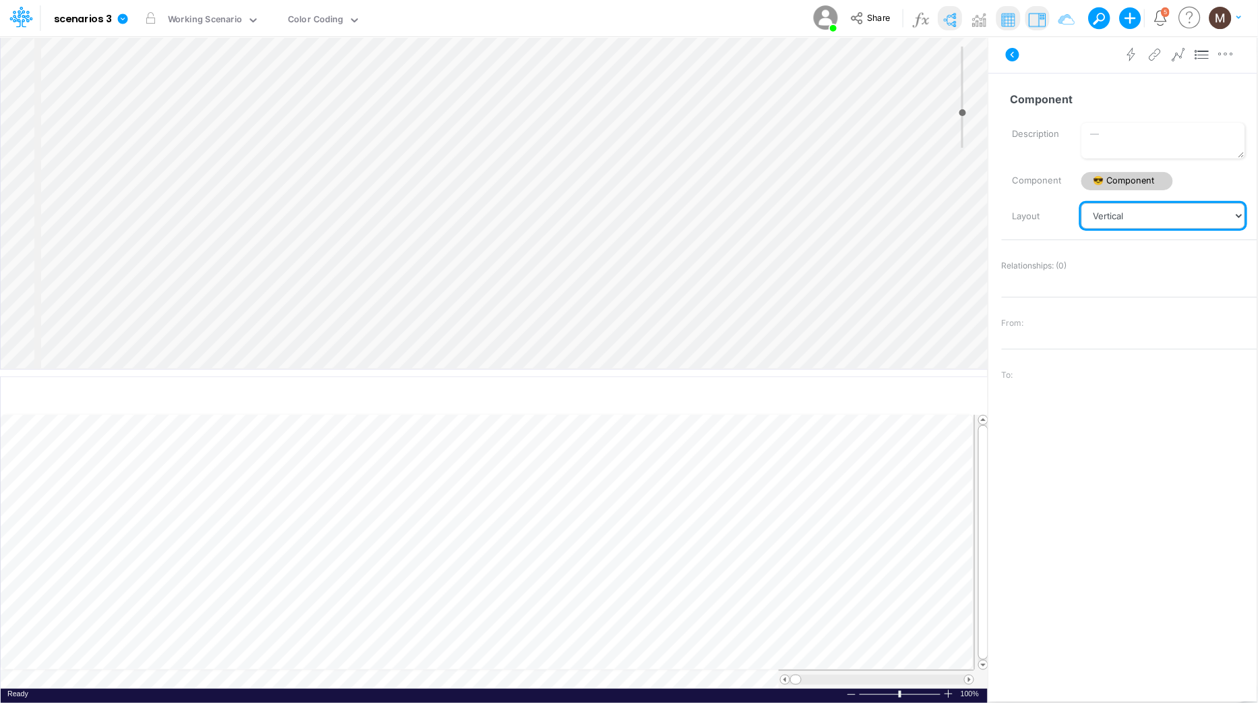
click at [1152, 218] on select "Vertical Vertical Tree Horizontal Horizontal Tree Horizontal Tree Compact Funnel" at bounding box center [1164, 216] width 164 height 26
click at [1082, 203] on select "Vertical Vertical Tree Horizontal Horizontal Tree Horizontal Tree Compact Funnel" at bounding box center [1164, 216] width 164 height 26
click at [1130, 216] on select "Vertical Vertical Tree Horizontal Horizontal Tree Horizontal Tree Compact Funnel" at bounding box center [1164, 216] width 164 height 26
click at [1082, 203] on select "Vertical Vertical Tree Horizontal Horizontal Tree Horizontal Tree Compact Funnel" at bounding box center [1164, 216] width 164 height 26
click at [1117, 209] on select "Vertical Vertical Tree Horizontal Horizontal Tree Horizontal Tree Compact Funnel" at bounding box center [1164, 216] width 164 height 26
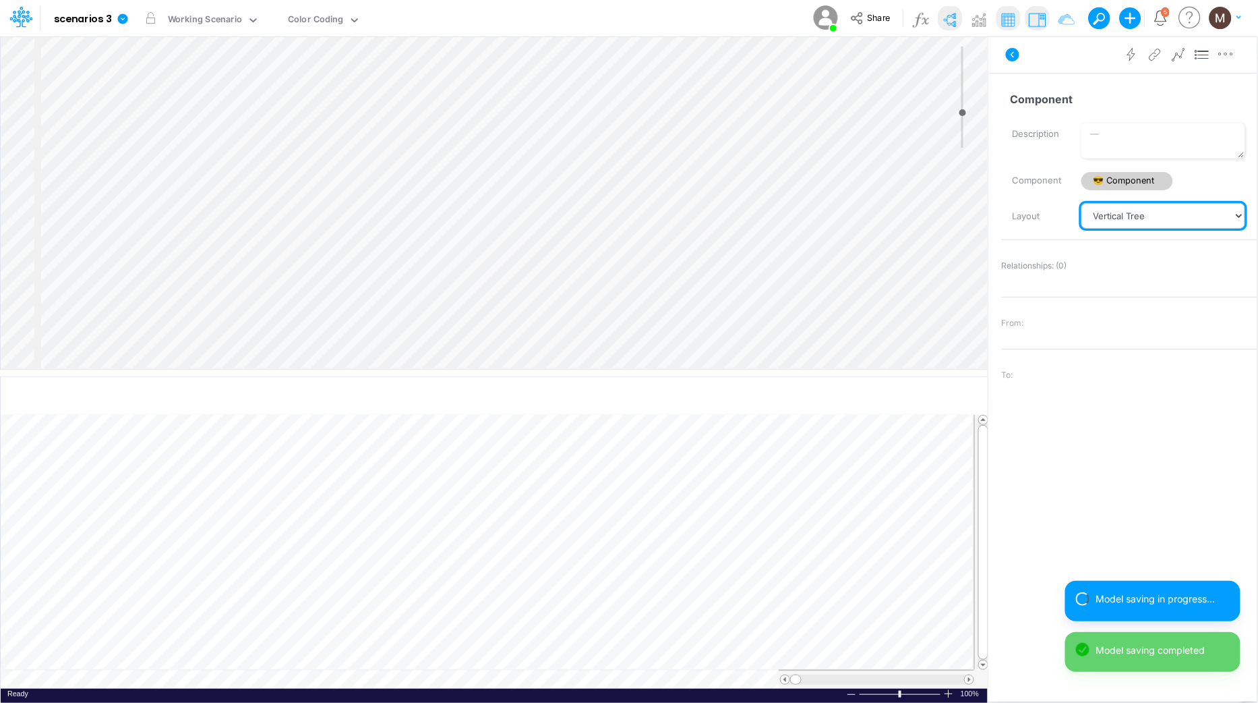
select select "Vertical"
click at [1082, 203] on select "Vertical Vertical Tree Horizontal Horizontal Tree Horizontal Tree Compact Funnel" at bounding box center [1164, 216] width 164 height 26
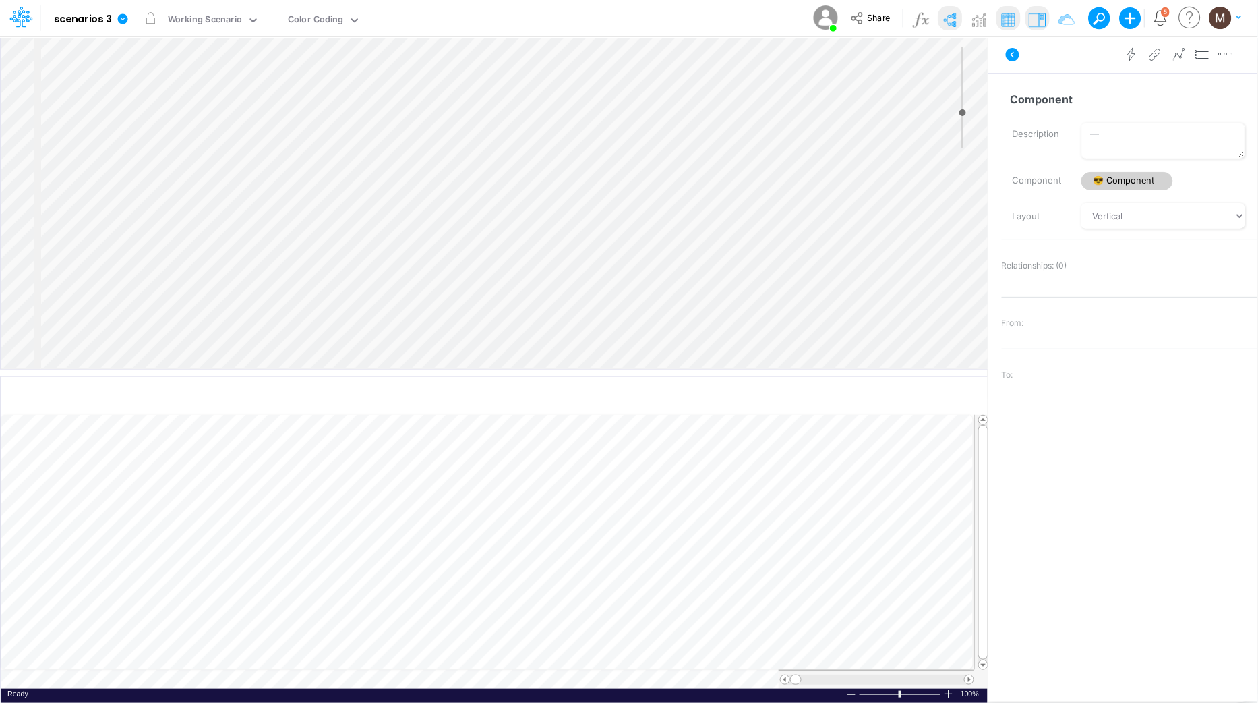
click at [128, 292] on div "Insert node Variable Constant Group Addition Subtraction Multiplication Divisio…" at bounding box center [494, 202] width 987 height 332
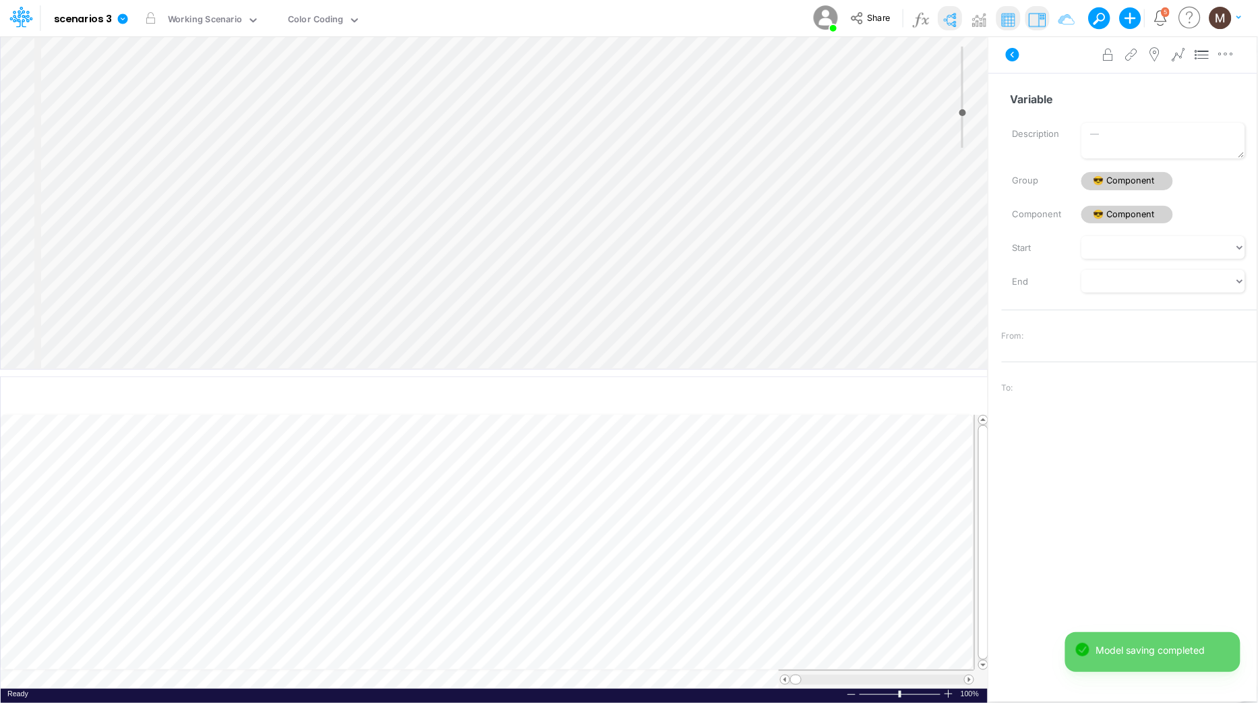
click at [139, 312] on div "Insert child node Variable Constant Group Addition Subtraction Multiplication D…" at bounding box center [494, 202] width 987 height 332
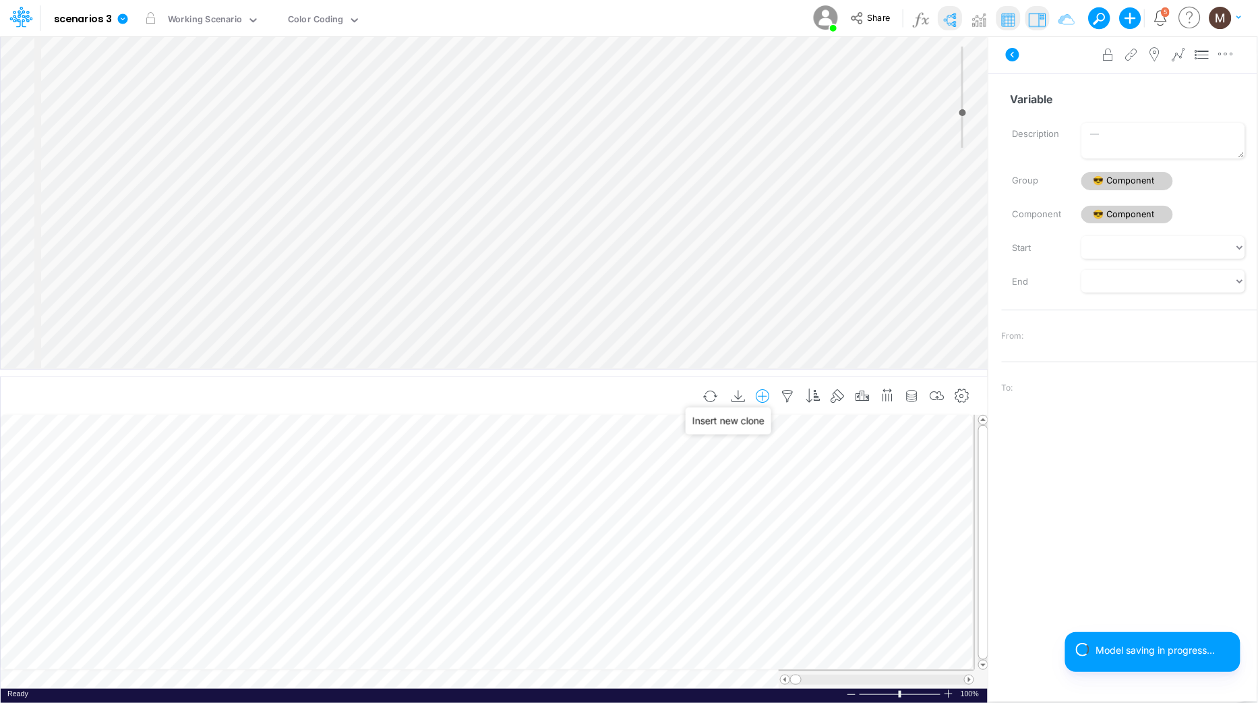
click at [767, 394] on icon "button" at bounding box center [763, 396] width 20 height 14
click at [661, 430] on h6 "Insert new" at bounding box center [694, 431] width 160 height 24
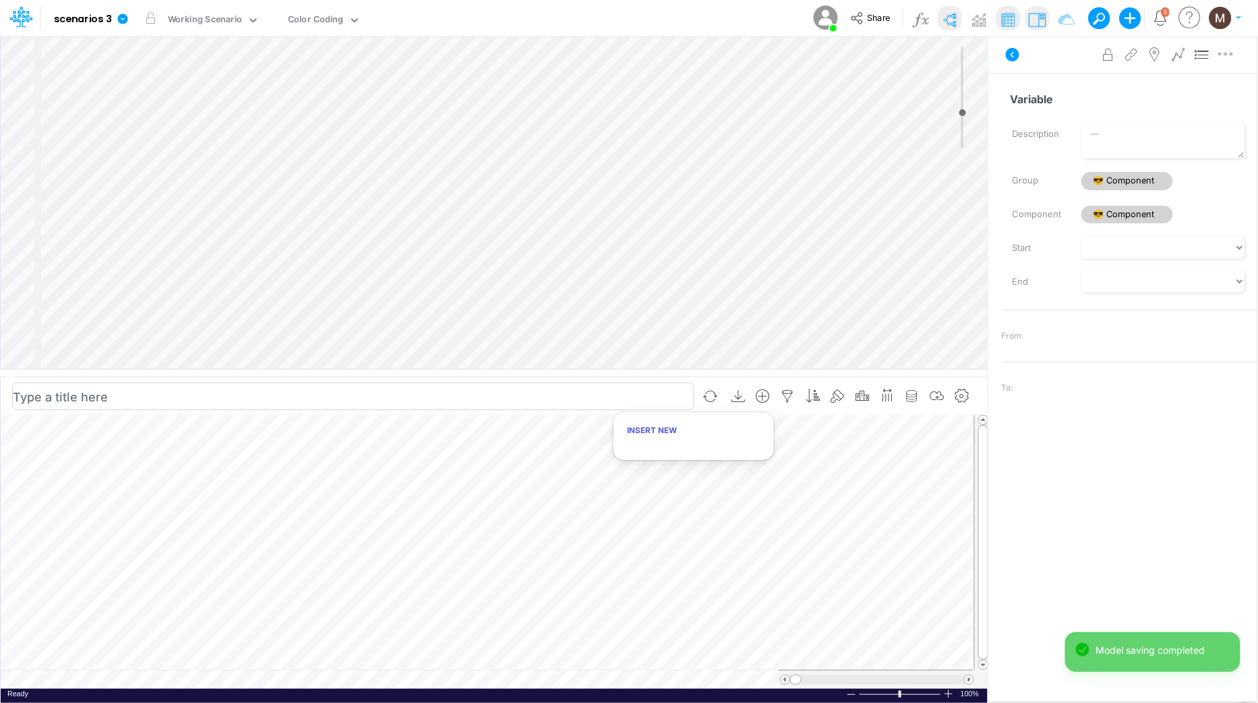
click at [653, 395] on input "text" at bounding box center [353, 396] width 682 height 28
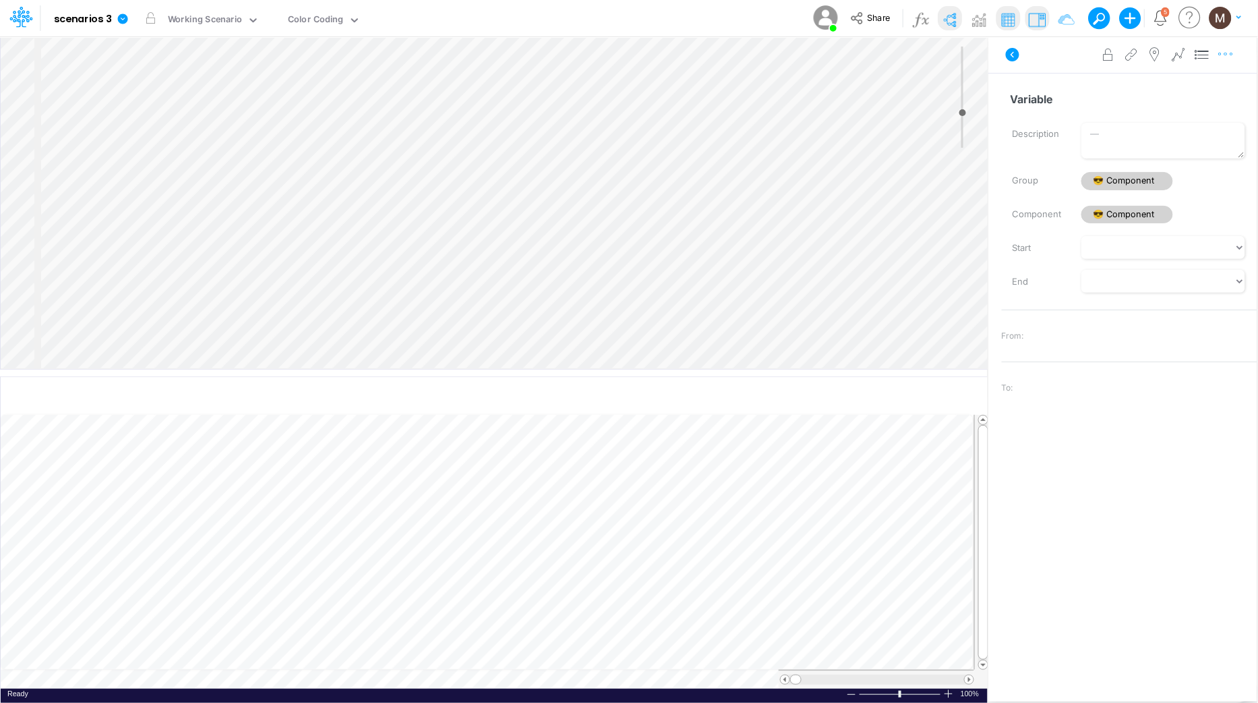
click at [1225, 55] on icon "button" at bounding box center [1226, 54] width 20 height 14
click at [111, 300] on div "Insert node Component Variable Constant Group Addition Subtraction Multiplicati…" at bounding box center [494, 202] width 987 height 332
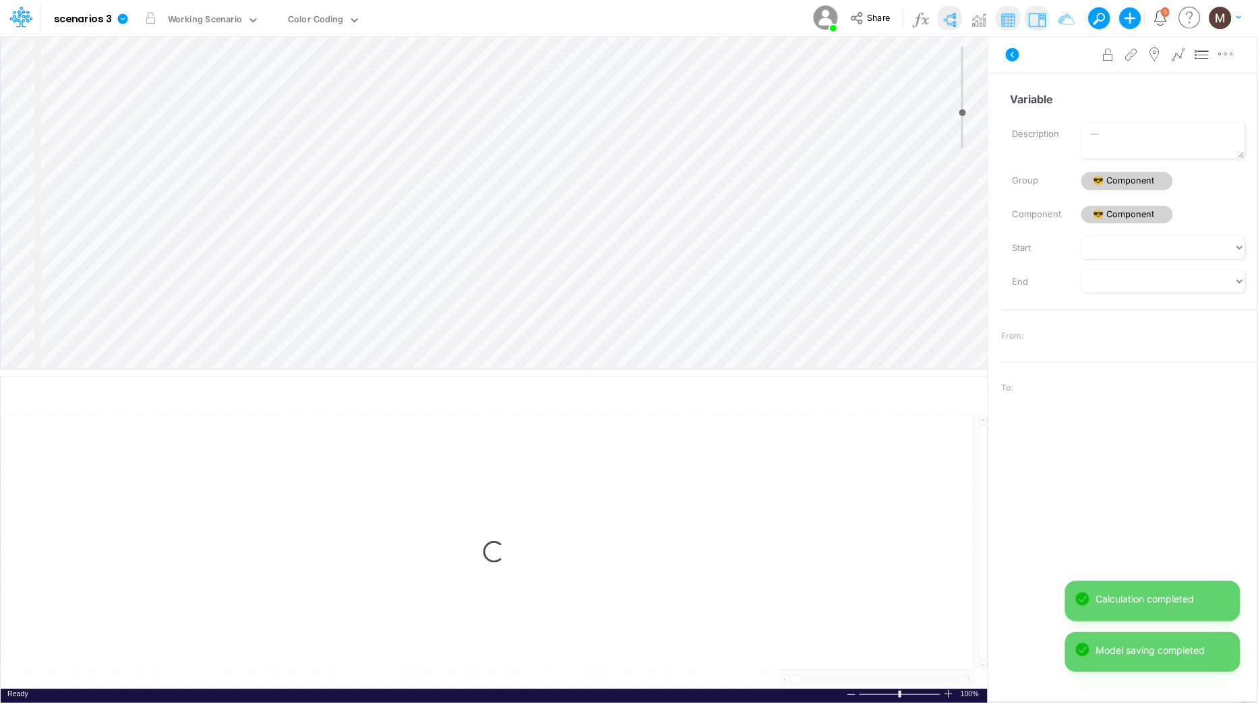
select select "1"
select select "Multiply"
select select "Add"
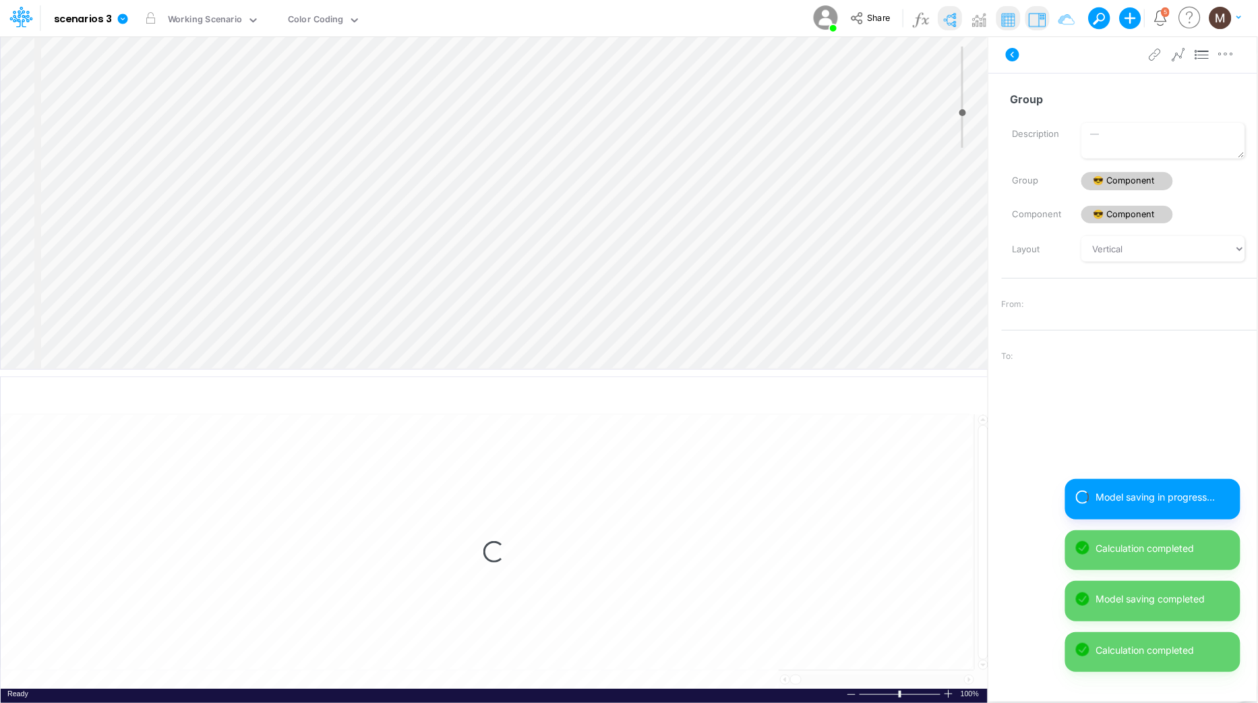
select select "1"
select select "Multiply"
select select "Add"
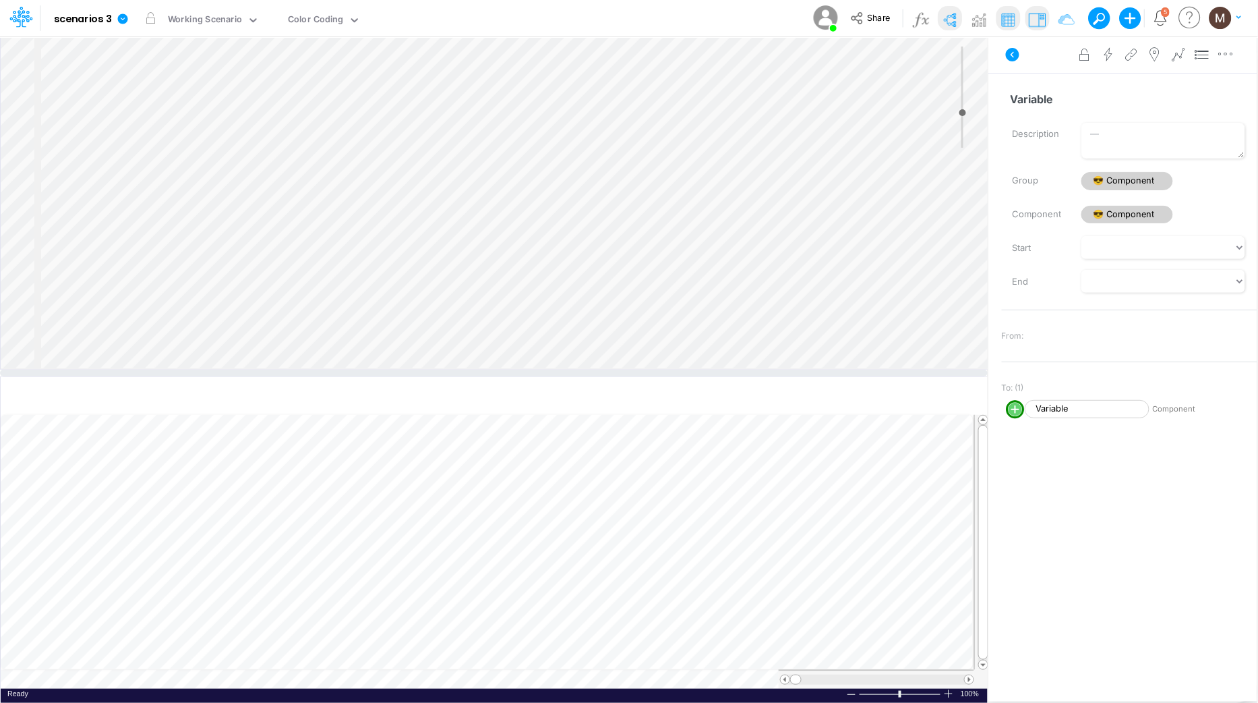
select select "1"
select select "Multiply"
select select "Add"
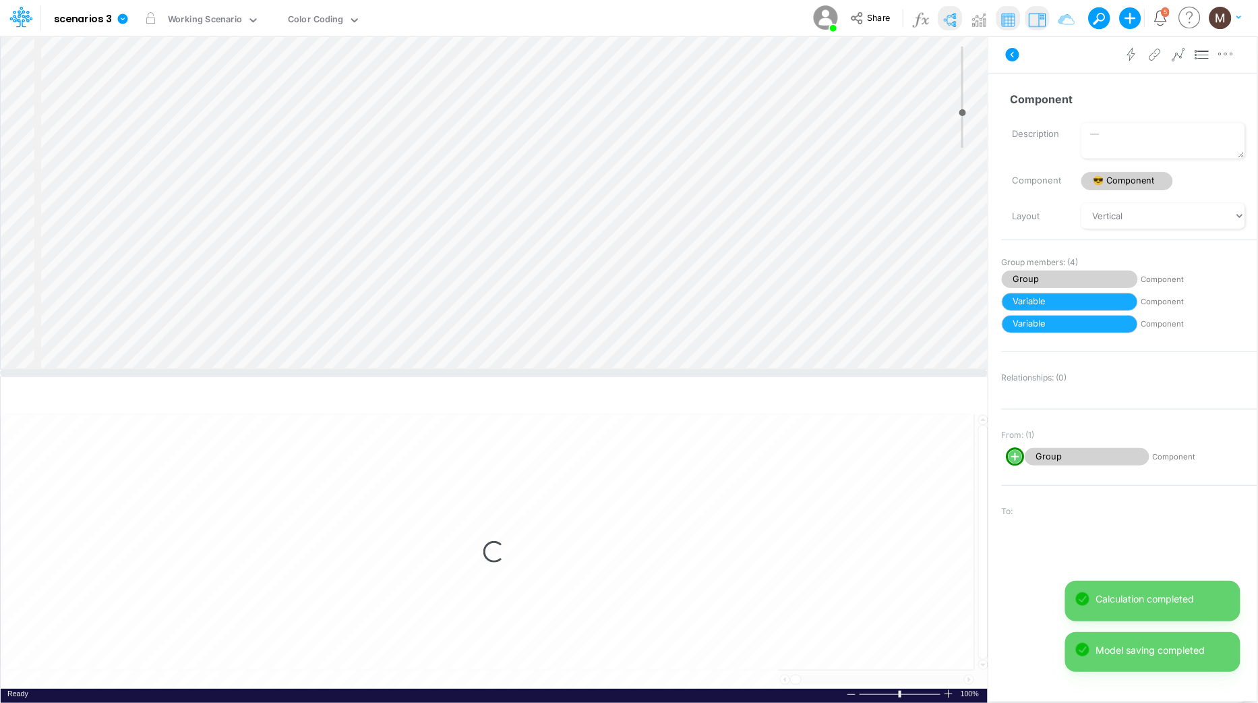
select select "1"
select select "Multiply"
select select "Add"
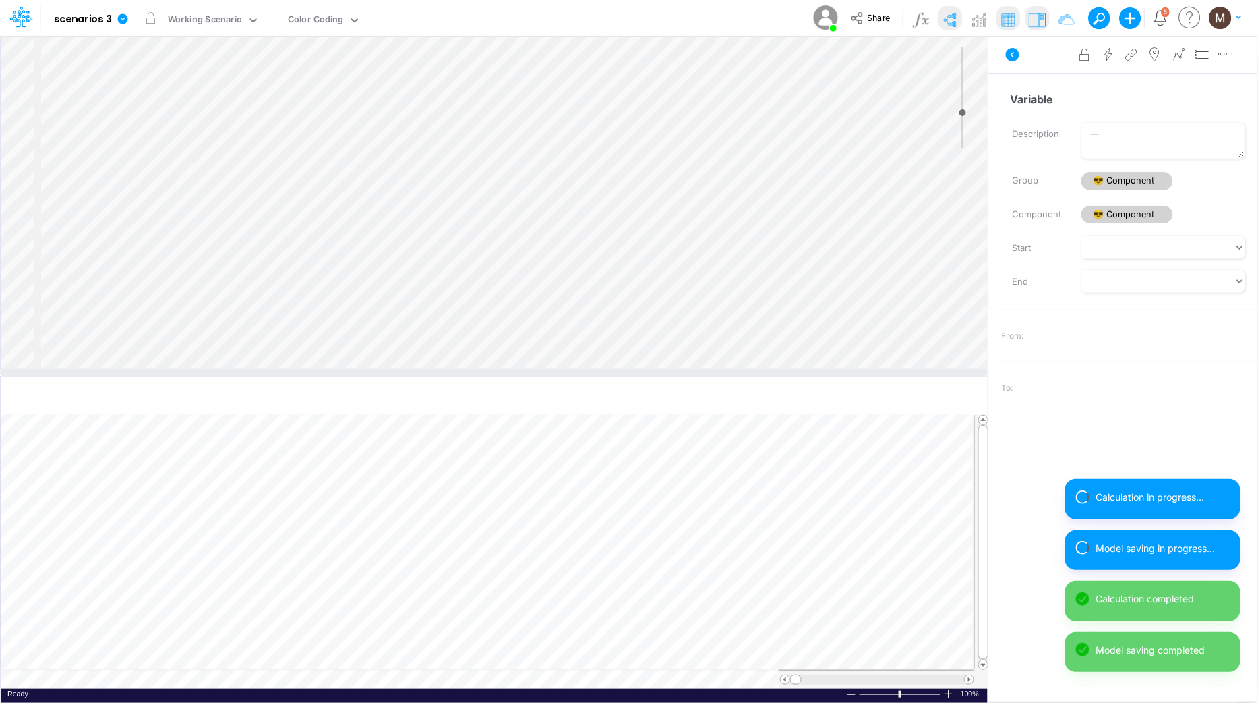
select select "1"
select select "Multiply"
select select "Add"
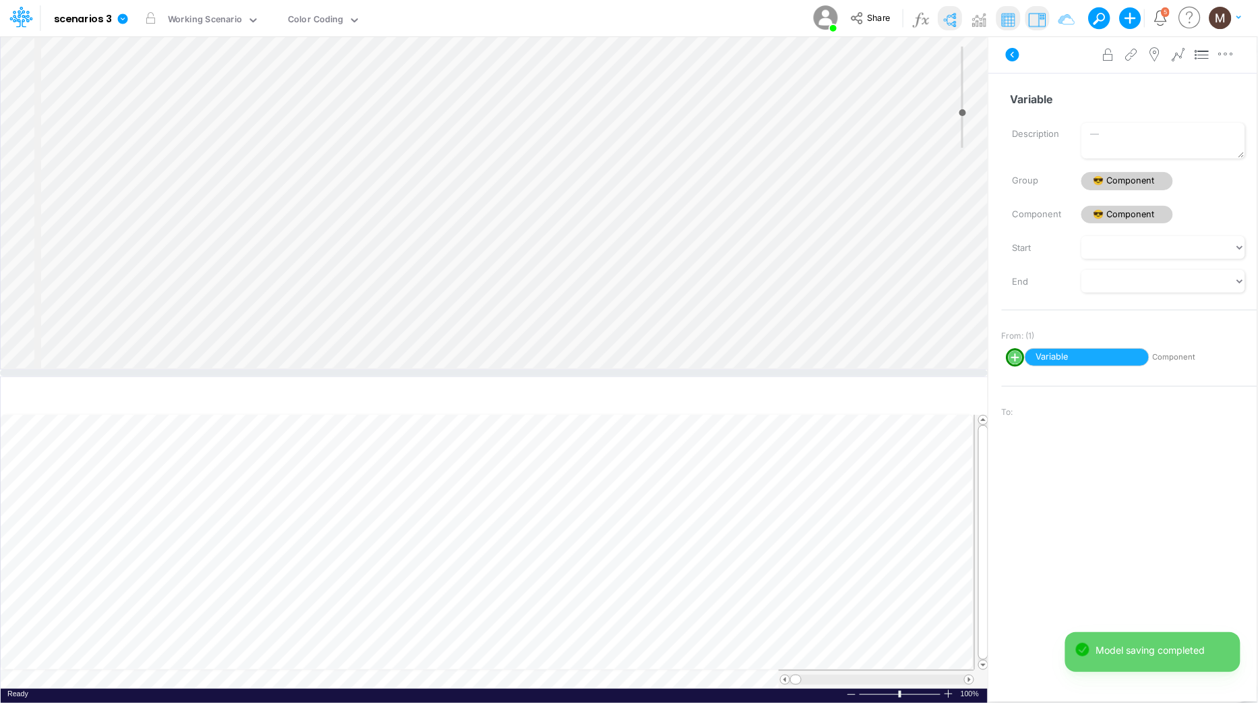
select select "1"
select select "Multiply"
select select "Add"
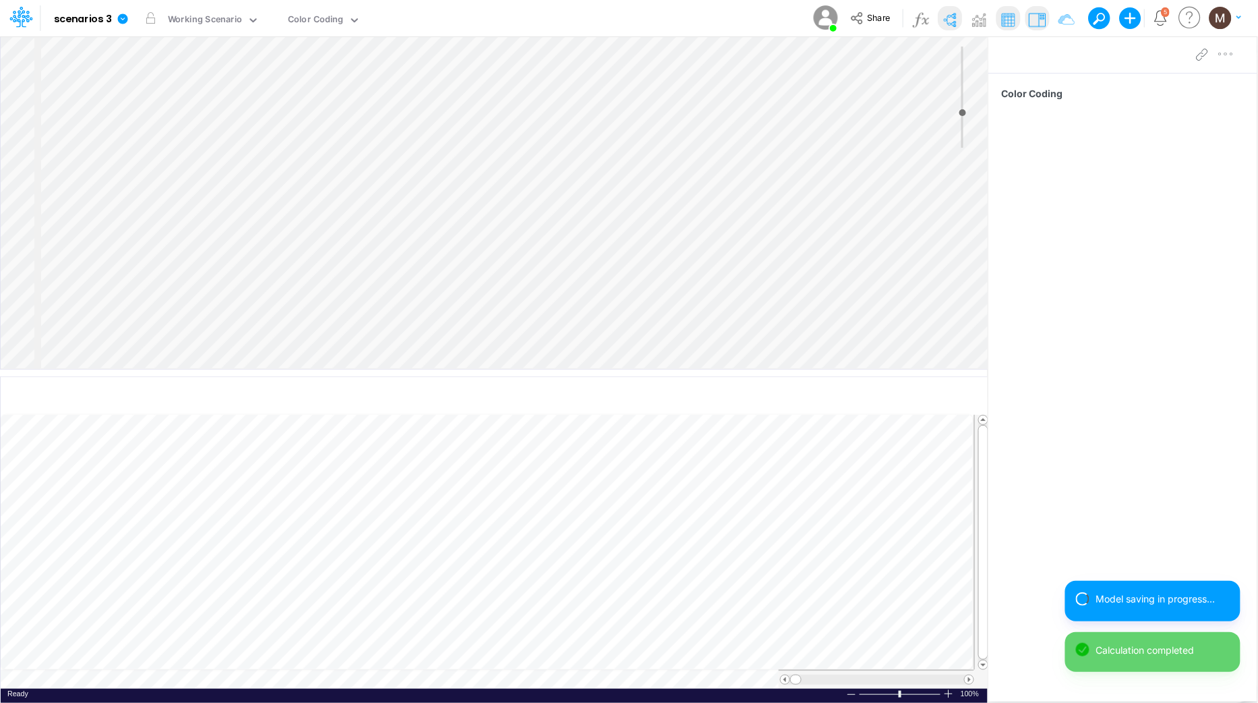
click at [268, 336] on div "Insert node Component Variable Constant Group Addition Subtraction Multiplicati…" at bounding box center [494, 202] width 987 height 332
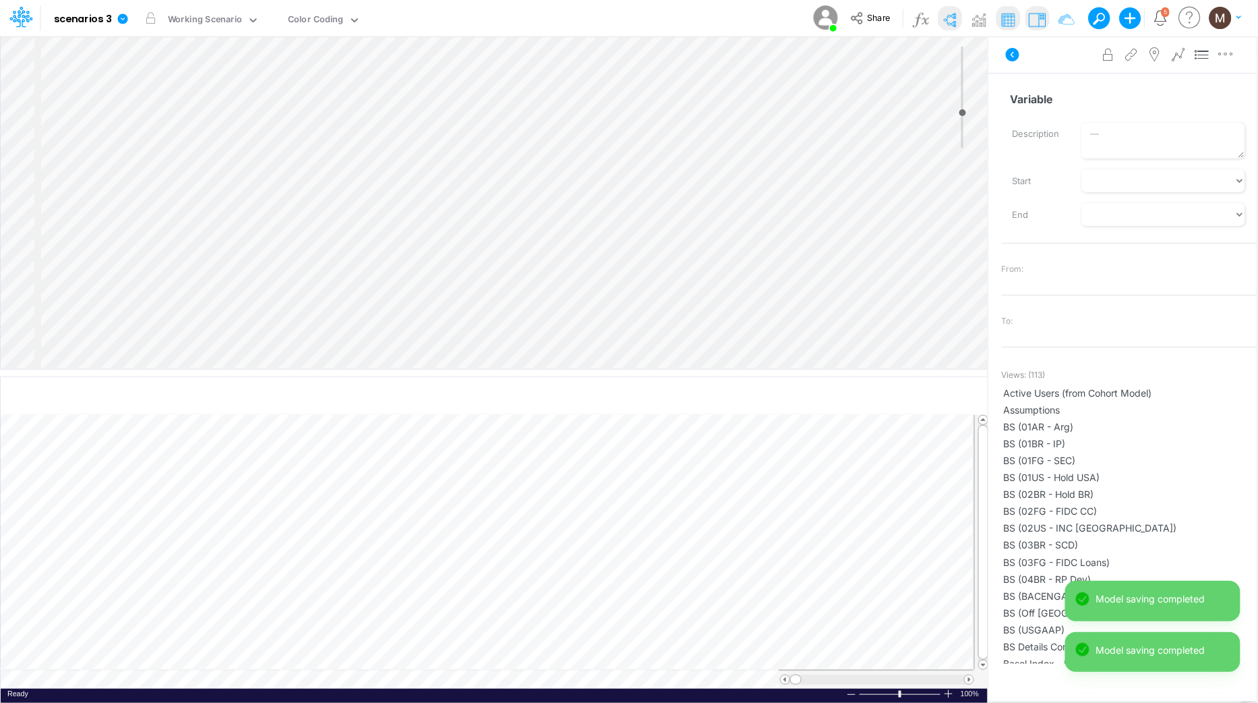
click at [71, 310] on div "Insert child node Component Variable Constant Group Addition Subtraction Multip…" at bounding box center [494, 202] width 987 height 332
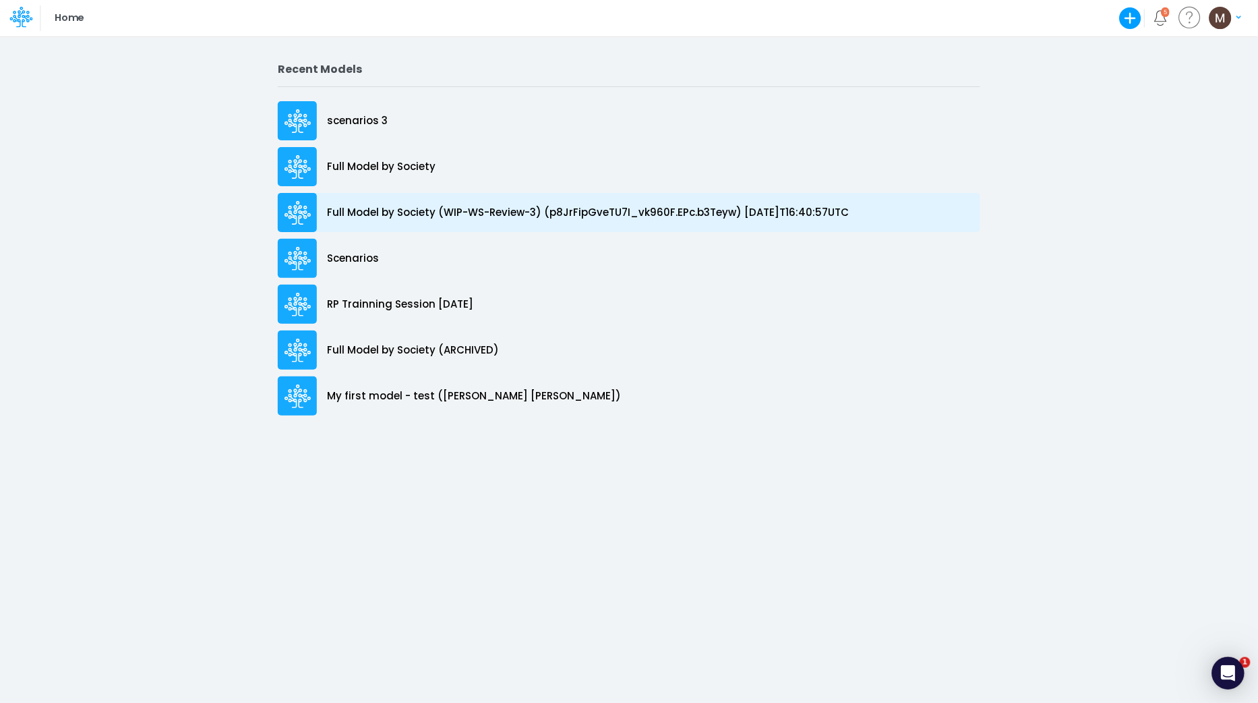
click at [369, 219] on p "Full Model by Society (WIP-WS-Review-3) (p8JrFipGveTU7I_vk960F.EPc.b3Teyw) [DAT…" at bounding box center [588, 213] width 522 height 16
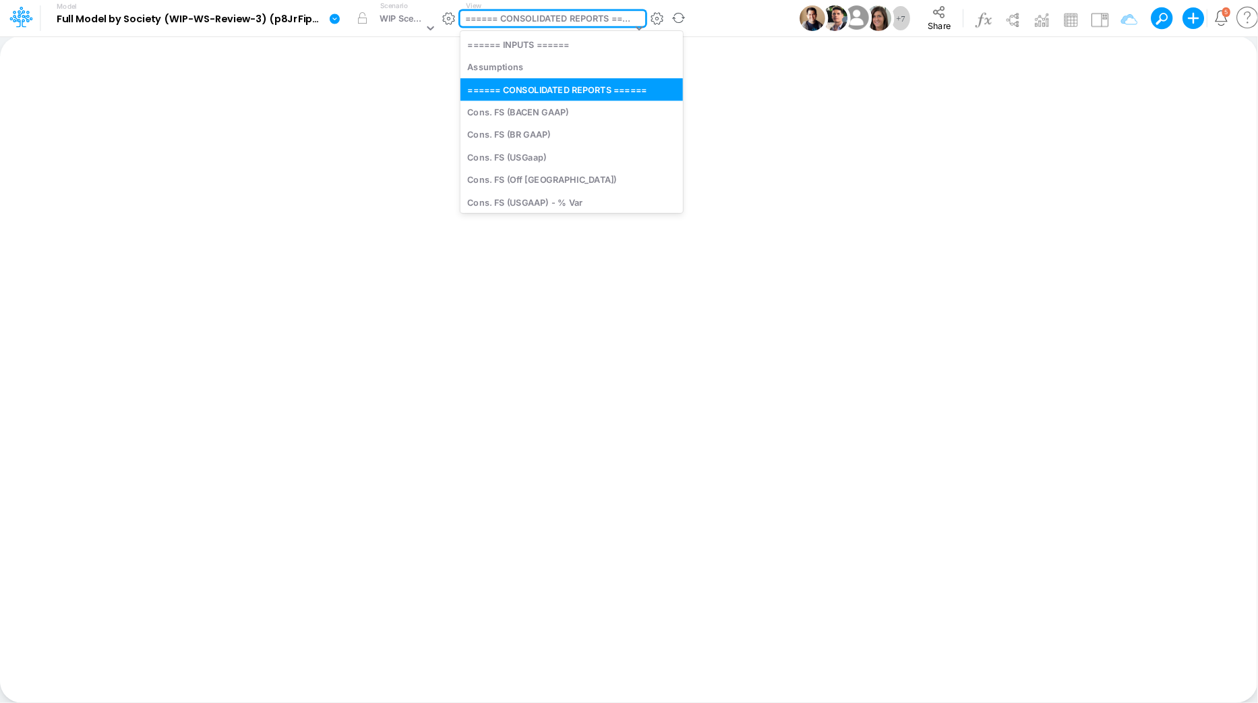
click at [527, 20] on div "====== CONSOLIDATED REPORTS ======" at bounding box center [548, 20] width 167 height 16
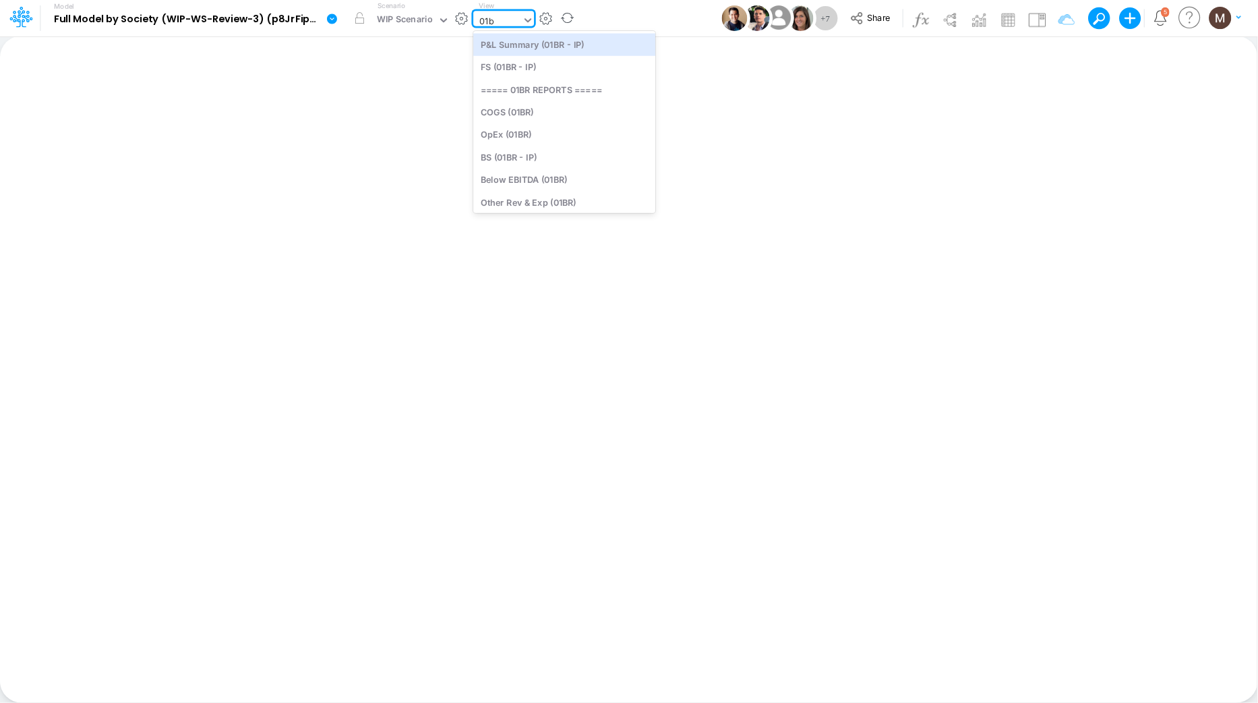
type input "01br"
click at [552, 61] on div "FS (01BR - IP)" at bounding box center [564, 67] width 182 height 22
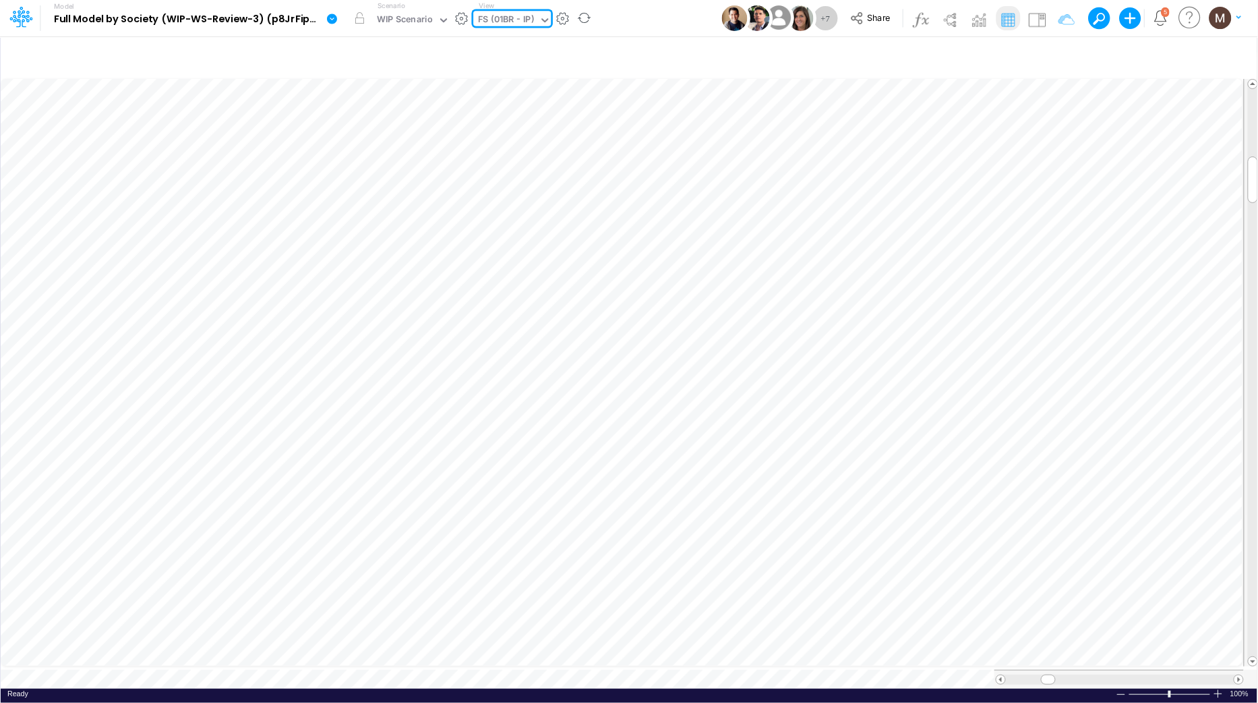
click at [510, 15] on div "FS (01BR - IP)" at bounding box center [507, 21] width 56 height 16
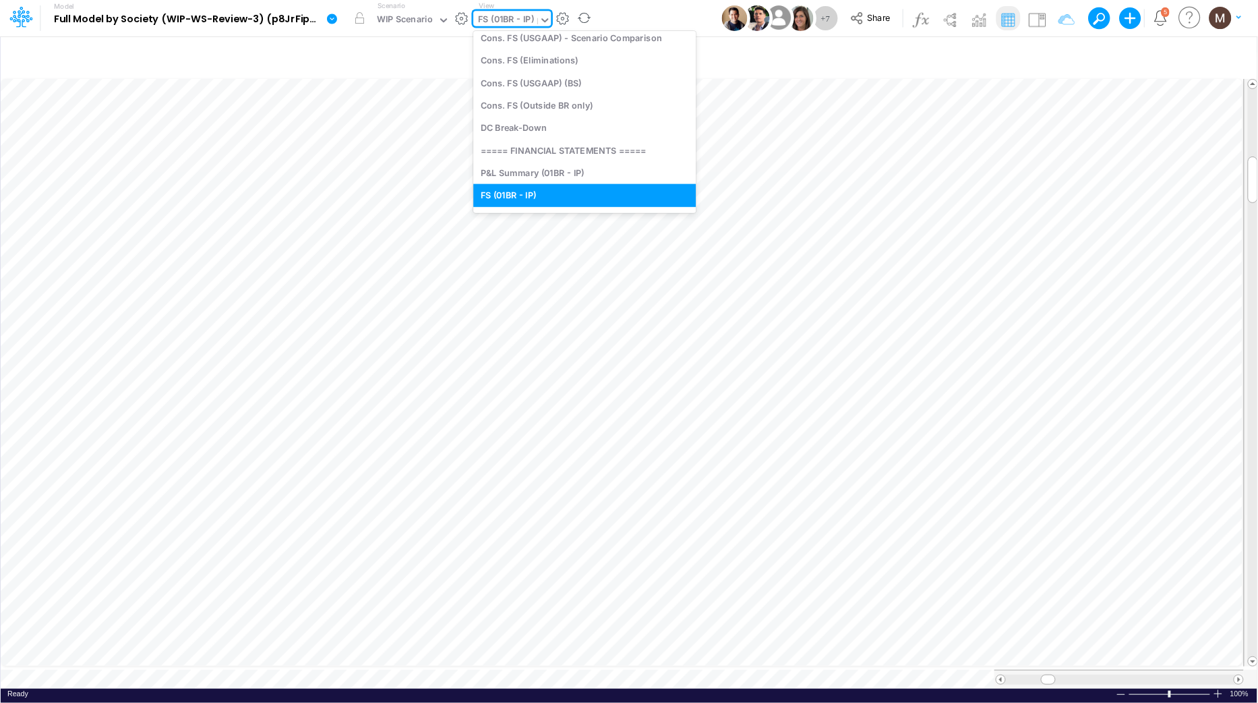
scroll to position [34, 0]
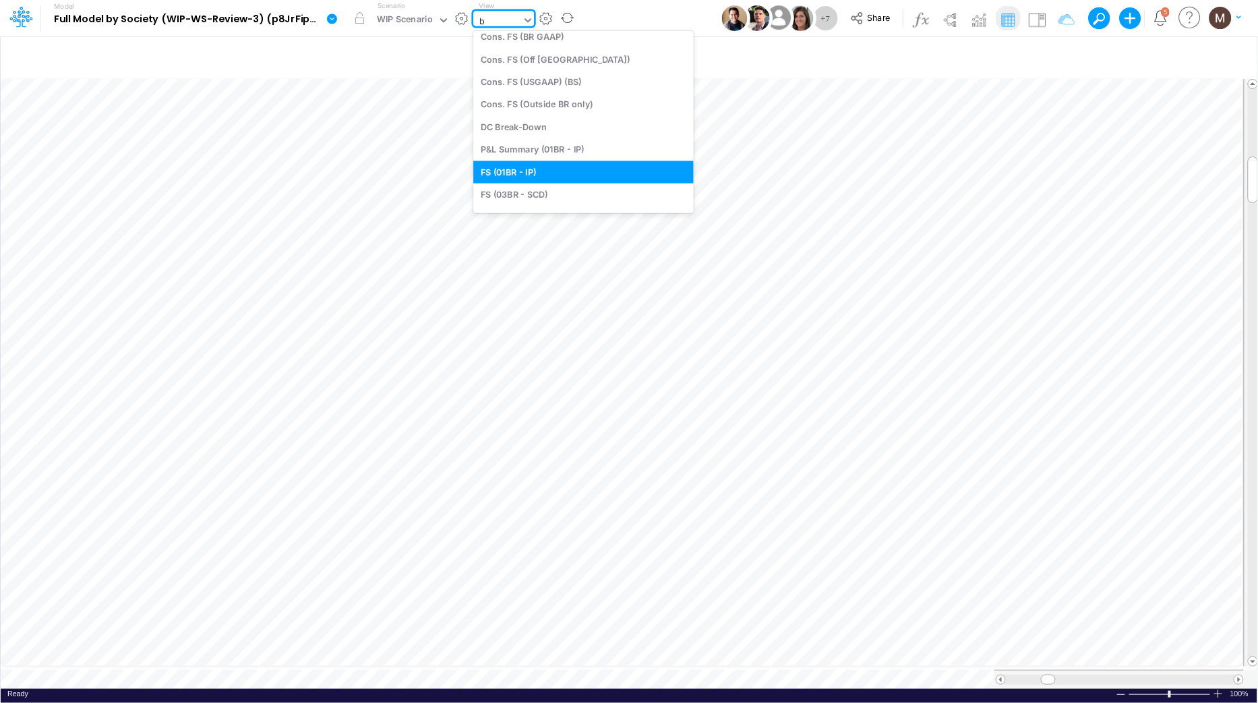
type input "b2"
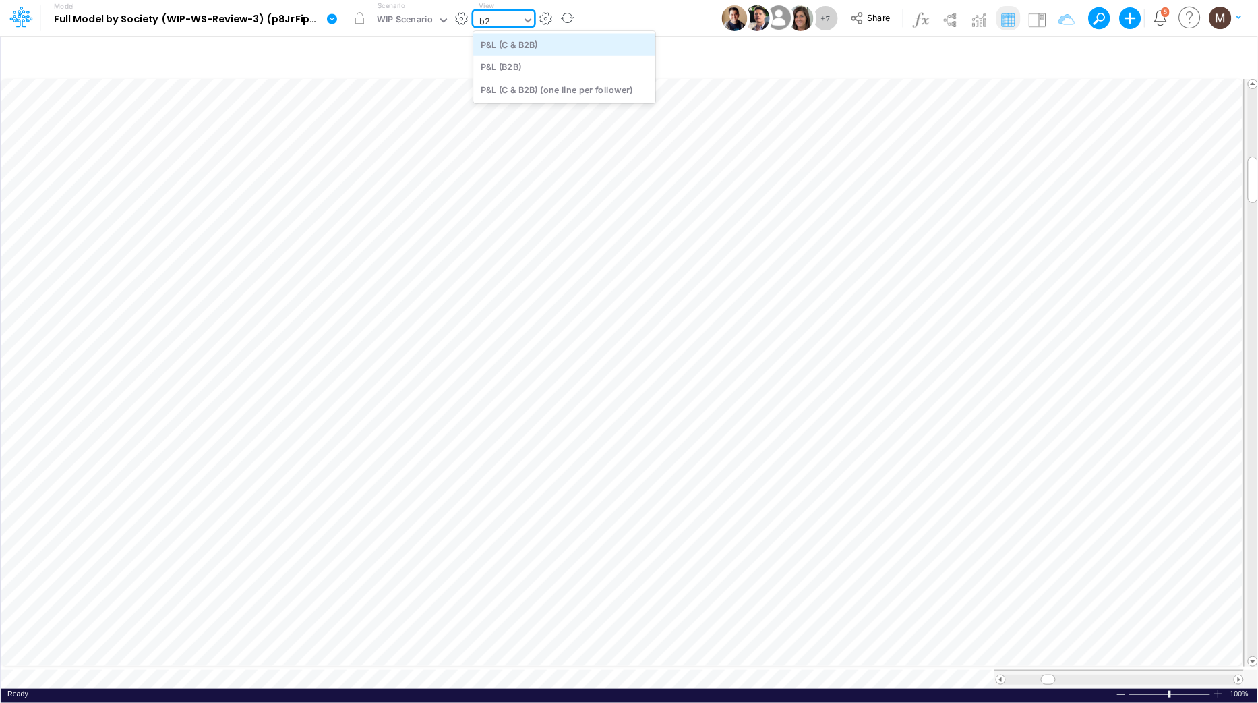
click at [535, 51] on div "P&L (C & B2B)" at bounding box center [564, 44] width 182 height 22
